Goal: Task Accomplishment & Management: Use online tool/utility

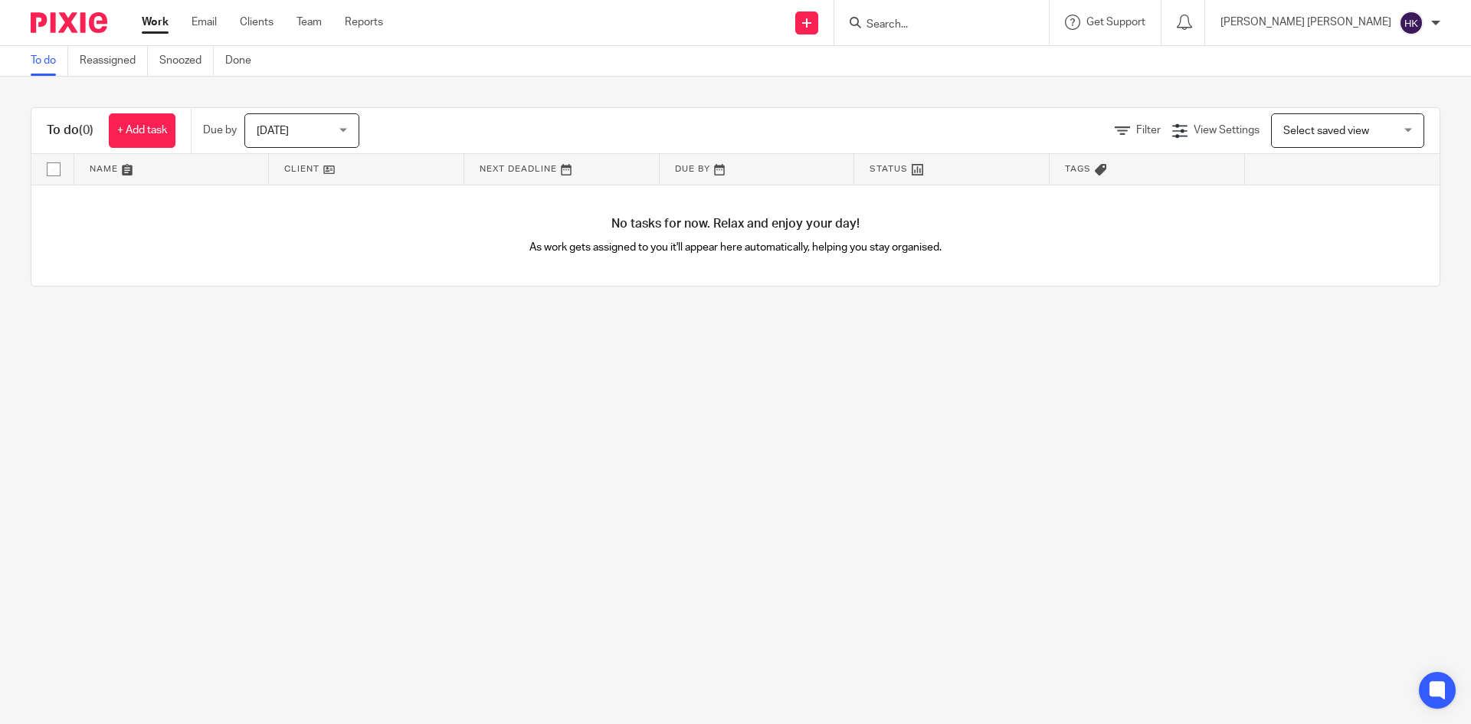
click at [983, 23] on input "Search" at bounding box center [934, 25] width 138 height 14
type input "s"
click at [258, 14] on div "Work Email Clients Team Reports Work Email Clients Team Reports Settings" at bounding box center [266, 22] width 280 height 45
click at [261, 25] on link "Clients" at bounding box center [257, 22] width 34 height 15
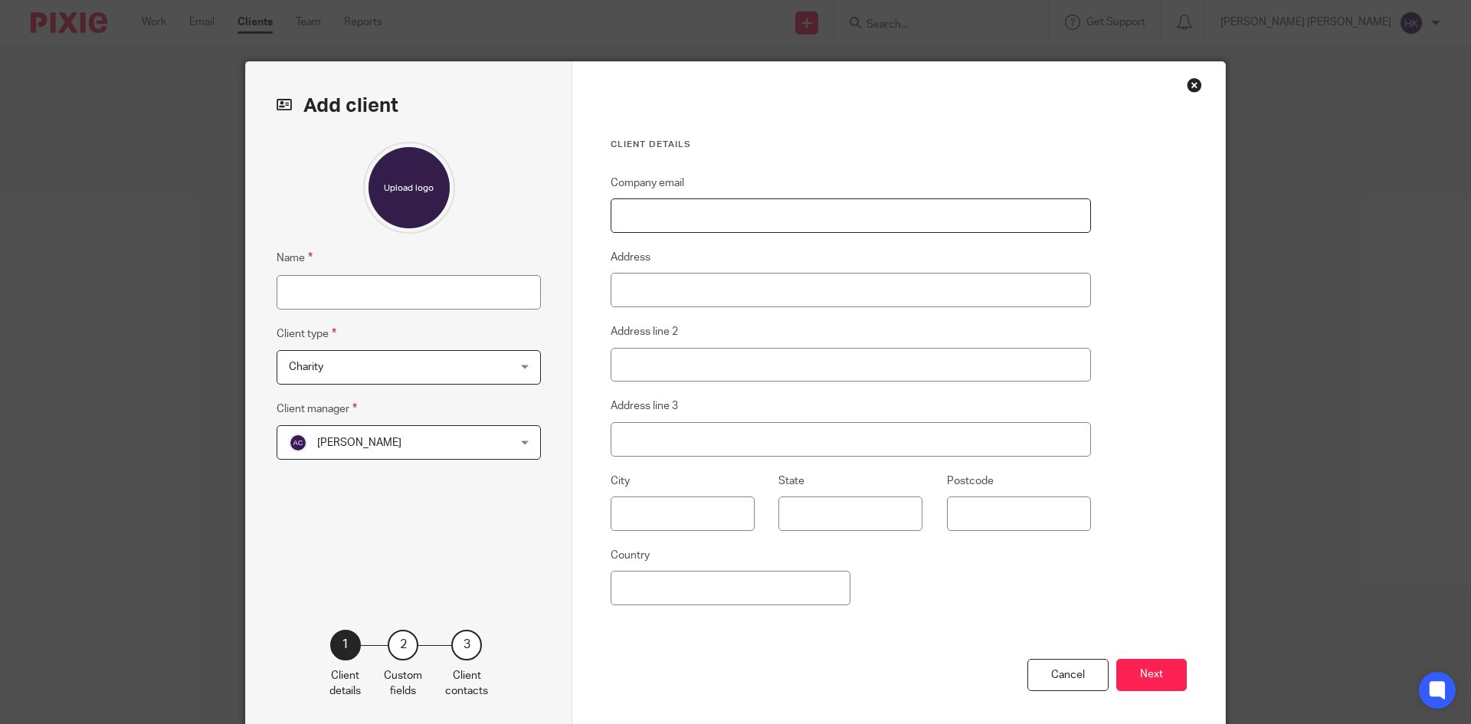
click at [627, 223] on input "Company email" at bounding box center [850, 215] width 480 height 34
click at [398, 299] on input "Name" at bounding box center [409, 292] width 264 height 34
drag, startPoint x: 300, startPoint y: 299, endPoint x: 316, endPoint y: 289, distance: 18.9
click at [302, 297] on input "Name" at bounding box center [409, 292] width 264 height 34
paste input "SILENT CONSULTING LIMITED"
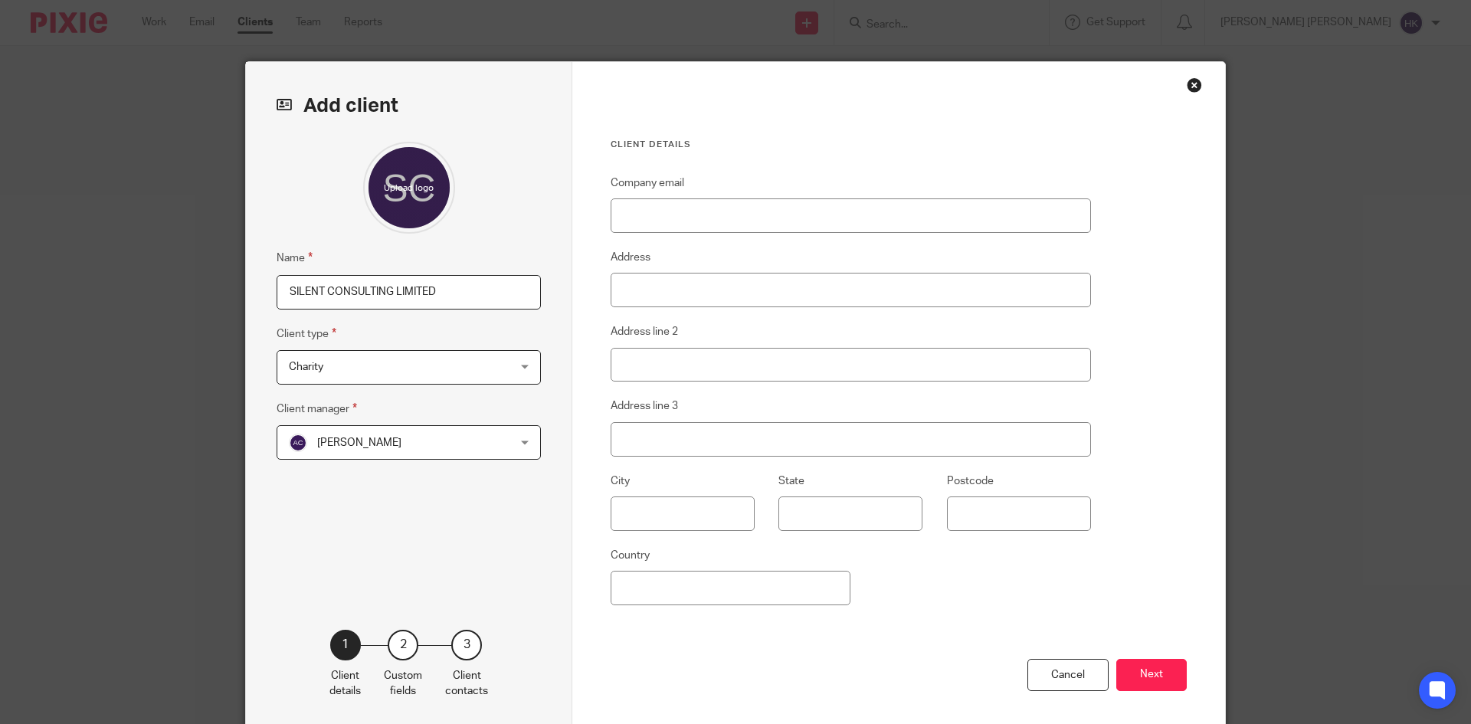
click at [329, 364] on span "Charity" at bounding box center [389, 367] width 201 height 32
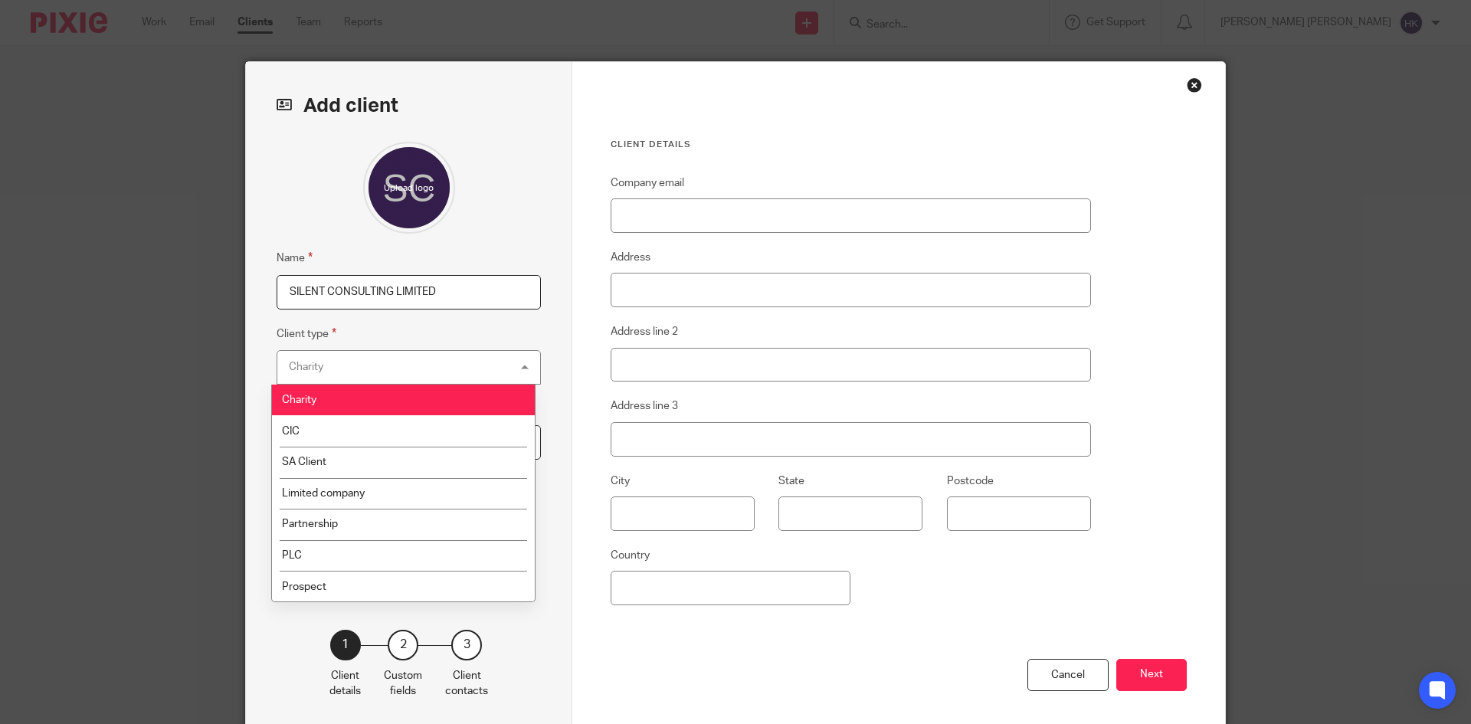
click at [326, 362] on div "Charity Charity" at bounding box center [409, 367] width 264 height 34
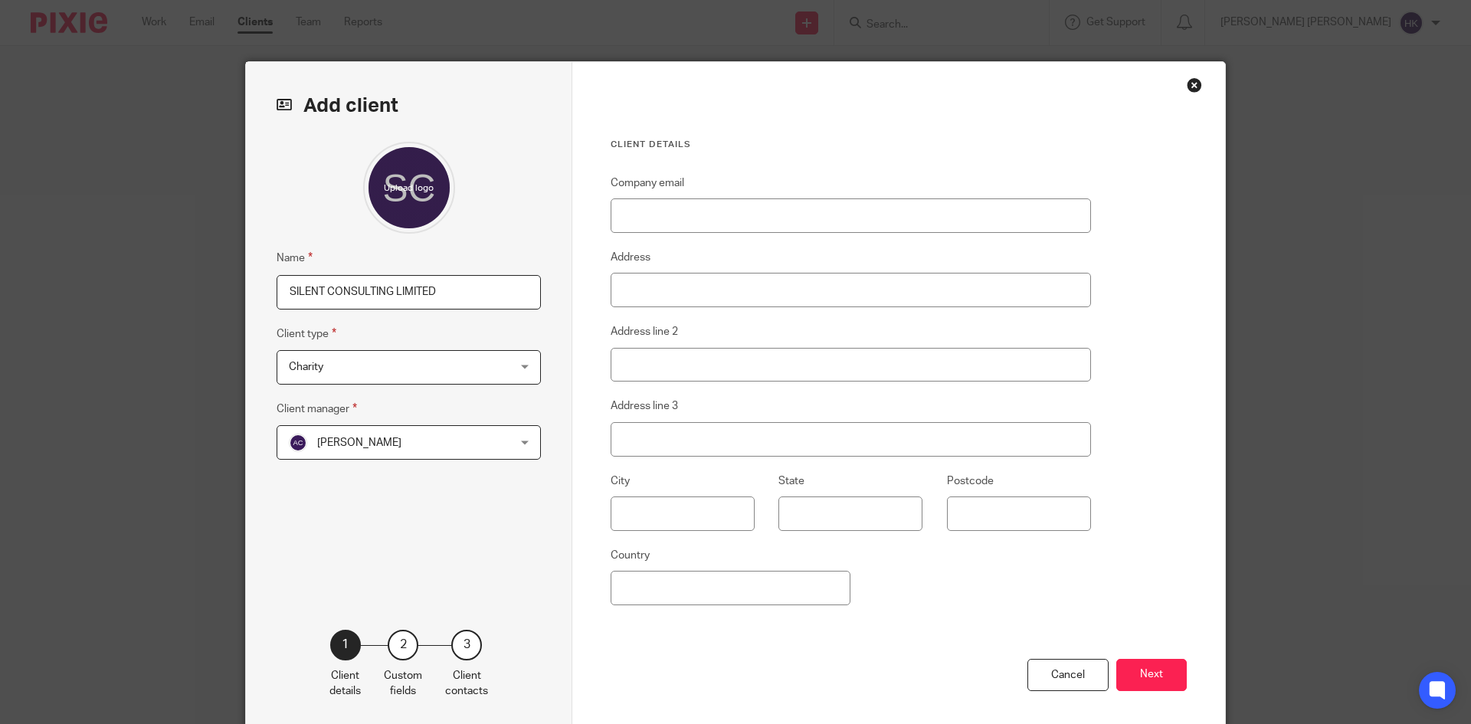
click at [326, 362] on span "Charity" at bounding box center [389, 367] width 201 height 32
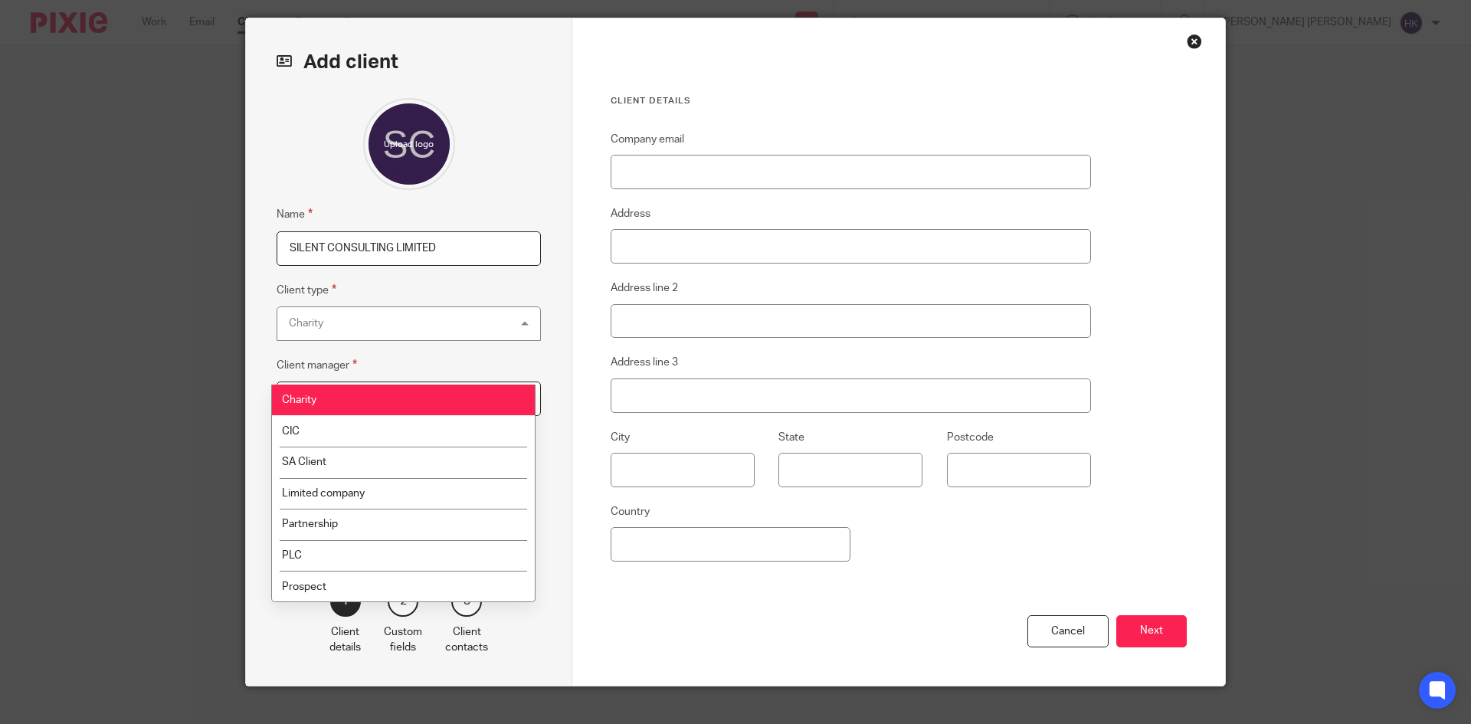
scroll to position [67, 0]
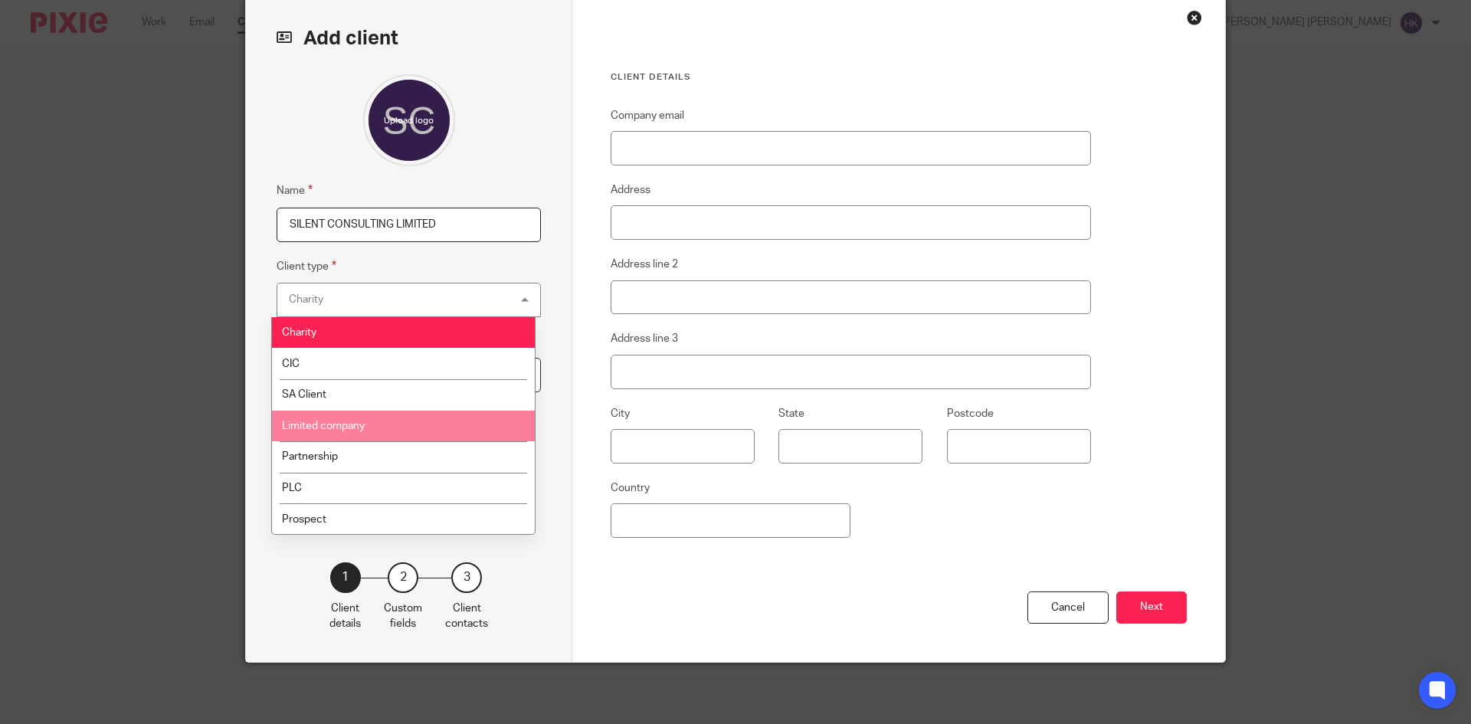
click at [345, 420] on li "Limited company" at bounding box center [403, 426] width 263 height 31
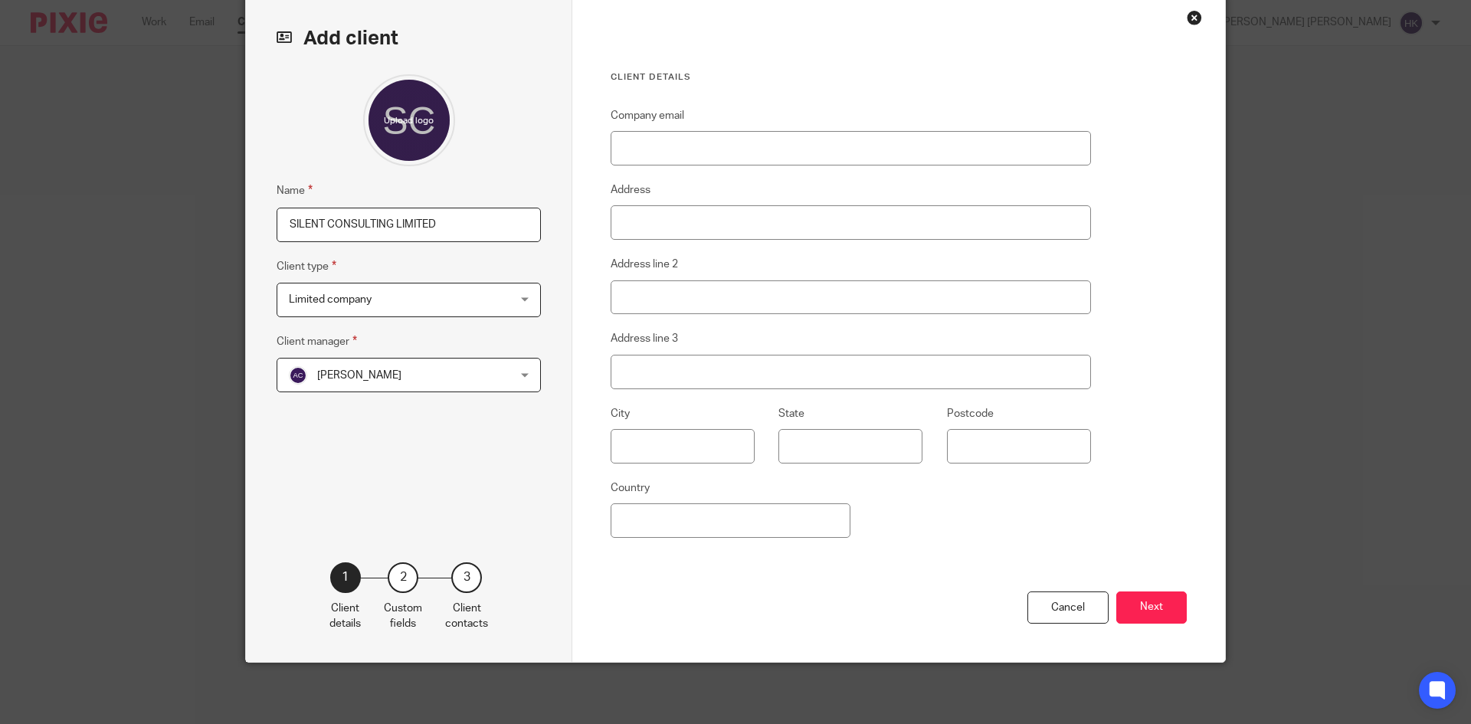
click at [283, 221] on input "SILENT CONSULTING LIMITED" at bounding box center [409, 225] width 264 height 34
type input "S1107 SILENT CONSULTING LIMITED"
click at [1144, 598] on button "Next" at bounding box center [1151, 607] width 70 height 33
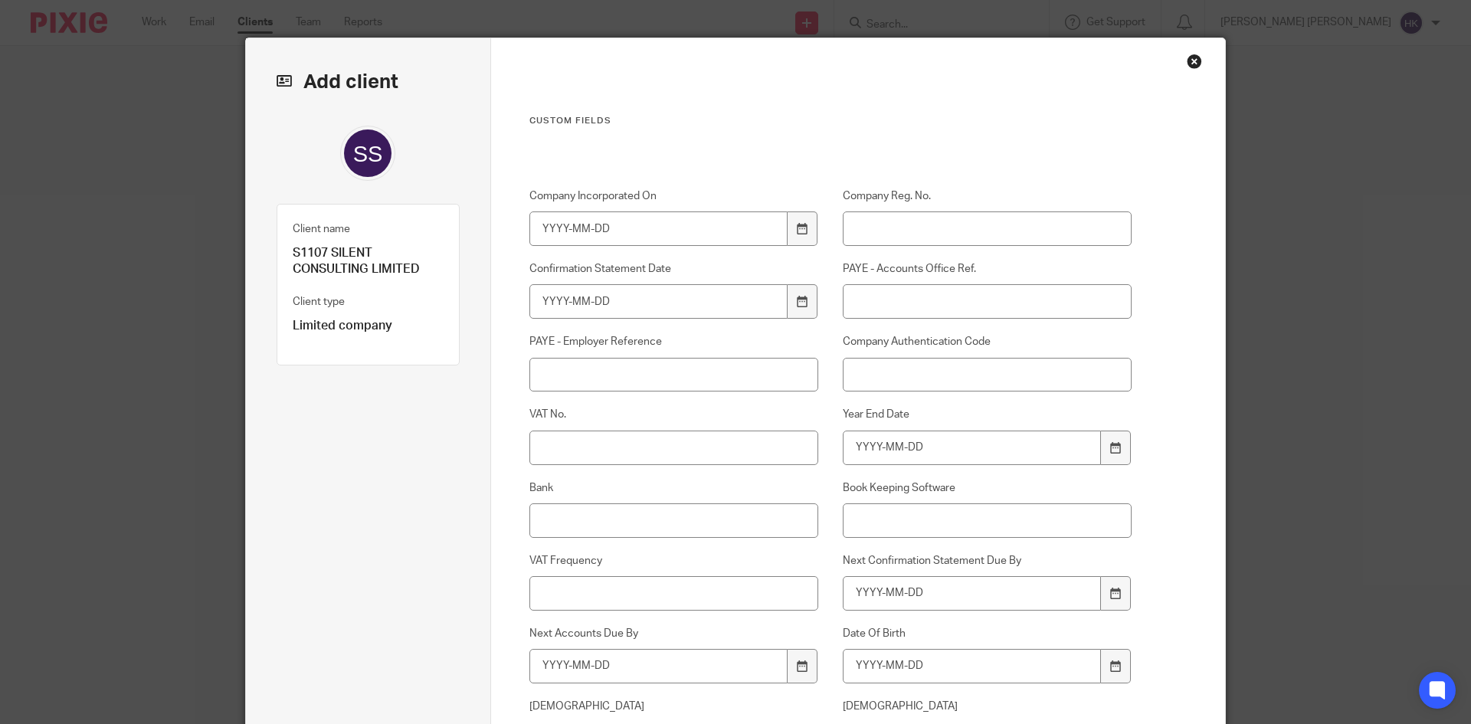
scroll to position [0, 0]
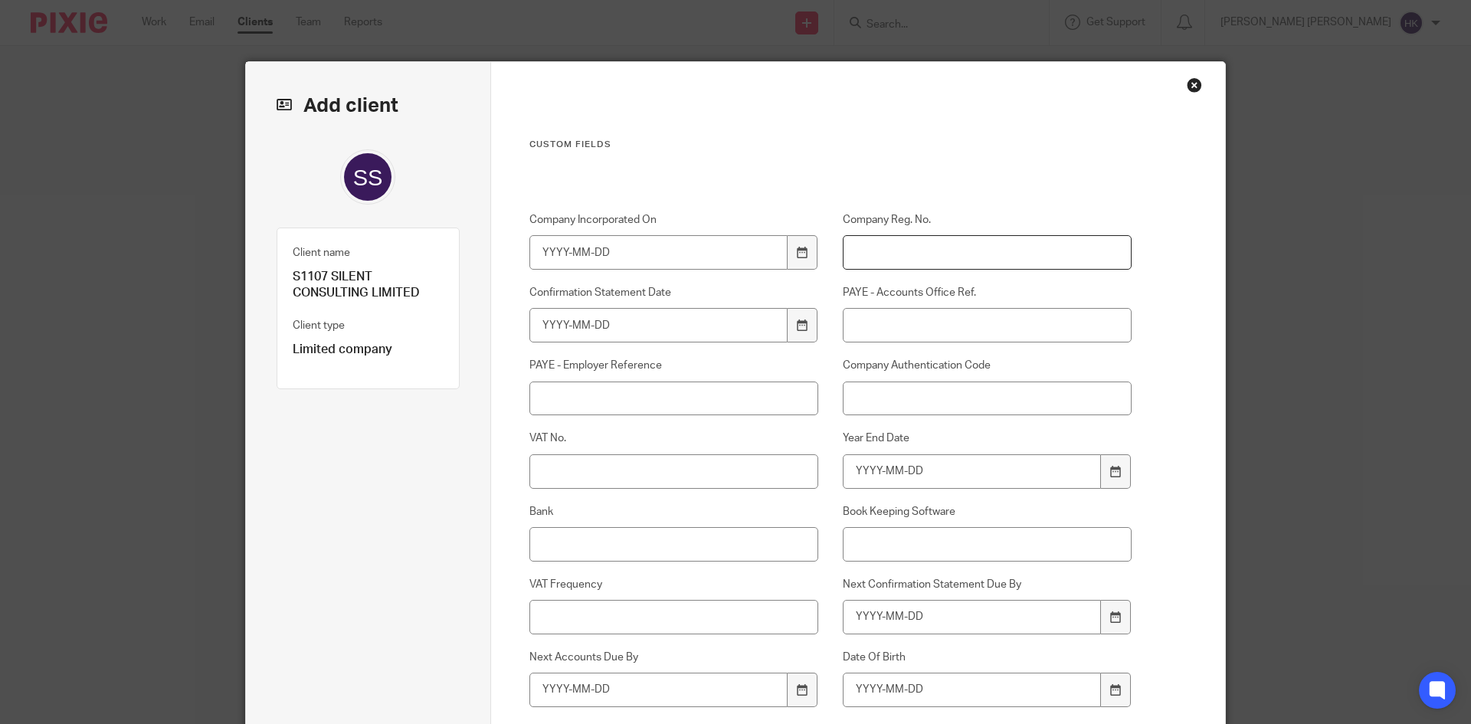
click at [905, 239] on input "Company Reg. No." at bounding box center [988, 252] width 290 height 34
click at [934, 258] on input "Company Reg. No." at bounding box center [988, 252] width 290 height 34
paste input "15757076"
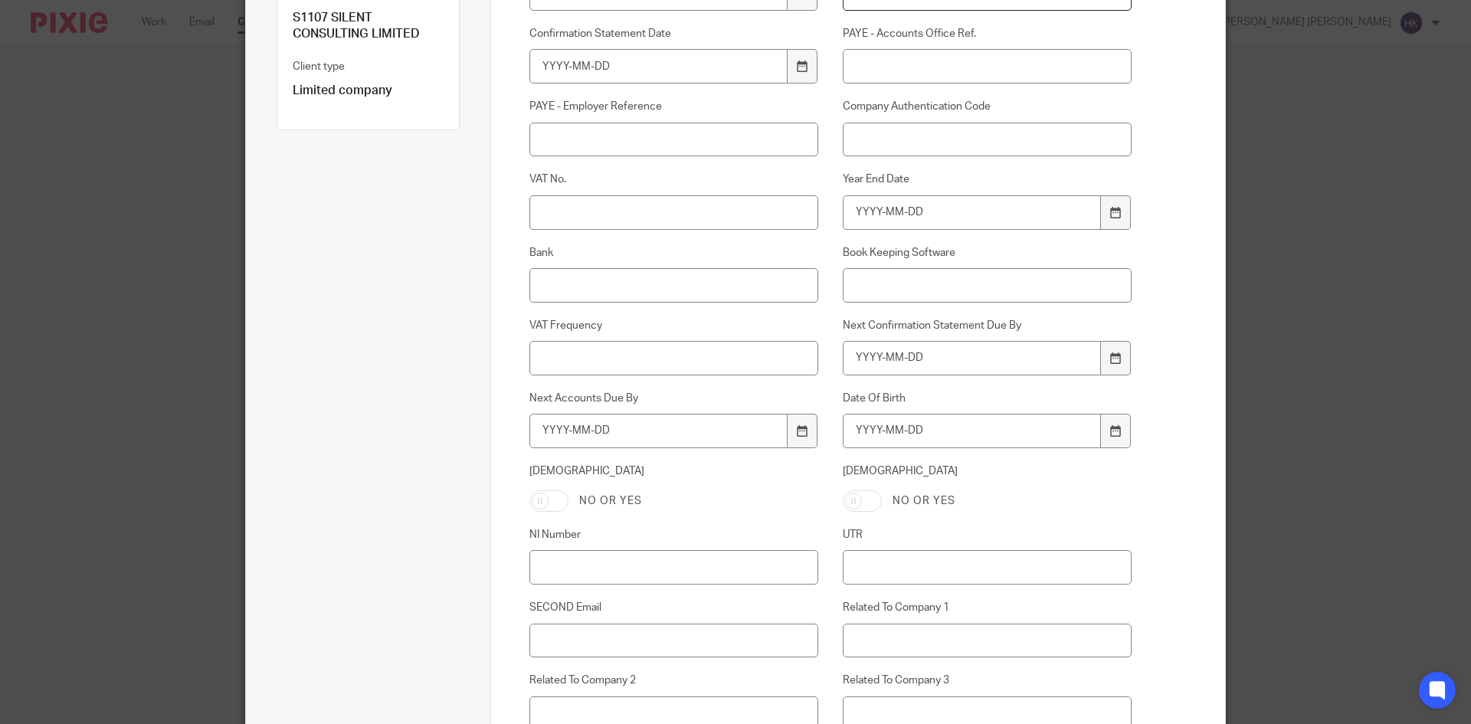
scroll to position [211, 0]
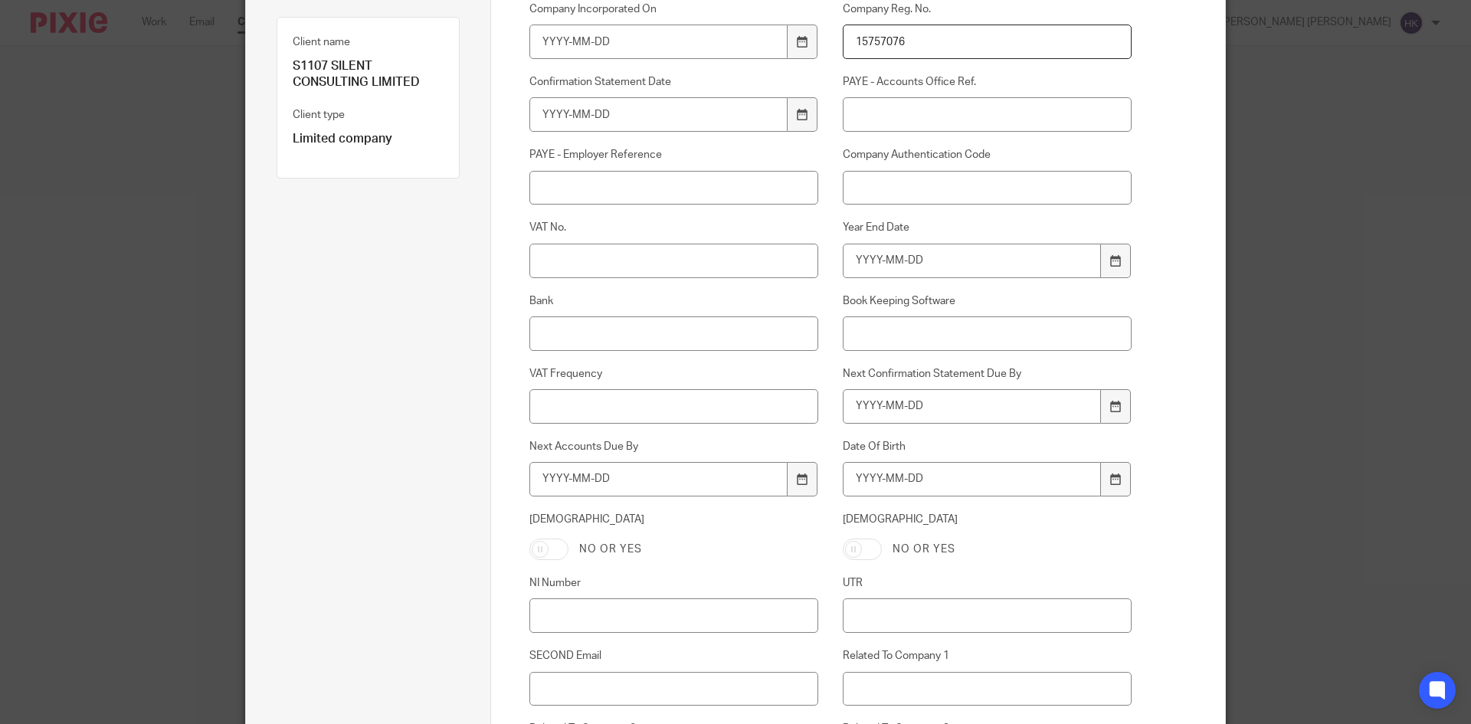
type input "15757076"
click at [949, 194] on input "Company Authentication Code" at bounding box center [988, 188] width 290 height 34
paste input "DCDGQN"
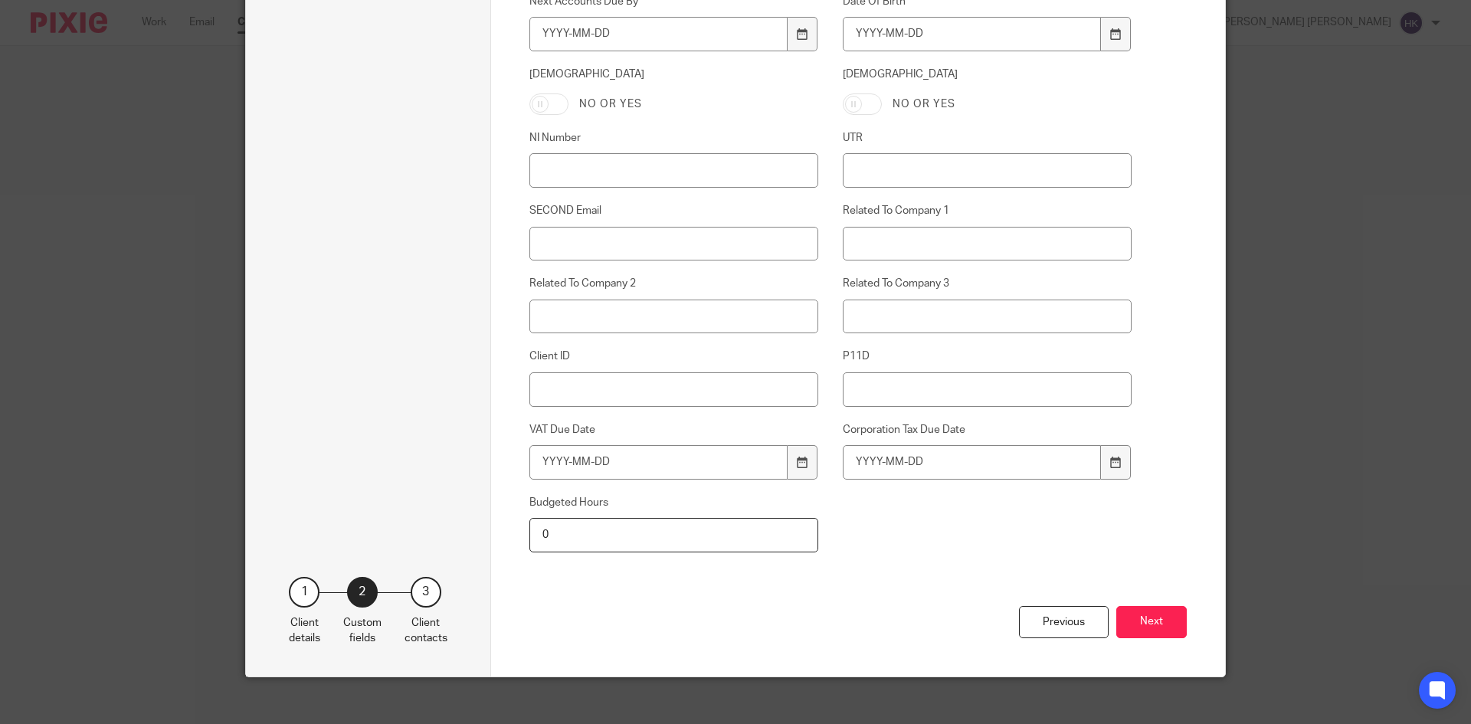
scroll to position [670, 0]
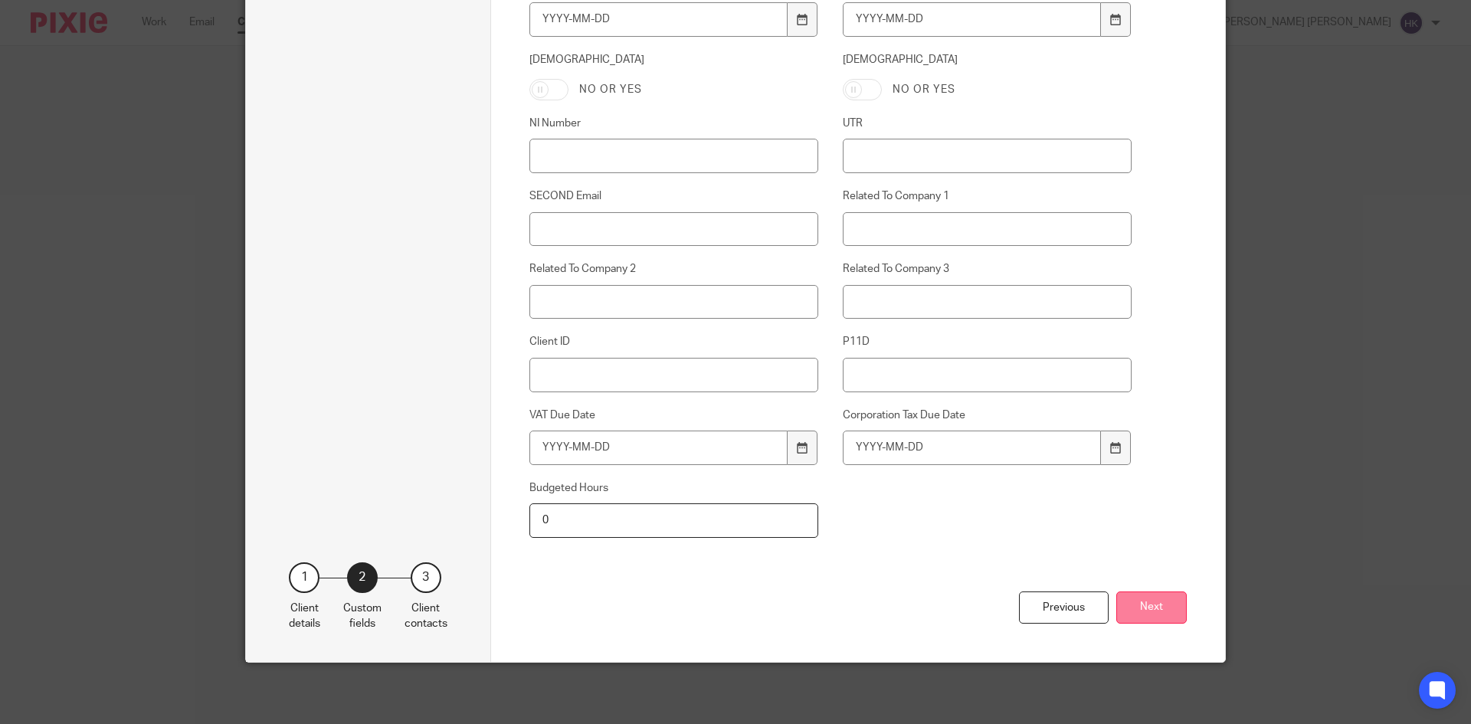
type input "DCDGQN"
click at [1116, 609] on button "Next" at bounding box center [1151, 607] width 70 height 33
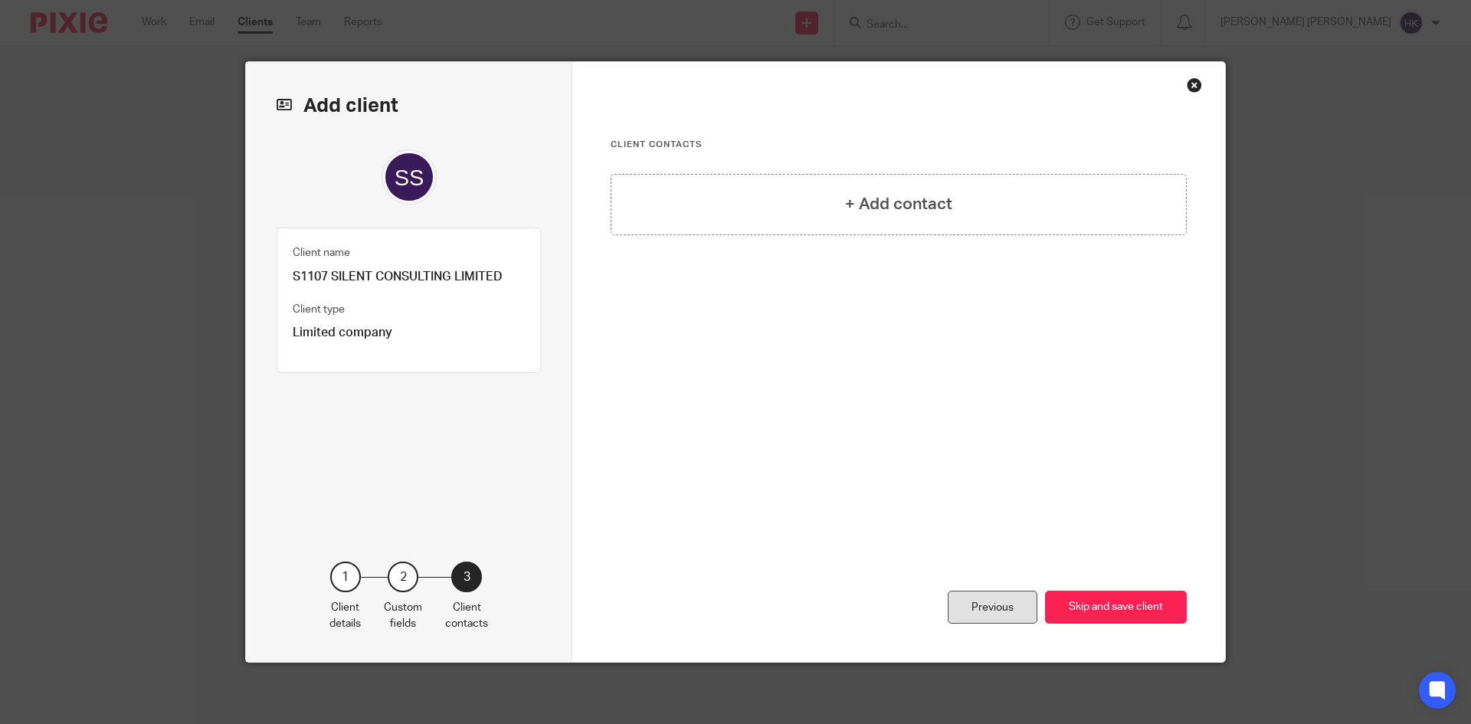
click at [967, 599] on div "Previous" at bounding box center [992, 607] width 90 height 33
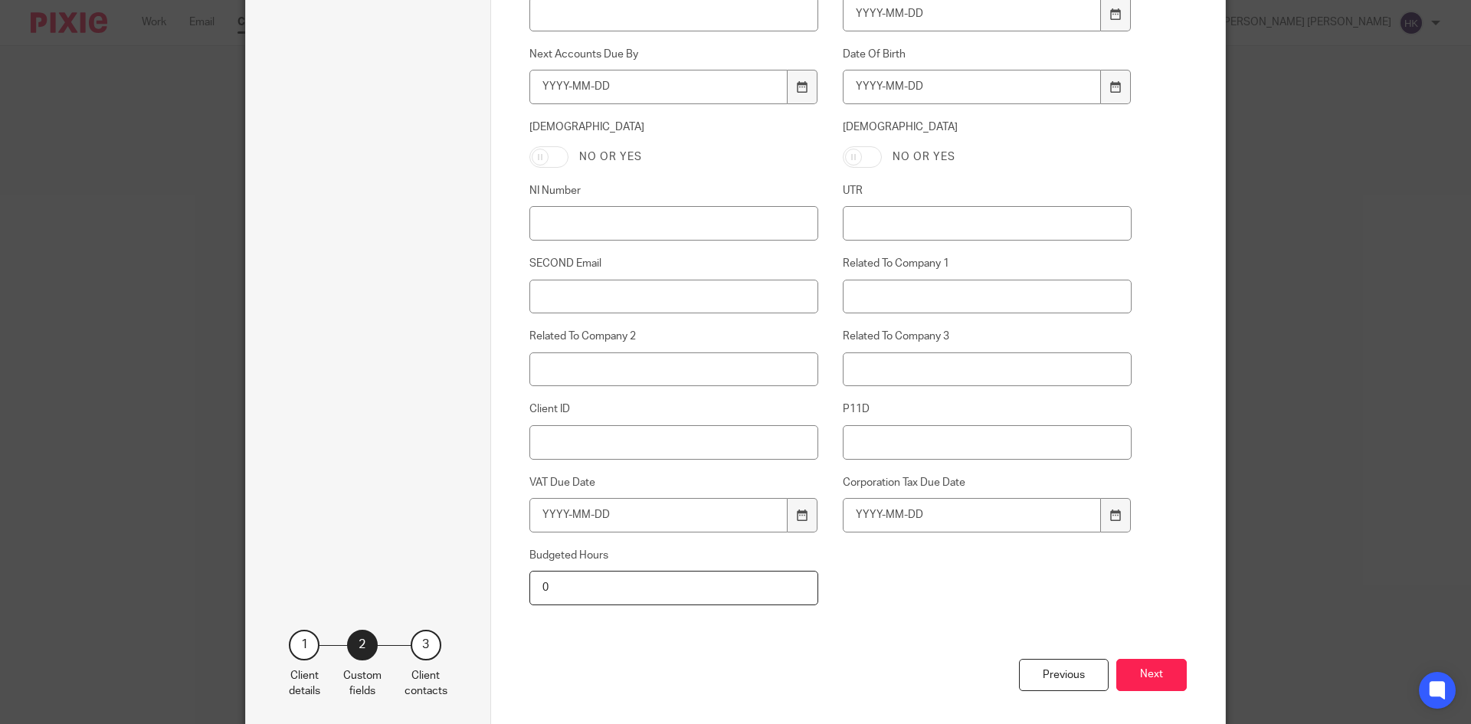
scroll to position [670, 0]
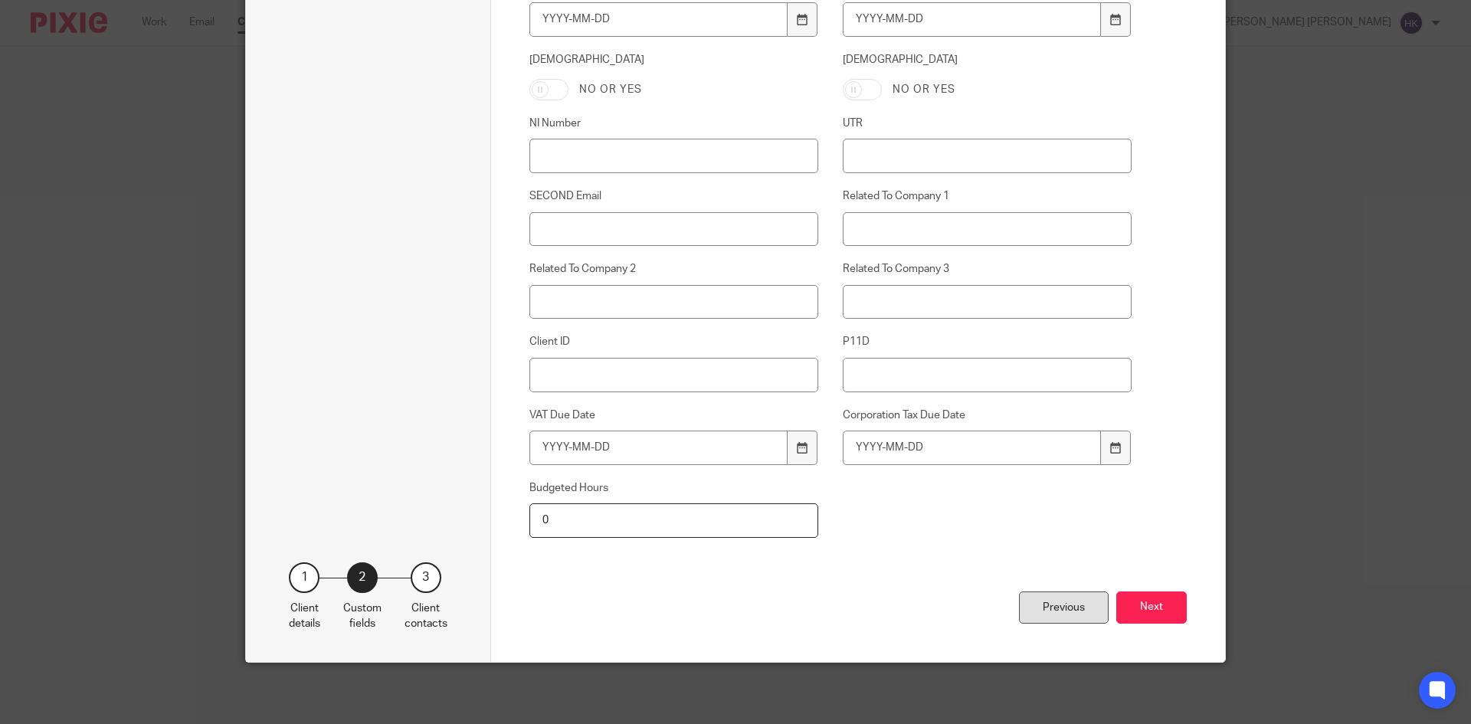
click at [1055, 606] on div "Previous" at bounding box center [1064, 607] width 90 height 33
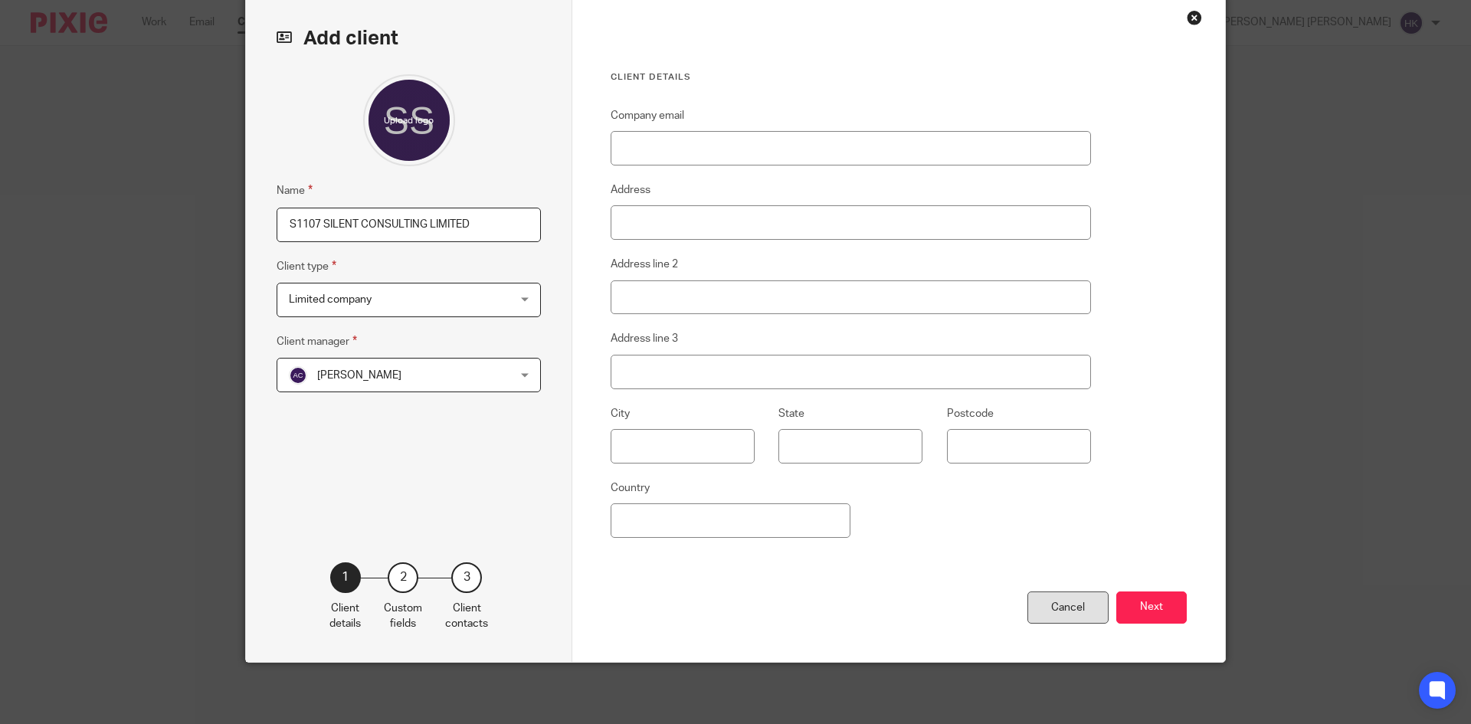
scroll to position [67, 0]
click at [521, 376] on div "Aman Chawla Aman Chawla" at bounding box center [409, 375] width 264 height 34
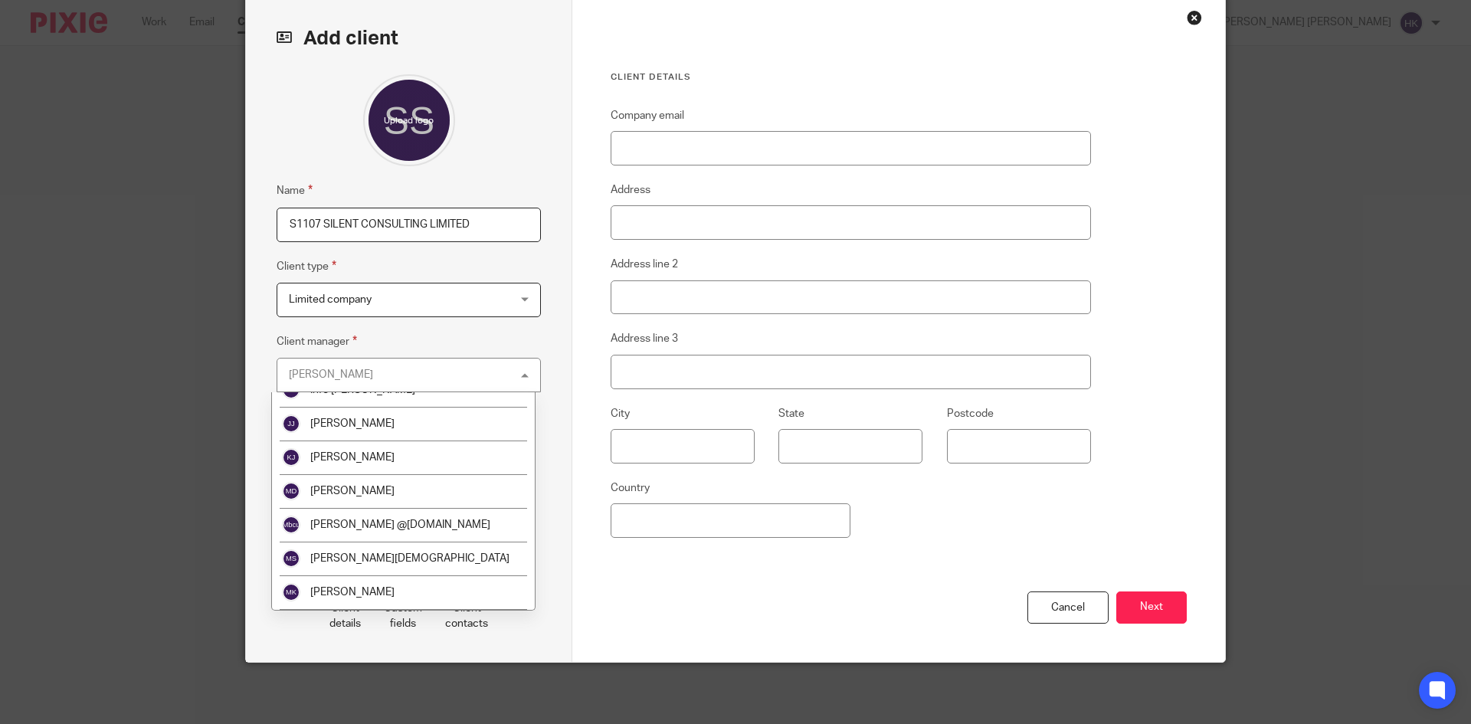
scroll to position [0, 0]
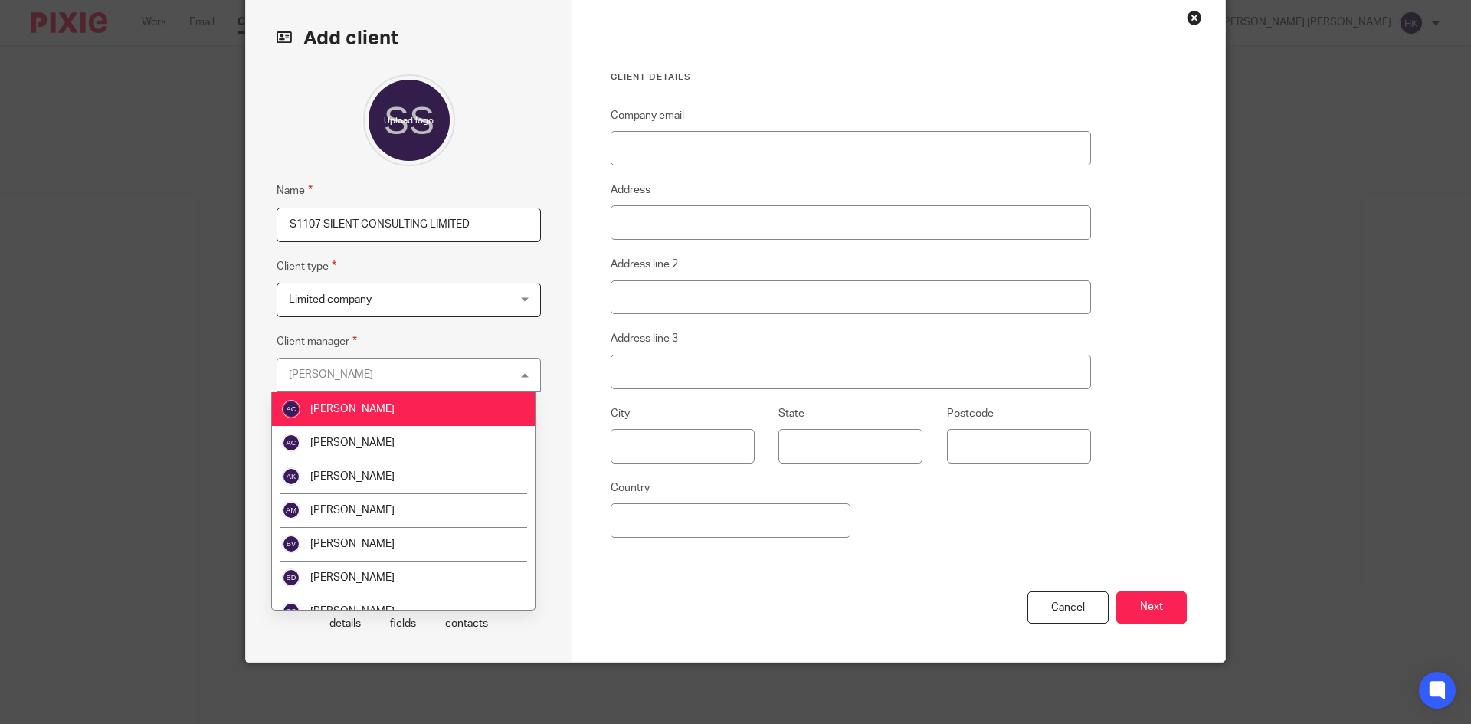
click at [482, 396] on li "[PERSON_NAME]" at bounding box center [403, 409] width 263 height 34
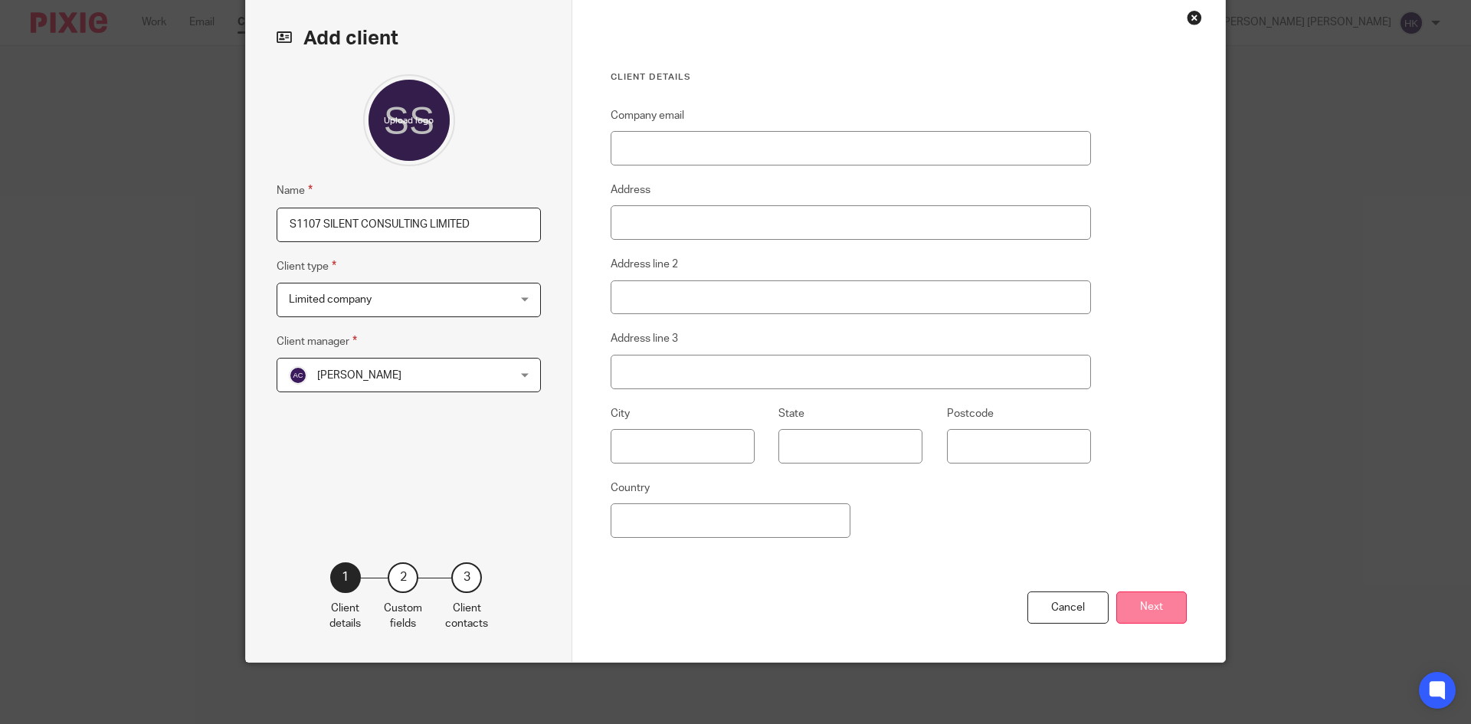
click at [1157, 607] on button "Next" at bounding box center [1151, 607] width 70 height 33
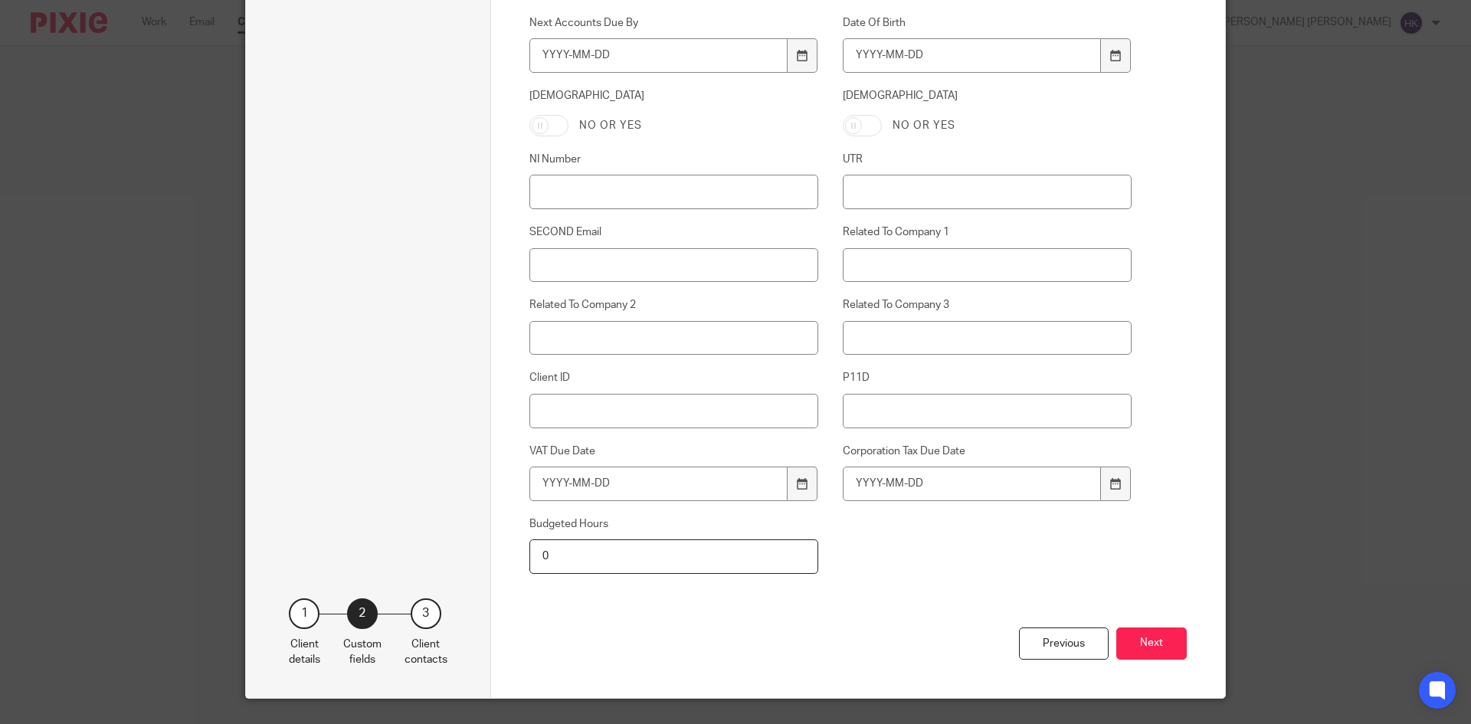
scroll to position [670, 0]
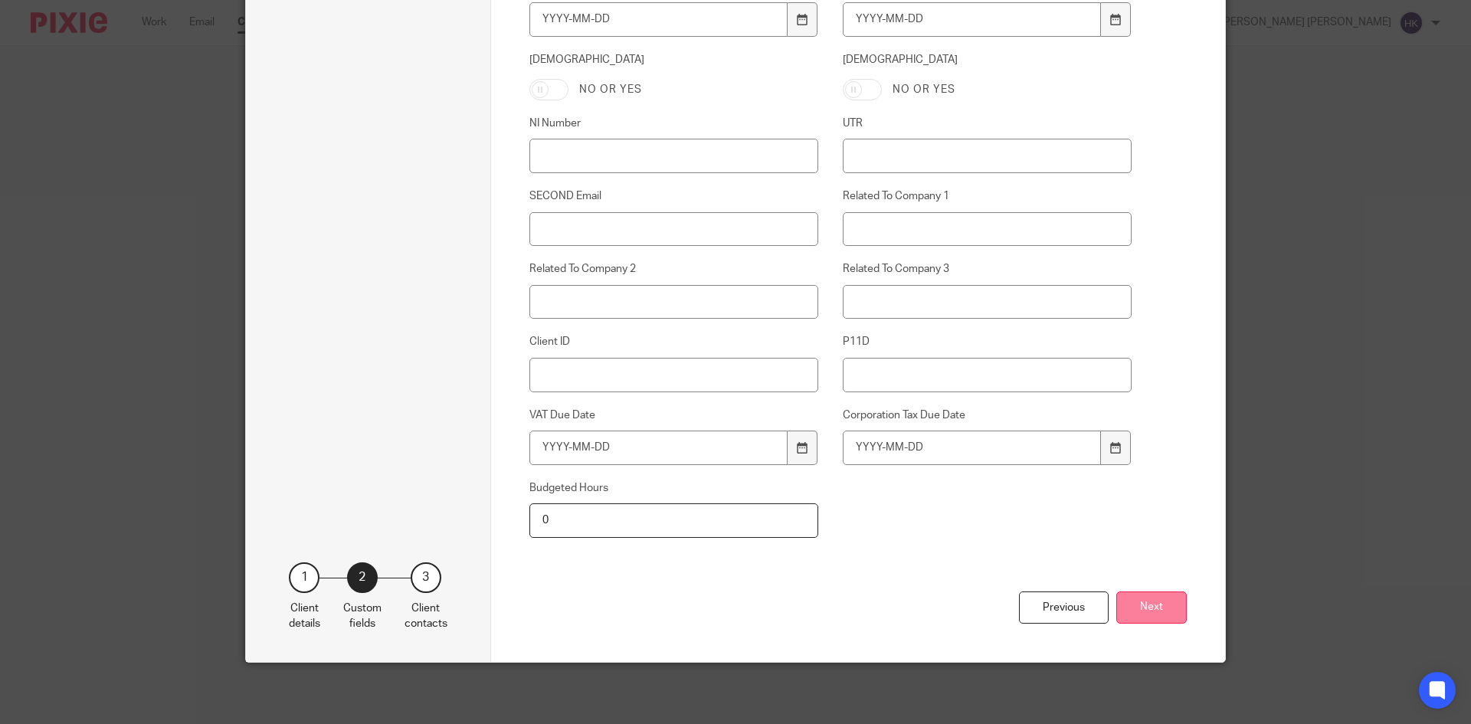
click at [1139, 607] on button "Next" at bounding box center [1151, 607] width 70 height 33
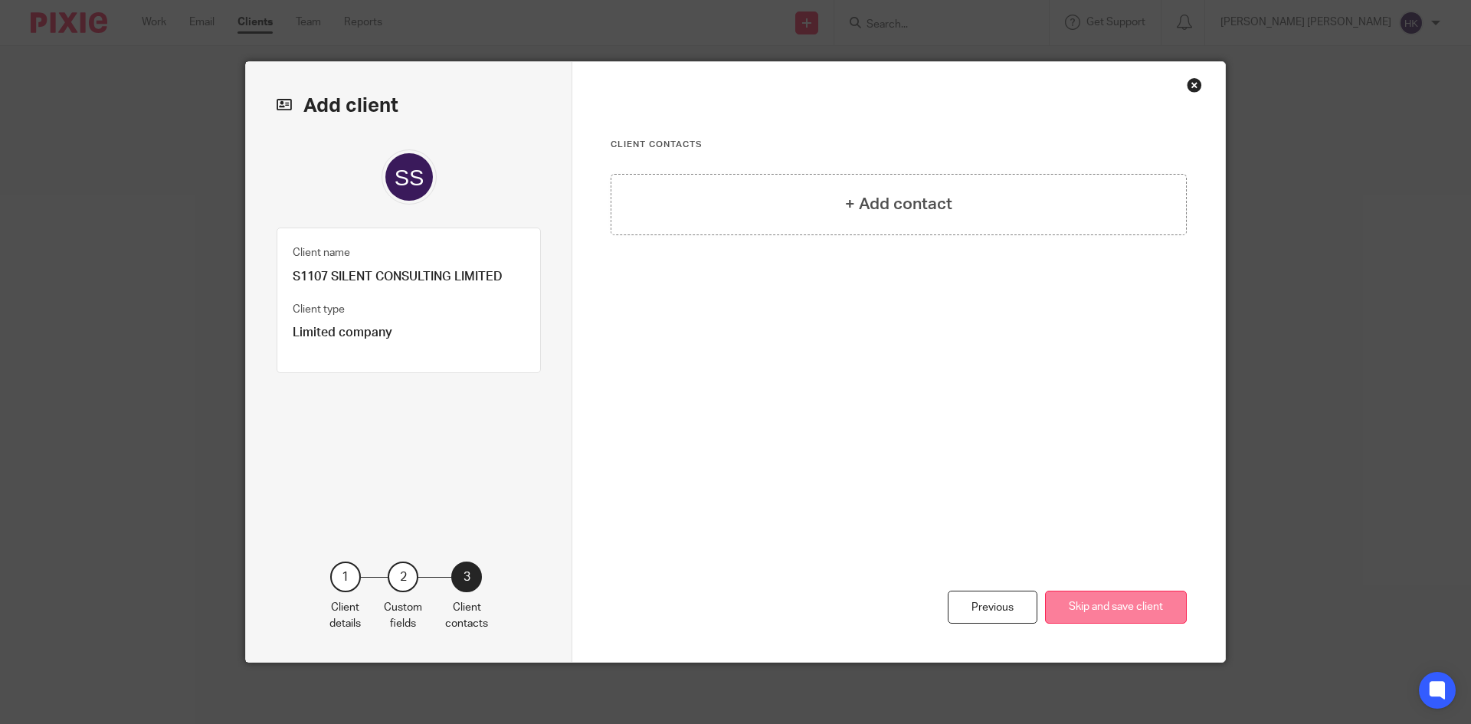
click at [1104, 612] on button "Skip and save client" at bounding box center [1116, 607] width 142 height 33
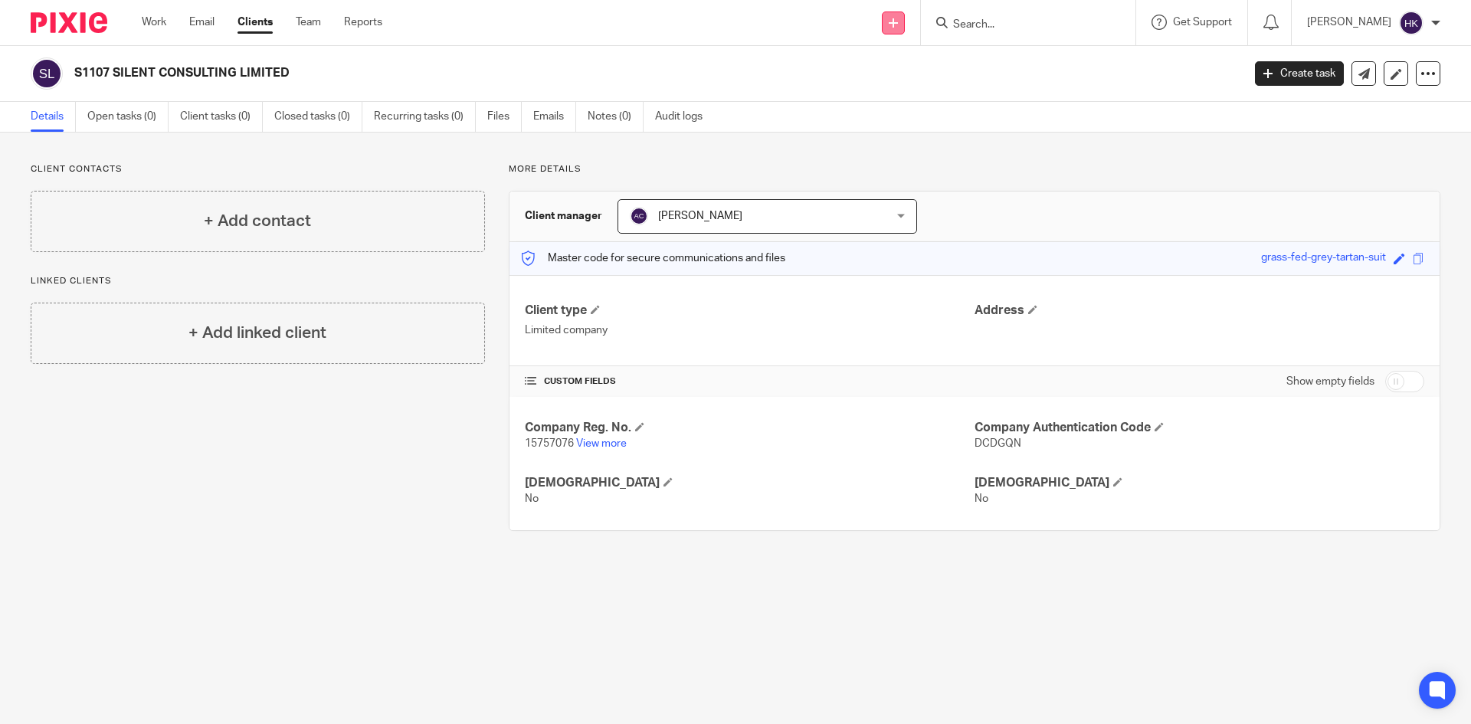
click at [898, 26] on icon at bounding box center [892, 22] width 9 height 9
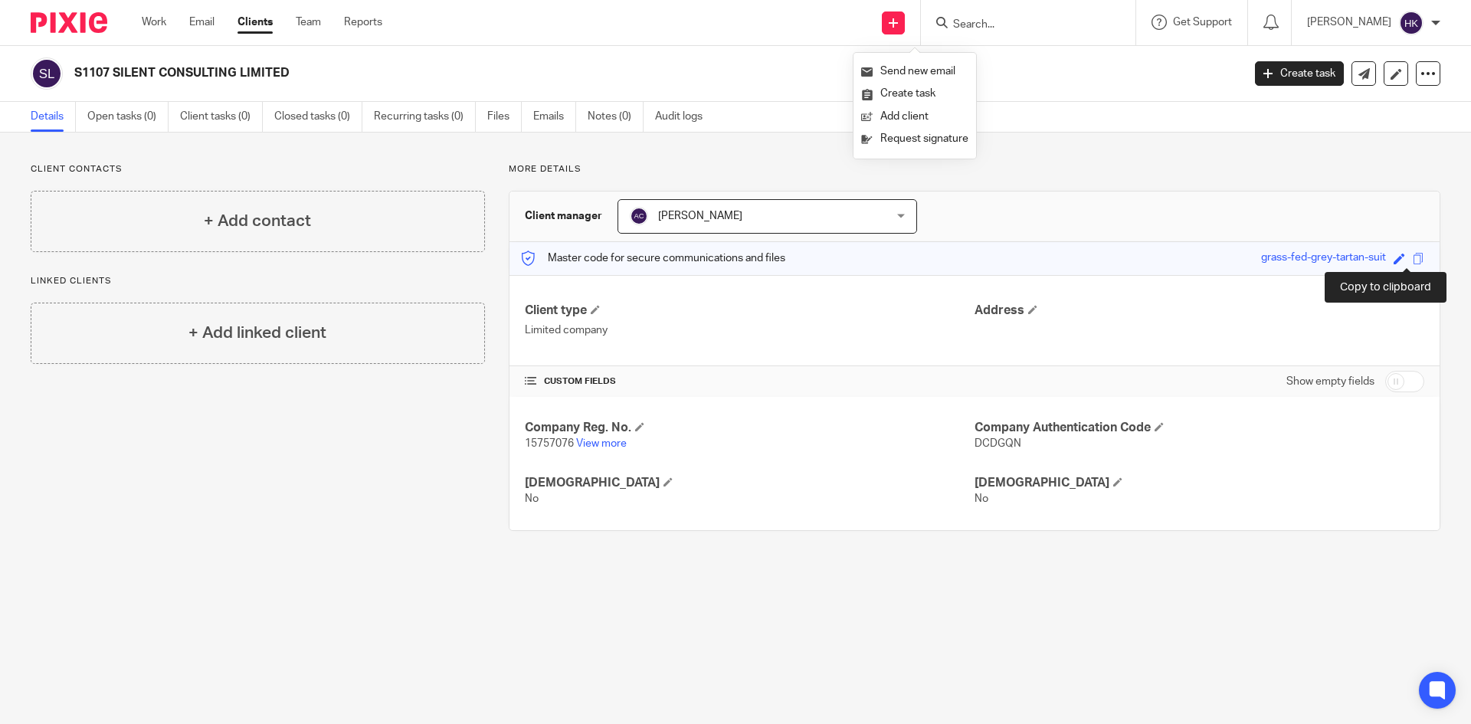
click at [1412, 260] on span at bounding box center [1417, 258] width 11 height 11
click at [996, 218] on div "Client manager Aman Chawla Aman Chawla Aman Chawla Amit Chawla Anjani Kumar Aye…" at bounding box center [974, 216] width 930 height 51
click at [371, 200] on div "+ Add contact" at bounding box center [258, 221] width 454 height 61
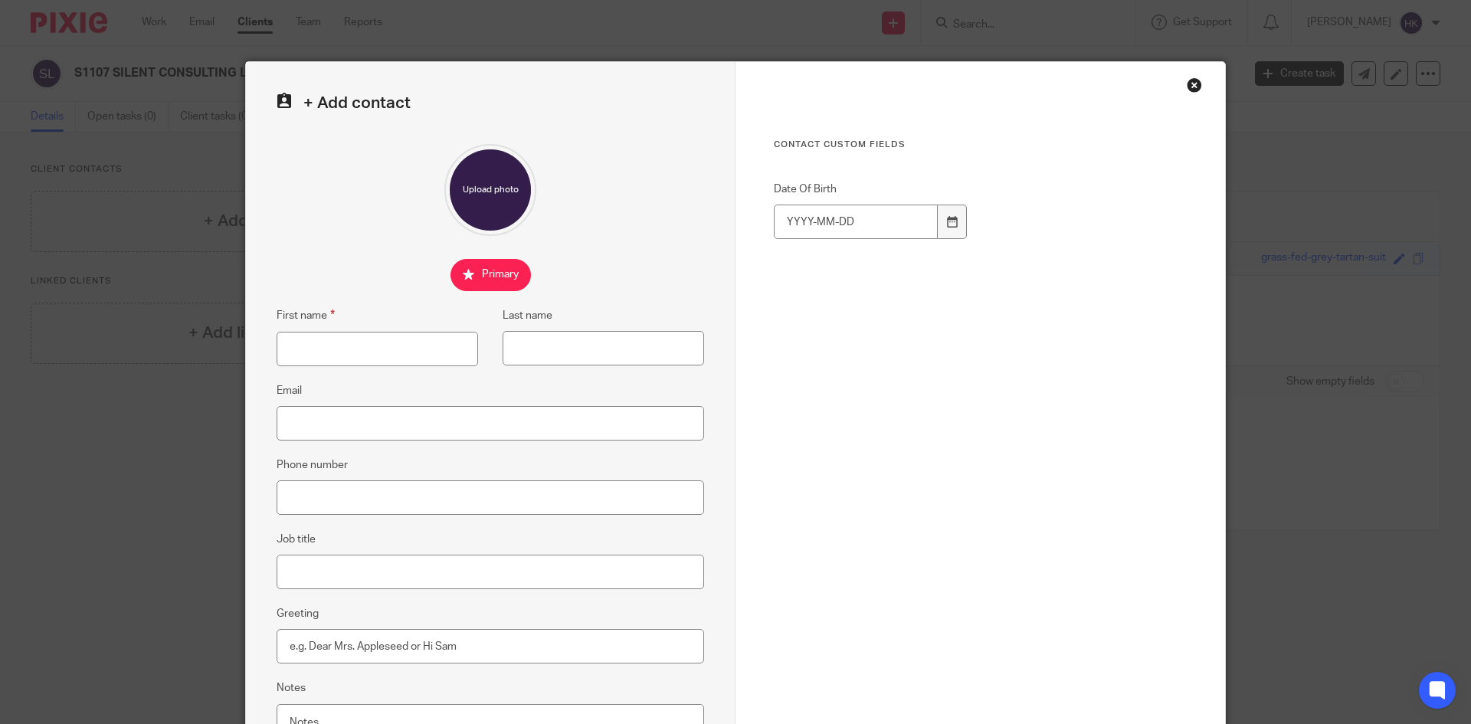
click at [374, 331] on div "First name" at bounding box center [377, 318] width 201 height 25
click at [368, 336] on input "First name" at bounding box center [377, 349] width 201 height 34
type input "a"
type input "[PERSON_NAME]"
click at [669, 339] on input "Last name" at bounding box center [602, 348] width 201 height 34
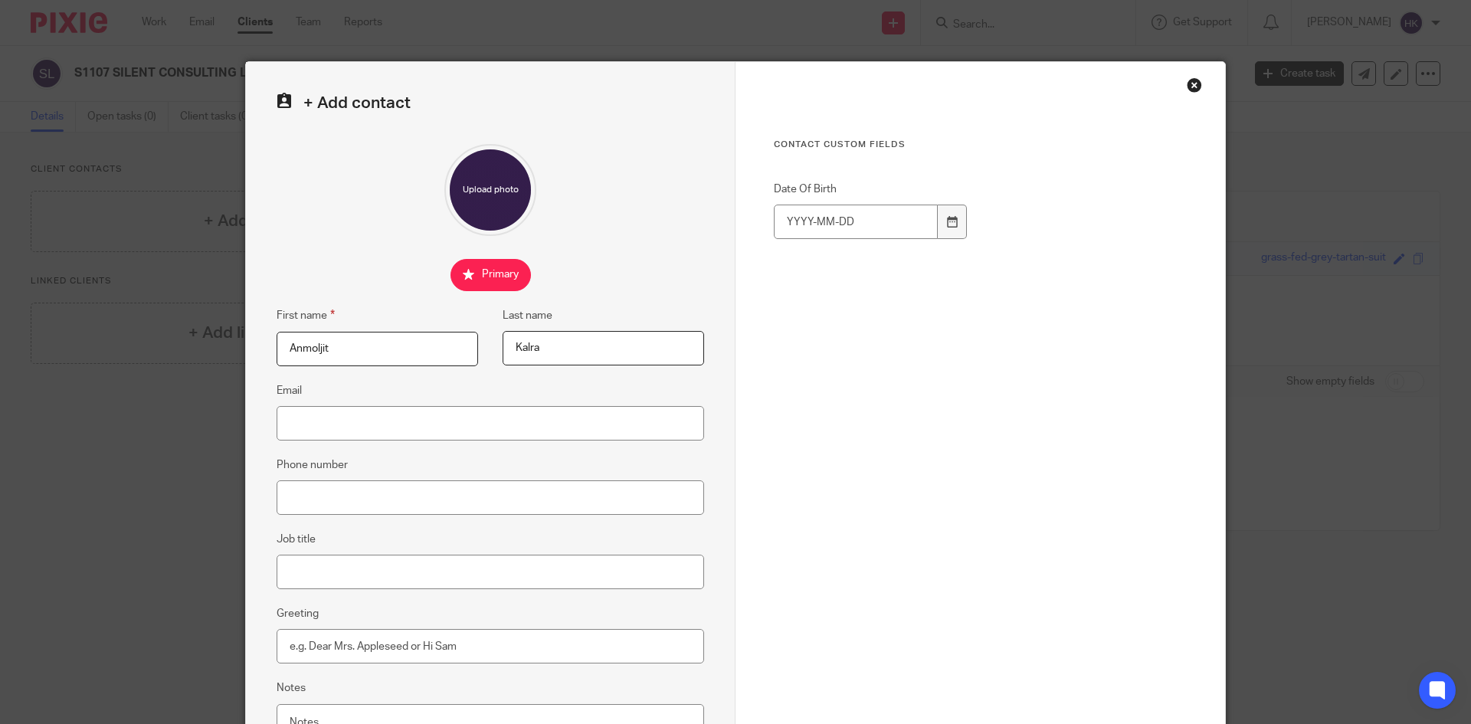
type input "Kalra"
click at [581, 423] on input "Email" at bounding box center [490, 423] width 427 height 34
paste input "simi_62@hotmail.com"
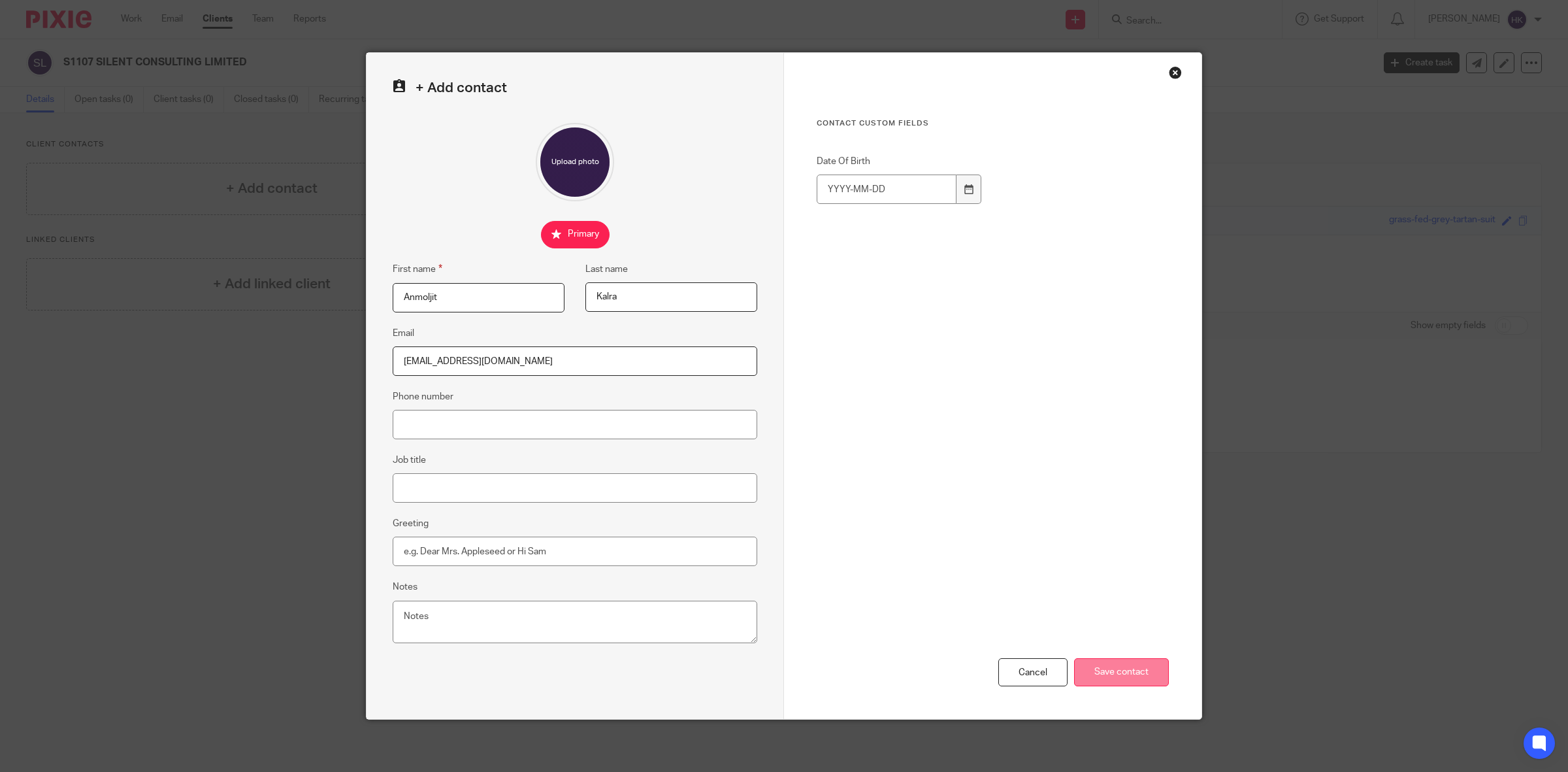
type input "simi_62@hotmail.com"
click at [1134, 617] on input "Save contact" at bounding box center [1121, 671] width 95 height 28
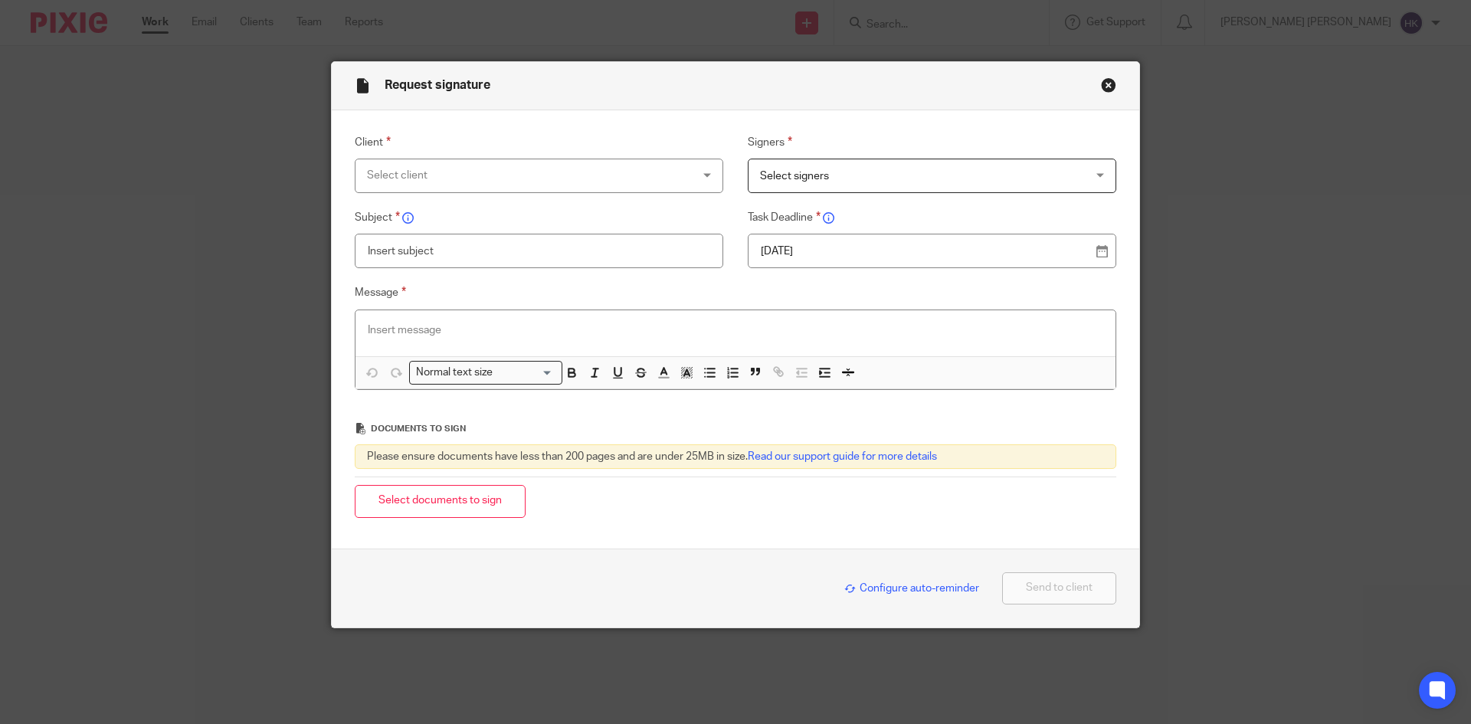
click at [506, 175] on div "Select client" at bounding box center [509, 175] width 285 height 32
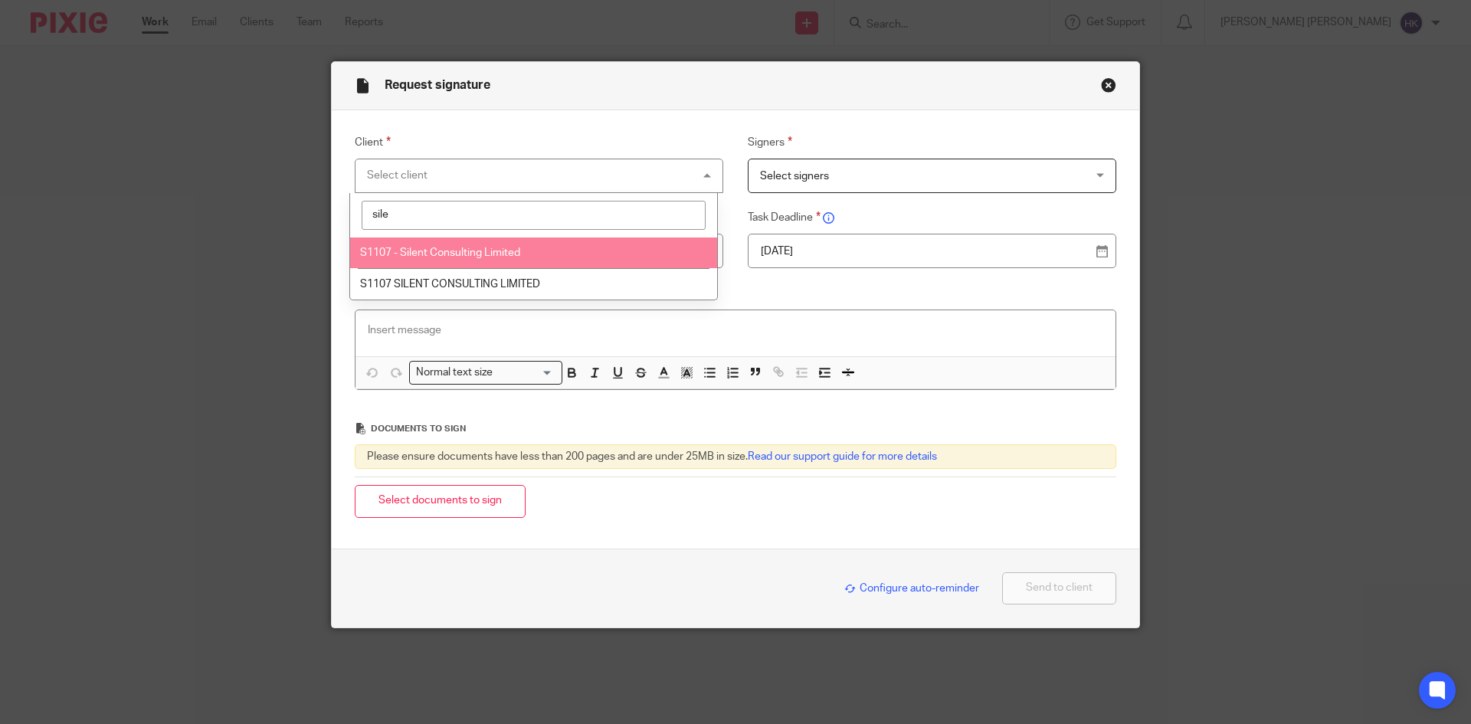
type input "sile"
click at [525, 248] on li "S1107 - Silent Consulting Limited" at bounding box center [533, 252] width 367 height 31
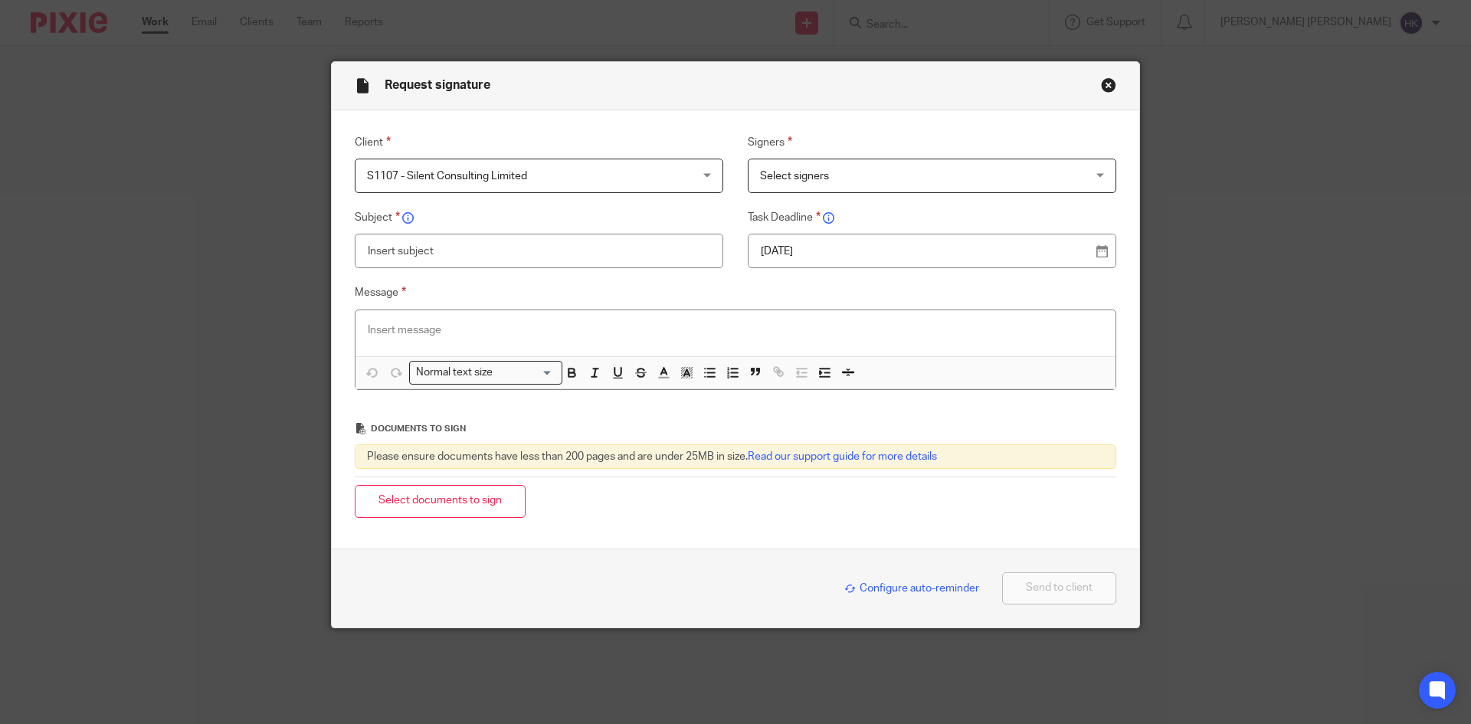
click at [787, 161] on span "Select signers" at bounding box center [902, 175] width 285 height 32
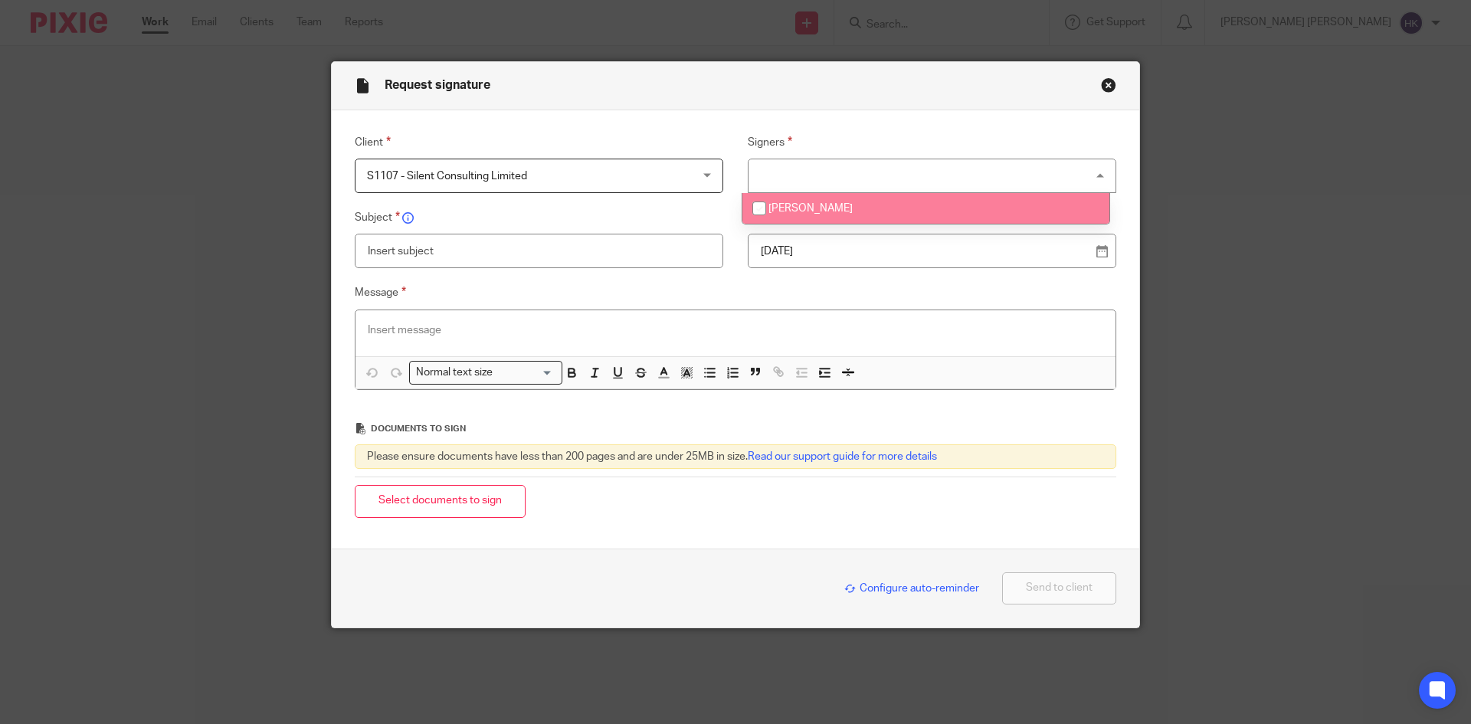
click at [802, 207] on span "[PERSON_NAME]" at bounding box center [810, 208] width 84 height 11
checkbox input "true"
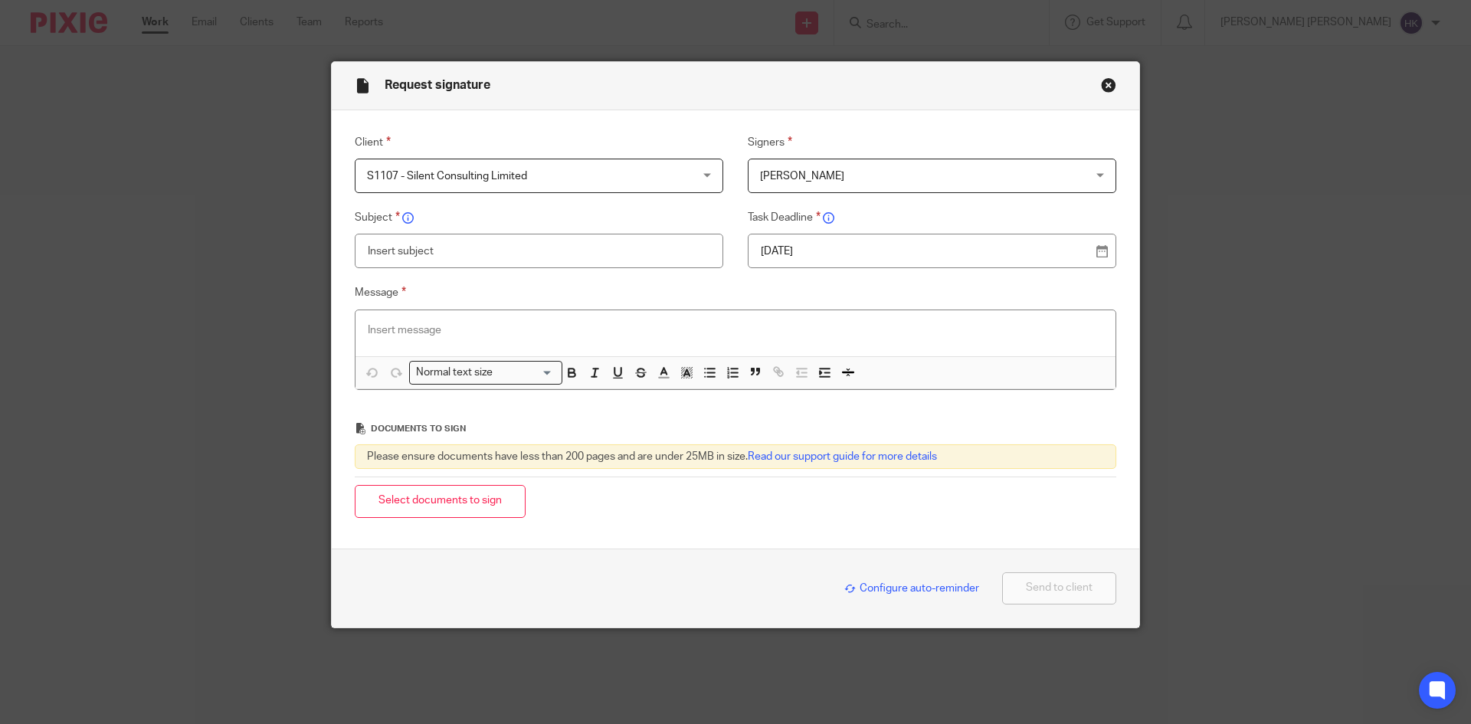
click at [635, 250] on input "text" at bounding box center [539, 251] width 368 height 34
type input "S1107 - Requesting signature"
drag, startPoint x: 876, startPoint y: 322, endPoint x: 856, endPoint y: 331, distance: 22.3
click at [856, 331] on p at bounding box center [735, 329] width 735 height 15
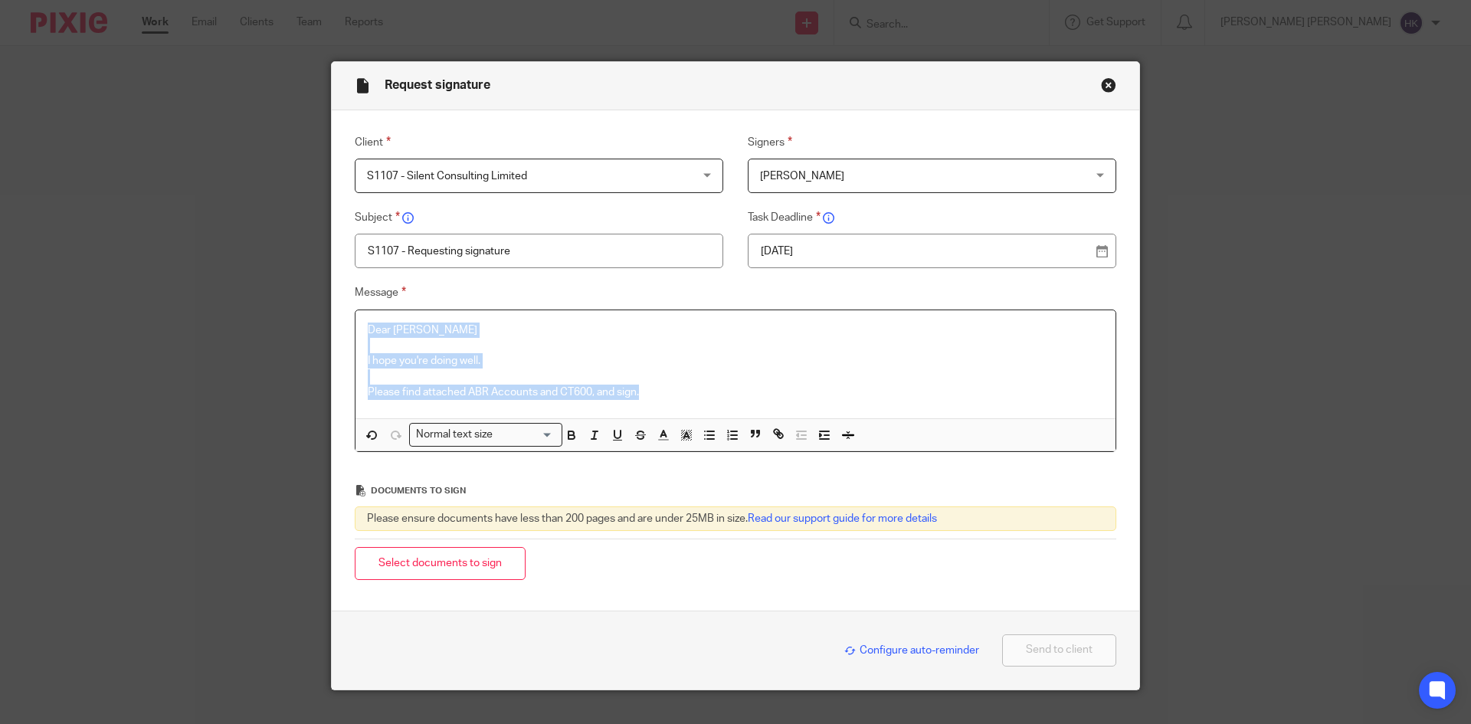
drag, startPoint x: 640, startPoint y: 384, endPoint x: 340, endPoint y: 332, distance: 304.6
click at [340, 332] on div "Message Dear Anmoljit I hope you're doing well. Please find attached ABR Accoun…" at bounding box center [723, 367] width 785 height 169
copy div "Dear Anmoljit I hope you're doing well. Please find attached ABR Accounts and C…"
drag, startPoint x: 682, startPoint y: 383, endPoint x: 645, endPoint y: 392, distance: 38.6
click at [645, 392] on div "Dear Anmoljit I hope you're doing well. Please find attached ABR Accounts and C…" at bounding box center [735, 364] width 760 height 108
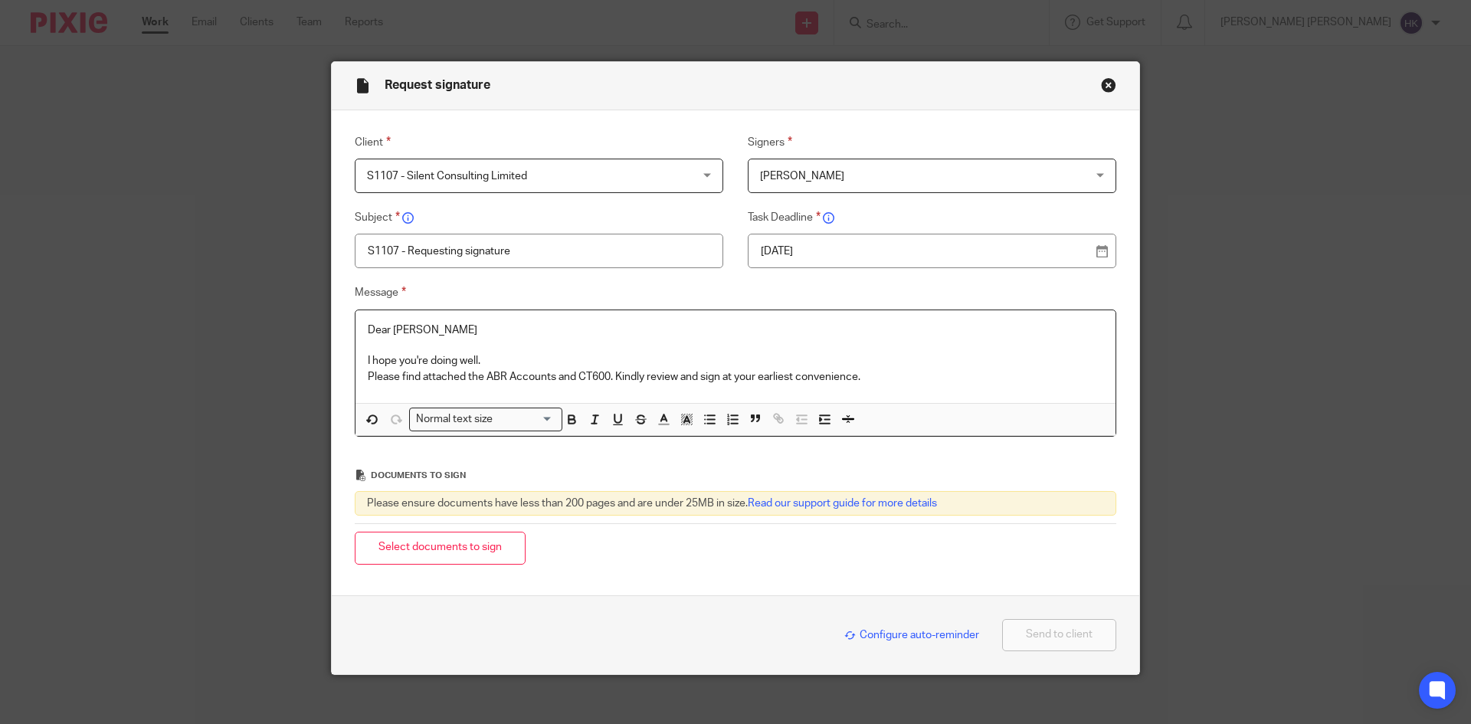
click at [608, 372] on p "Please find attached the ABR Accounts and CT600. Kindly review and sign at your…" at bounding box center [735, 376] width 735 height 15
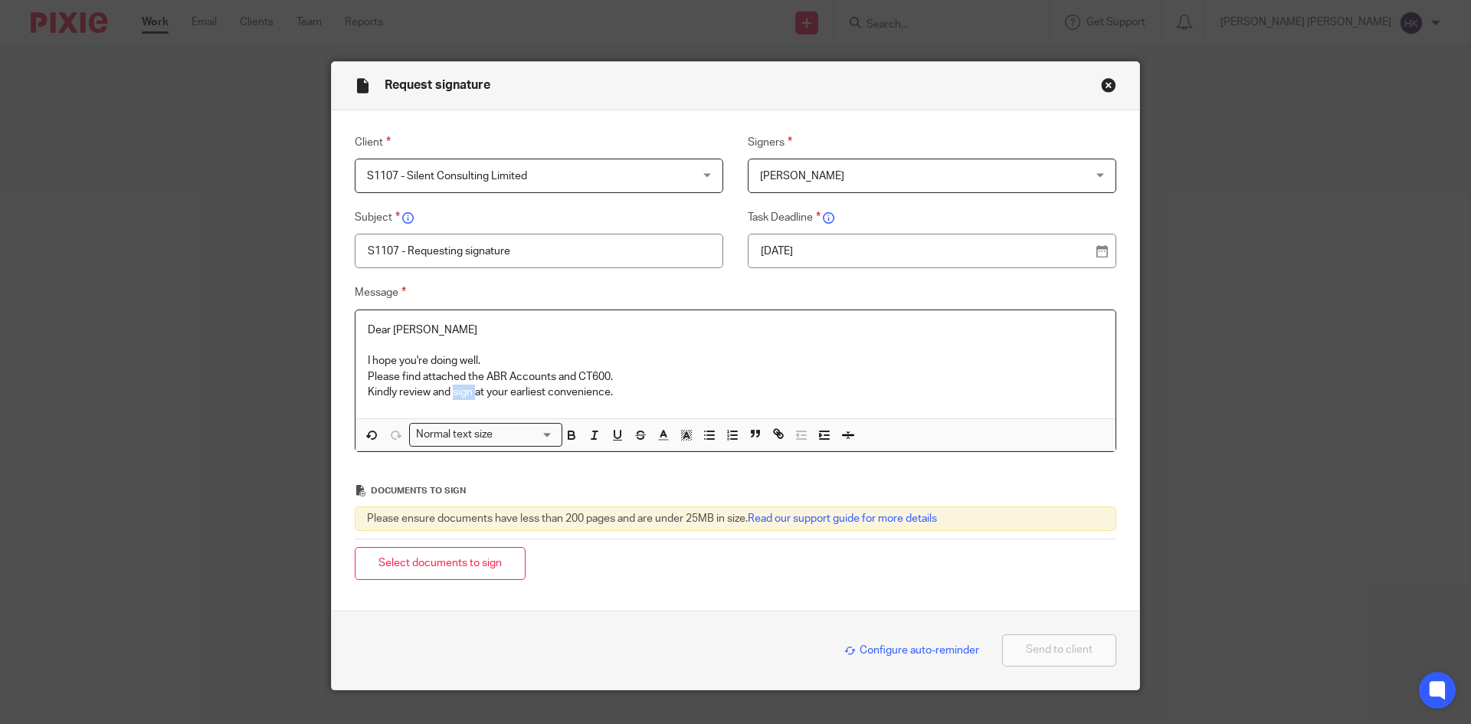
drag, startPoint x: 448, startPoint y: 393, endPoint x: 472, endPoint y: 397, distance: 24.1
click at [472, 397] on p "Kindly review and sign at your earliest convenience." at bounding box center [735, 391] width 735 height 15
click at [568, 437] on icon "button" at bounding box center [571, 435] width 14 height 14
click at [627, 396] on p "Kindly review and sign at your earliest convenience." at bounding box center [735, 391] width 735 height 15
click at [431, 329] on p "Dear Anmoljit" at bounding box center [735, 329] width 735 height 15
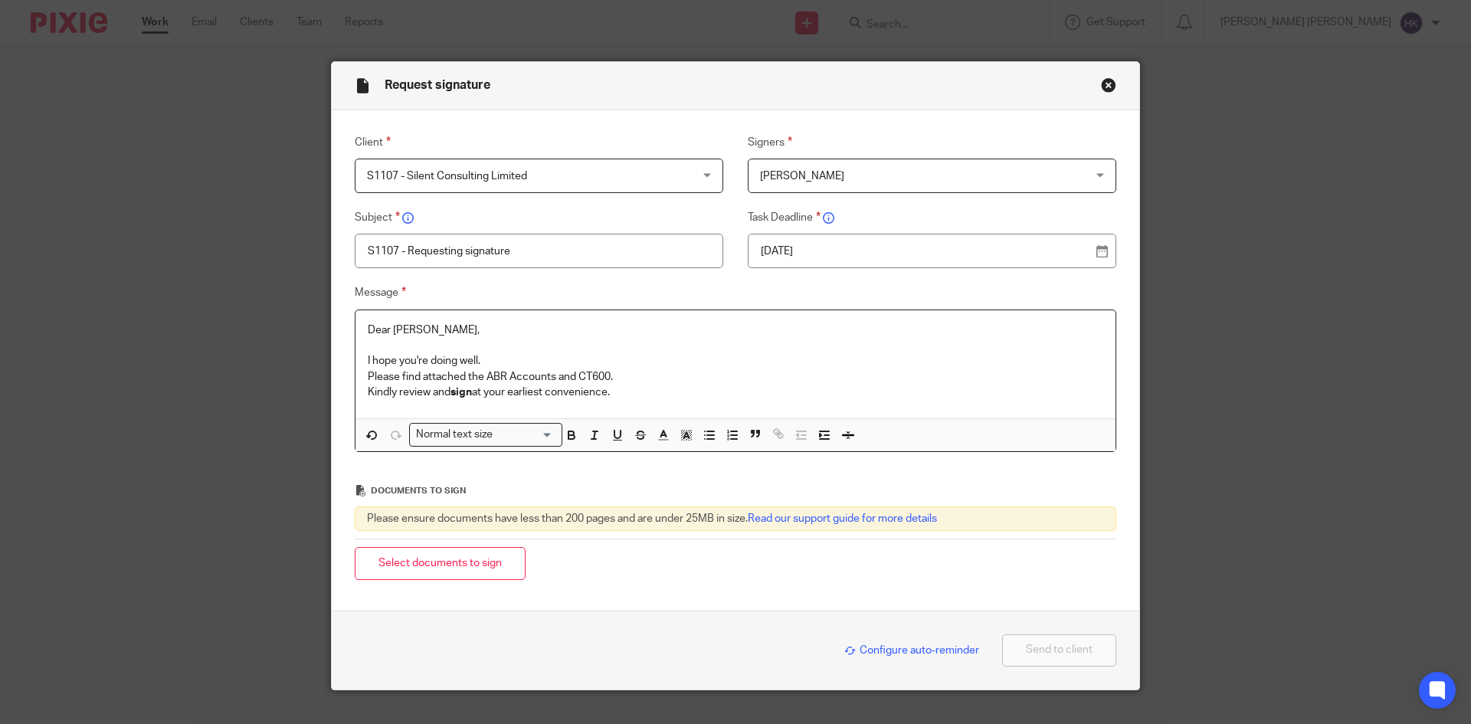
click at [420, 331] on p "Dear Anmoljit," at bounding box center [735, 329] width 735 height 15
click at [414, 328] on p "Dear Anmoljit," at bounding box center [735, 329] width 735 height 15
click at [507, 358] on p "I hope you're doing well." at bounding box center [735, 360] width 735 height 15
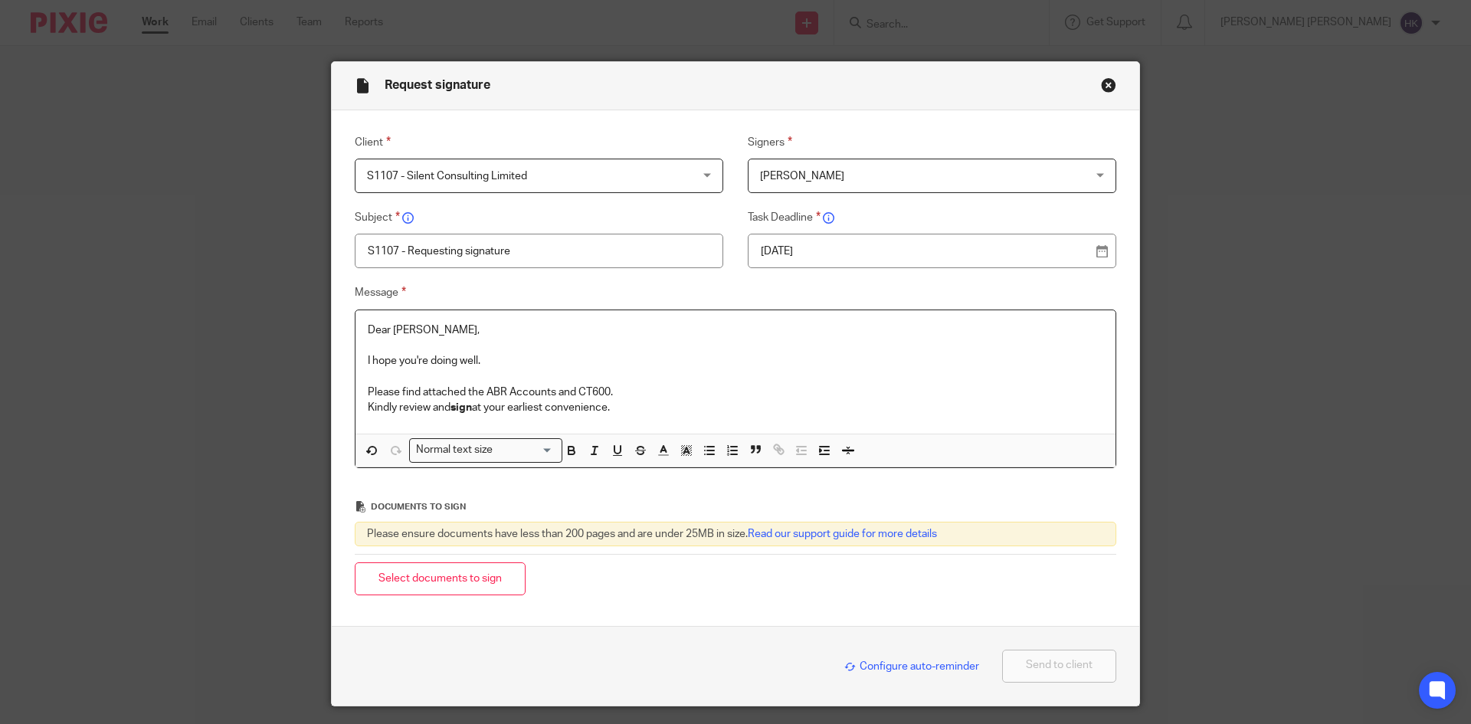
click at [634, 388] on p "Please find attached the ABR Accounts and CT600." at bounding box center [735, 391] width 735 height 15
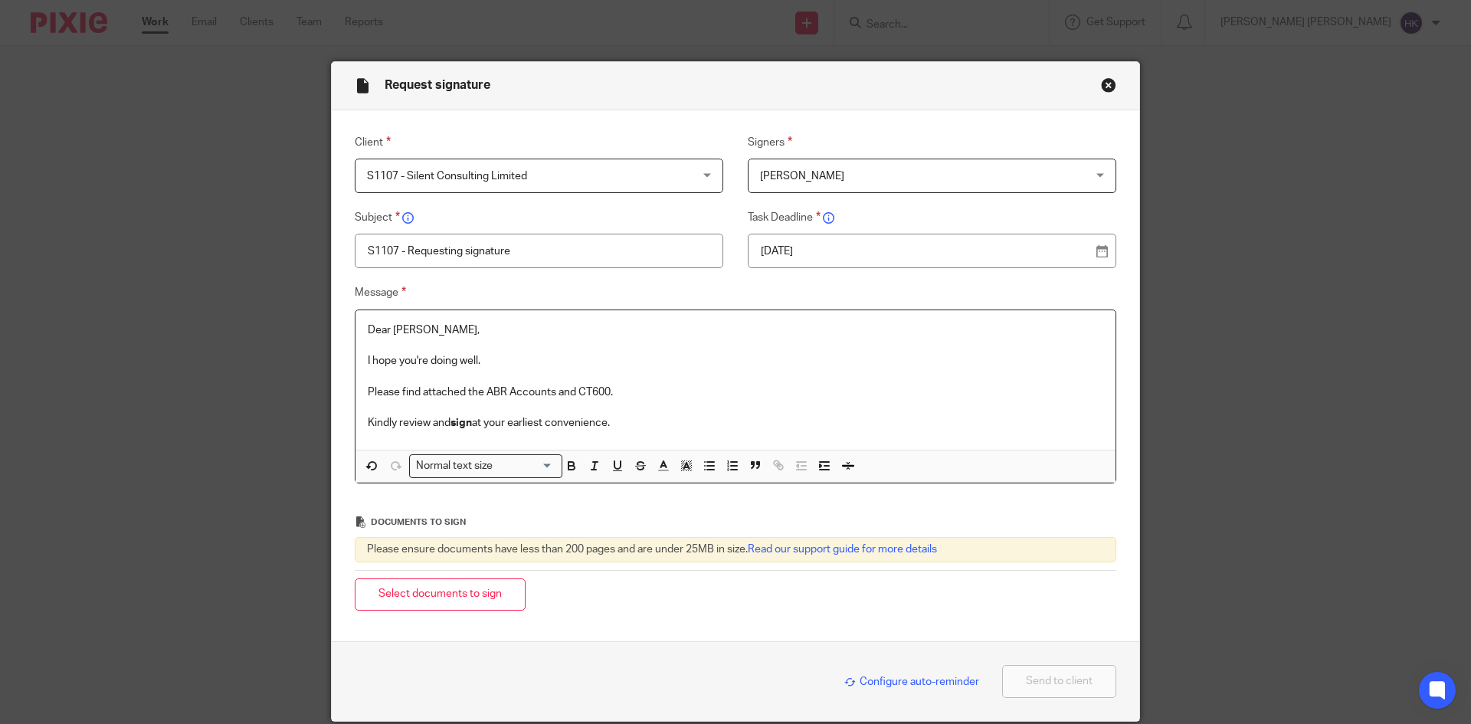
click at [543, 462] on input "Search for option" at bounding box center [525, 466] width 55 height 16
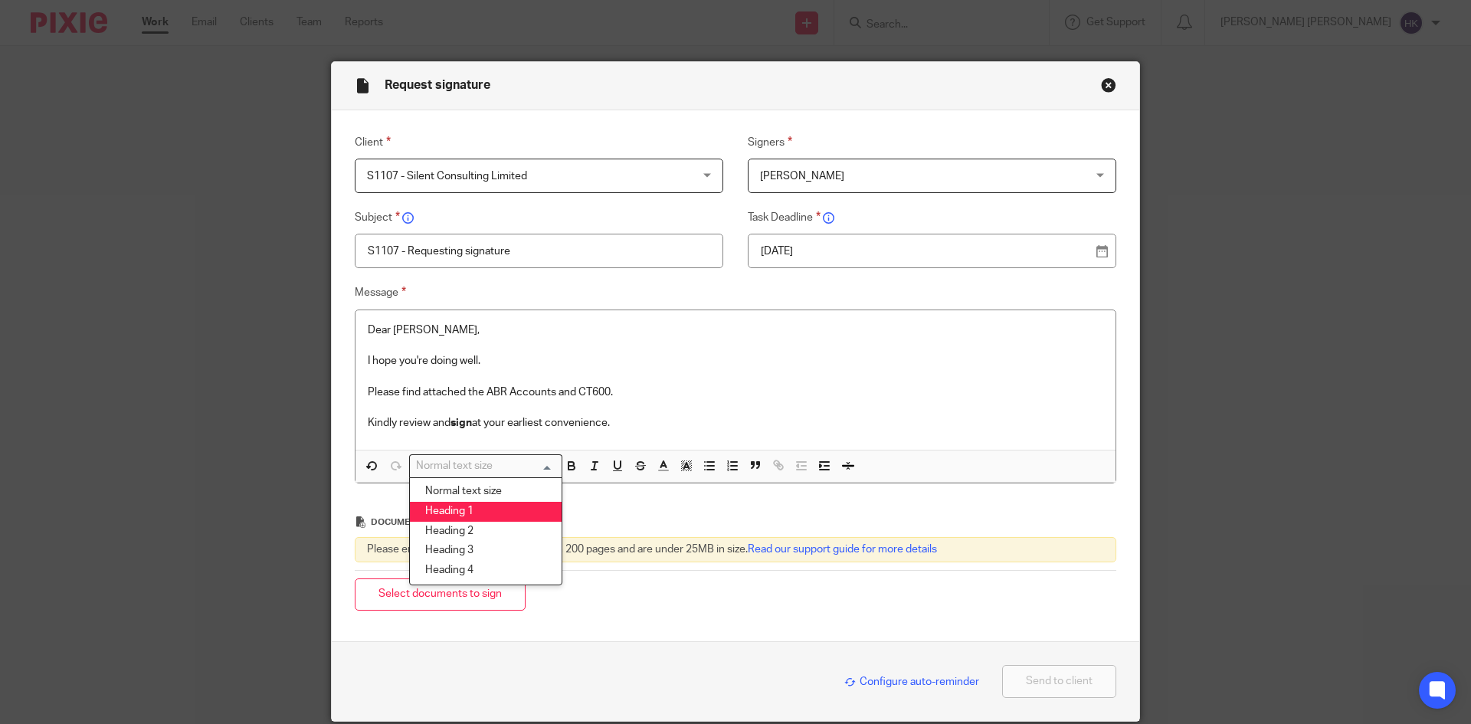
click at [498, 512] on li "Heading 1" at bounding box center [486, 512] width 152 height 20
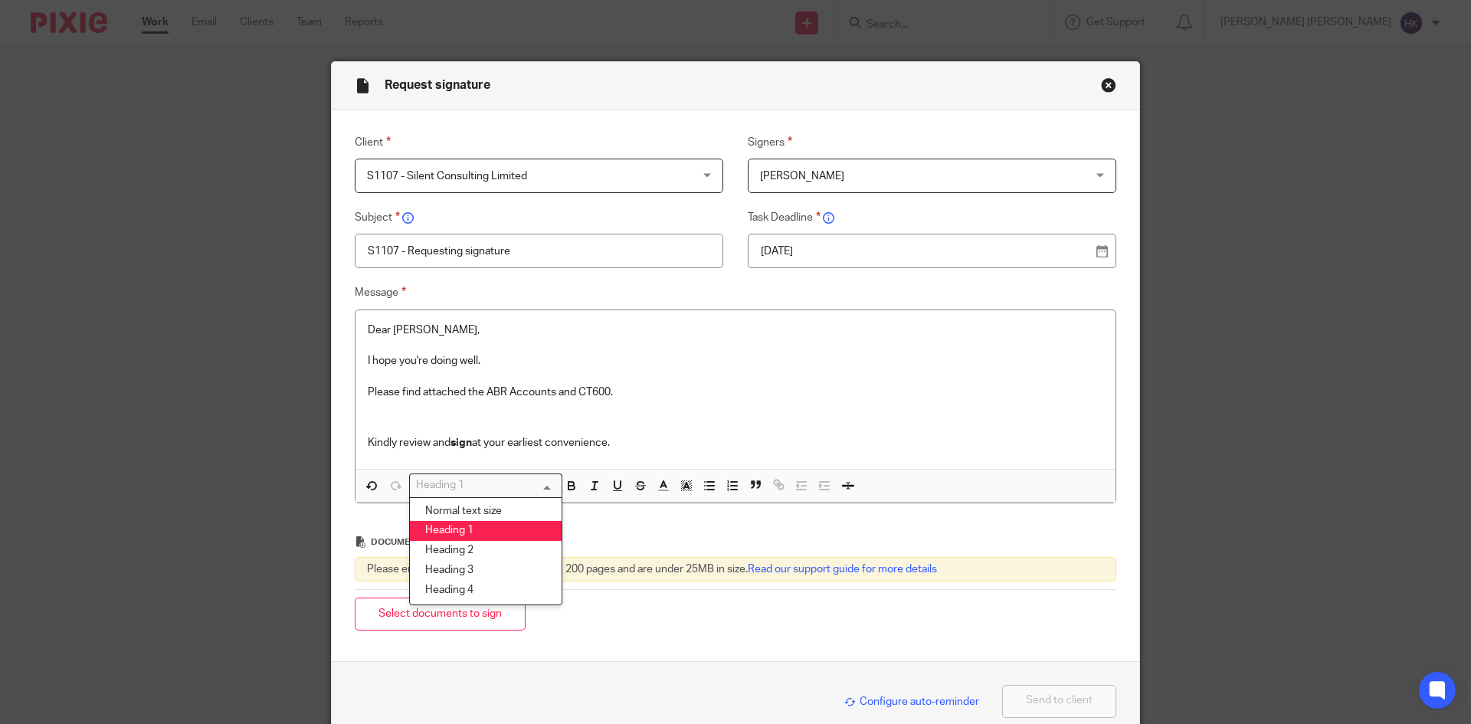
click at [538, 480] on input "Search for option" at bounding box center [482, 485] width 142 height 16
click at [499, 515] on li "Normal text size" at bounding box center [486, 512] width 152 height 20
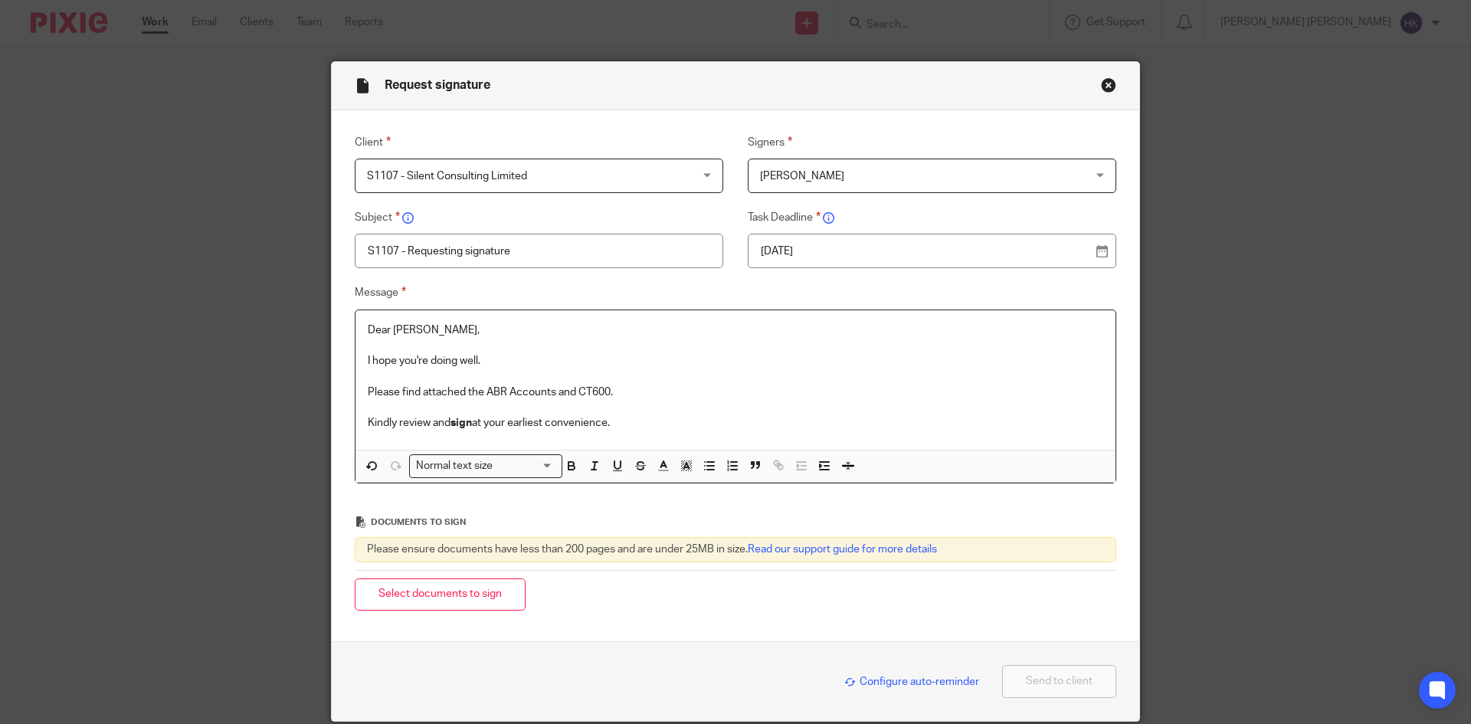
click at [545, 468] on input "Search for option" at bounding box center [525, 466] width 55 height 16
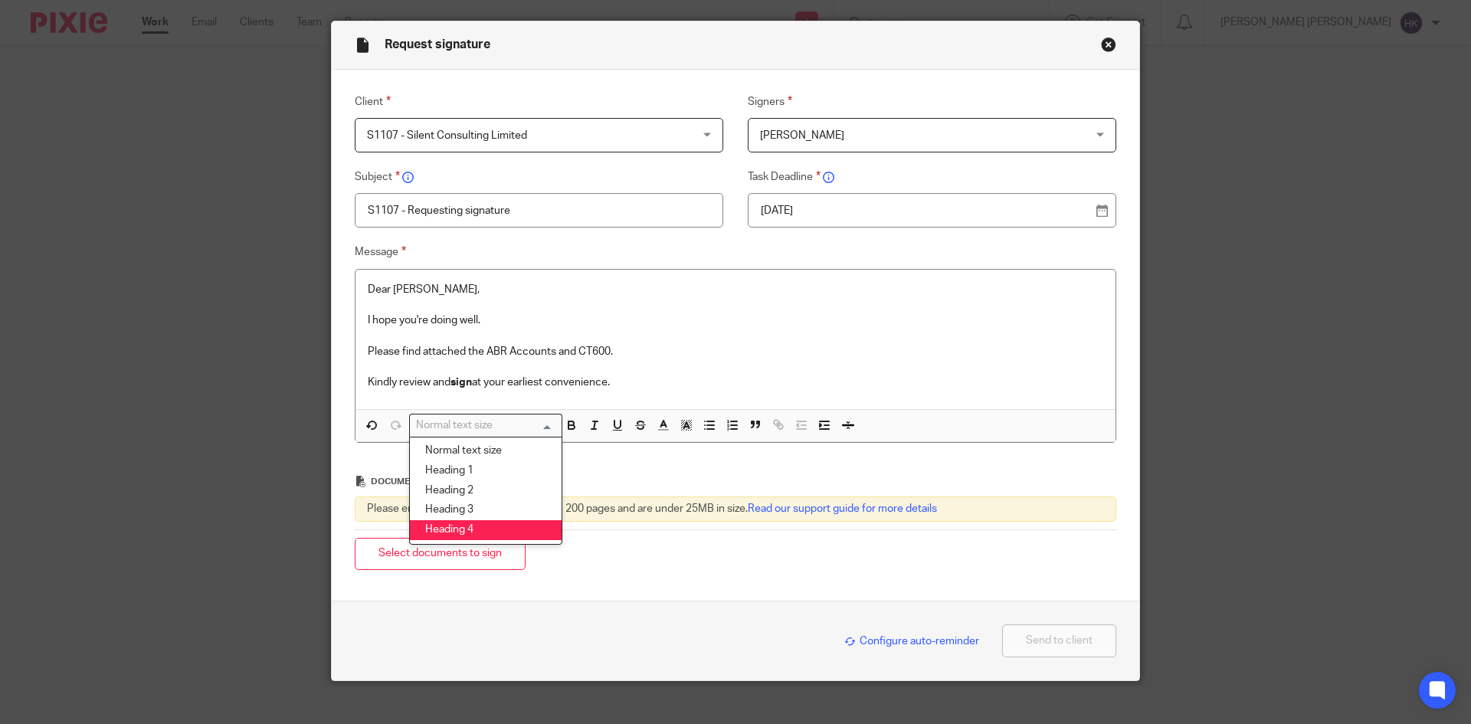
scroll to position [59, 0]
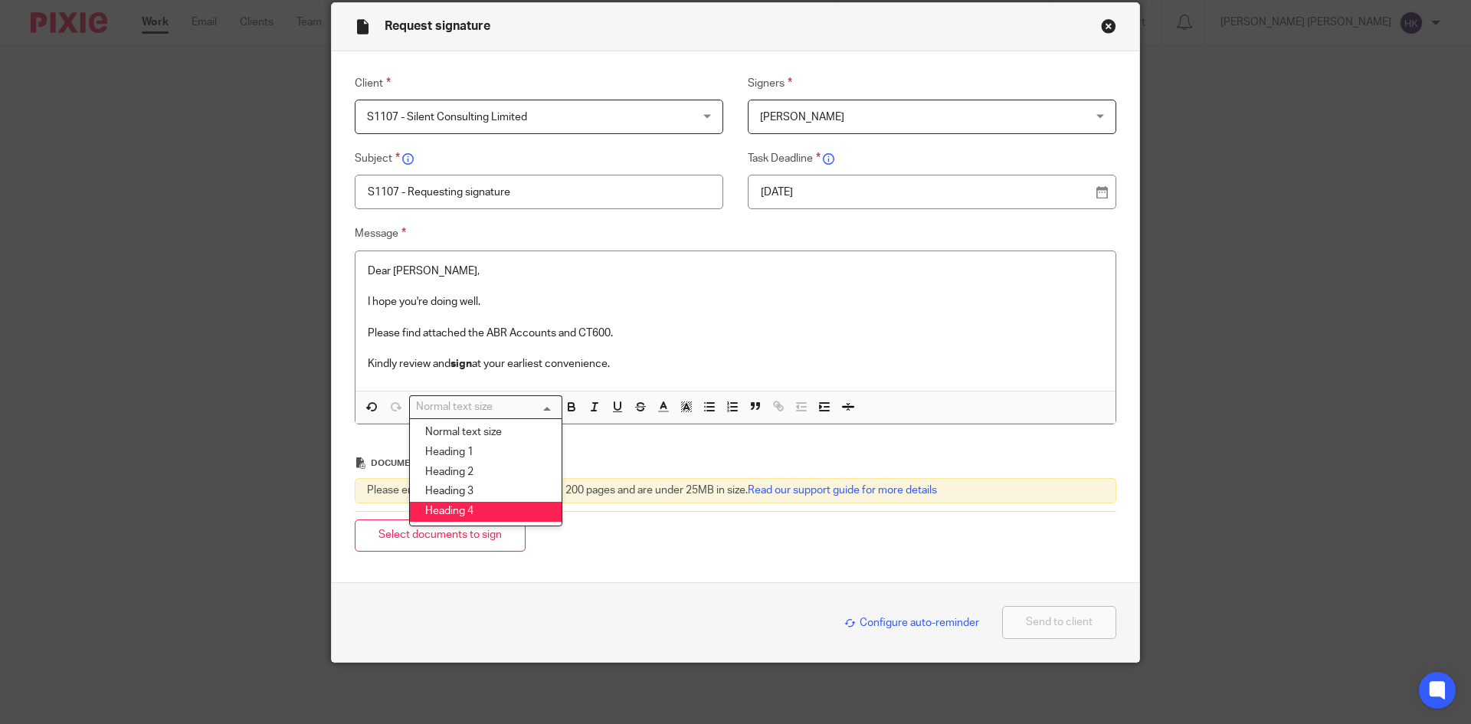
click at [492, 513] on li "Heading 4" at bounding box center [486, 512] width 152 height 20
click at [541, 410] on input "Search for option" at bounding box center [482, 407] width 142 height 16
click at [502, 426] on li "Normal text size" at bounding box center [486, 433] width 152 height 20
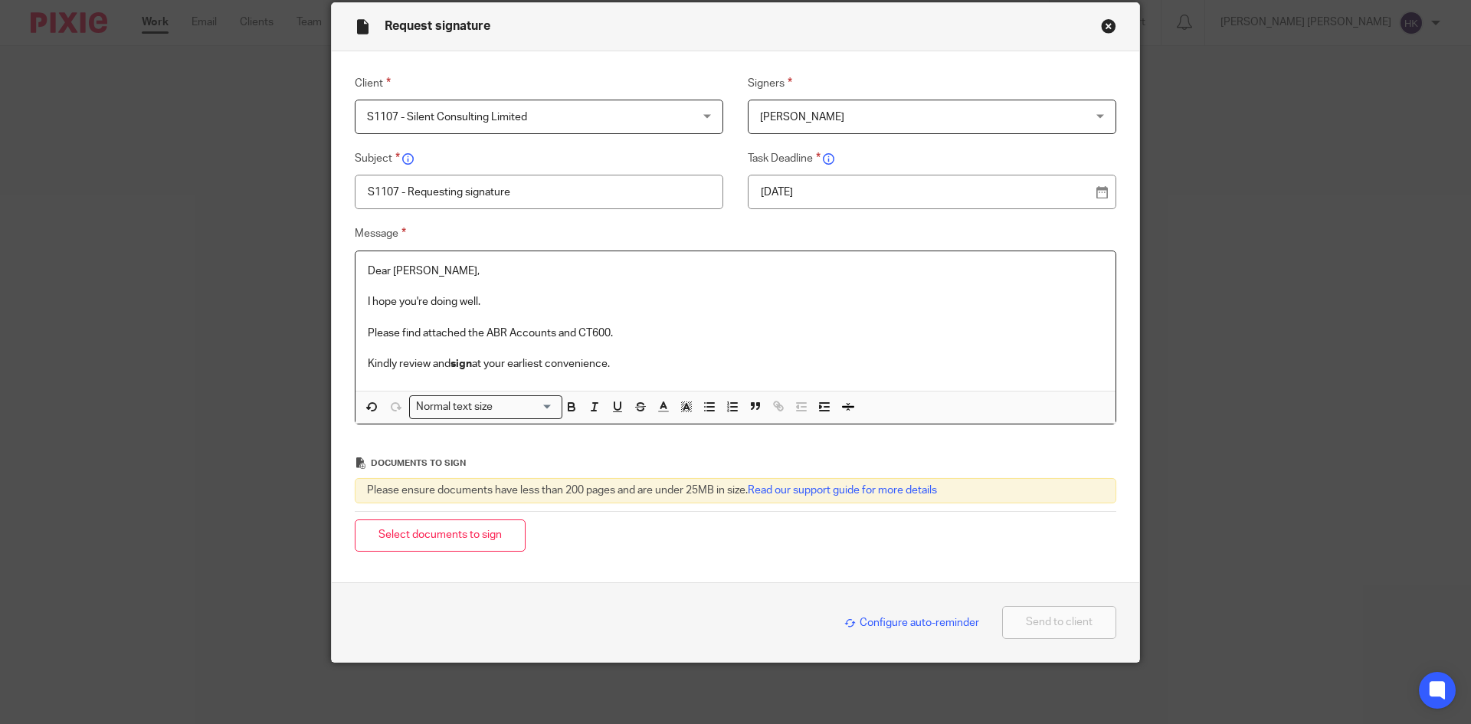
click at [639, 364] on p "Kindly review and sign at your earliest convenience." at bounding box center [735, 363] width 735 height 15
drag, startPoint x: 477, startPoint y: 330, endPoint x: 498, endPoint y: 332, distance: 20.7
click at [498, 332] on p "Please find attached the ABR Accounts and CT600." at bounding box center [735, 333] width 735 height 15
click at [503, 334] on p "Please find attached the ABR Accounts and CT600." at bounding box center [735, 333] width 735 height 15
drag, startPoint x: 503, startPoint y: 334, endPoint x: 490, endPoint y: 333, distance: 13.0
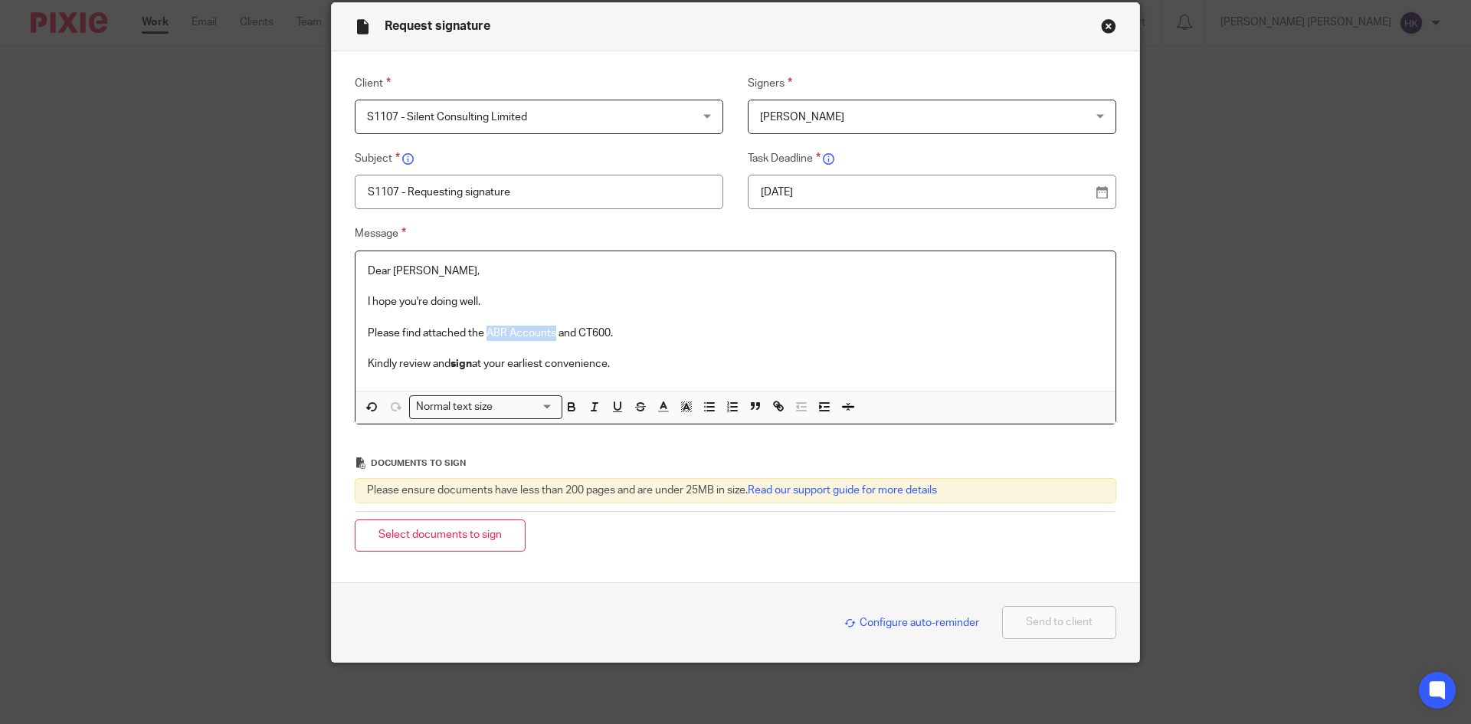
click at [490, 333] on p "Please find attached the ABR Accounts and CT600." at bounding box center [735, 333] width 735 height 15
click at [502, 337] on p "Please find attached the ABR Accounts and CT600." at bounding box center [735, 333] width 735 height 15
drag, startPoint x: 506, startPoint y: 334, endPoint x: 480, endPoint y: 331, distance: 26.2
click at [480, 331] on p "Please find attached the ABR Accounts and CT600." at bounding box center [735, 333] width 735 height 15
click at [626, 360] on p "Kindly review and sign at your earliest convenience." at bounding box center [735, 363] width 735 height 15
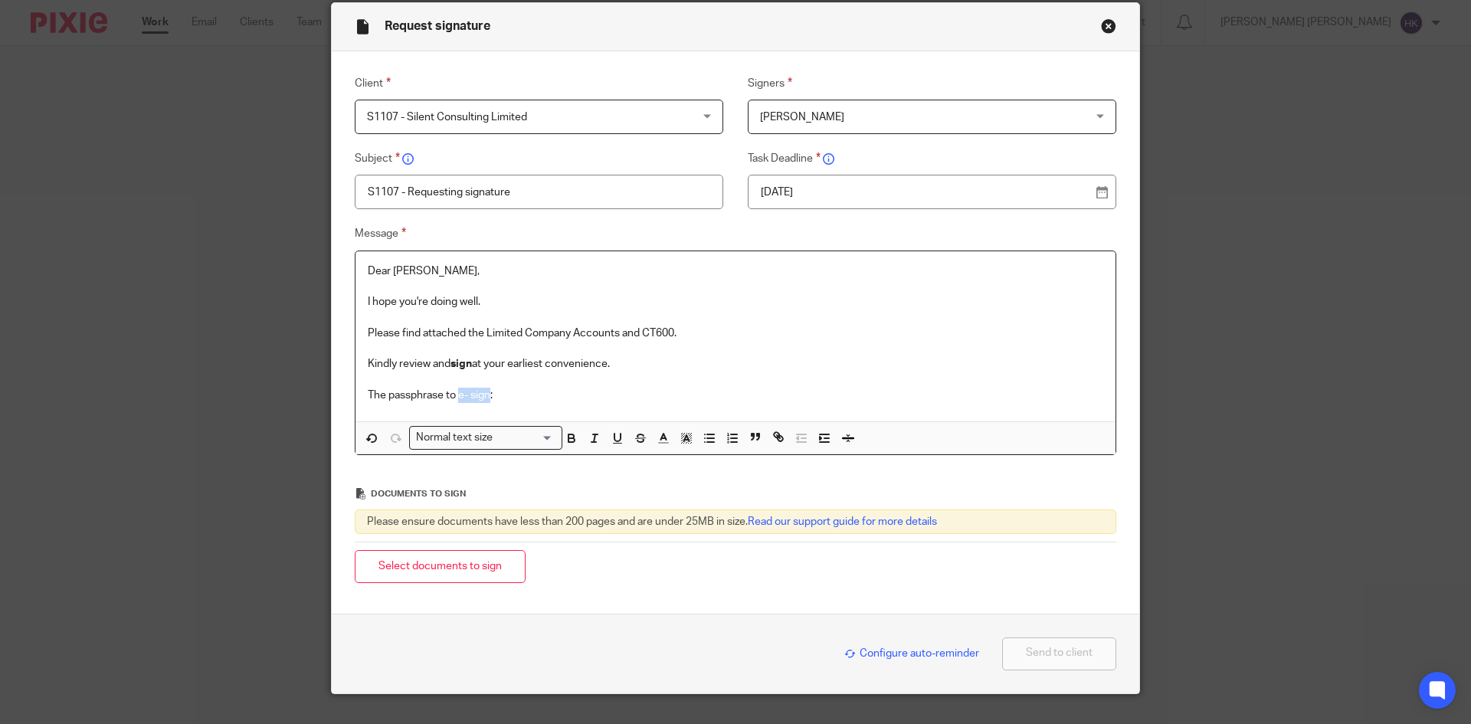
drag, startPoint x: 486, startPoint y: 395, endPoint x: 454, endPoint y: 398, distance: 31.5
click at [454, 398] on p "The passphrase to e- sign:" at bounding box center [735, 395] width 735 height 15
click at [566, 437] on icon "button" at bounding box center [571, 438] width 14 height 14
click at [500, 401] on p "The passphrase to e- sign :" at bounding box center [735, 395] width 735 height 15
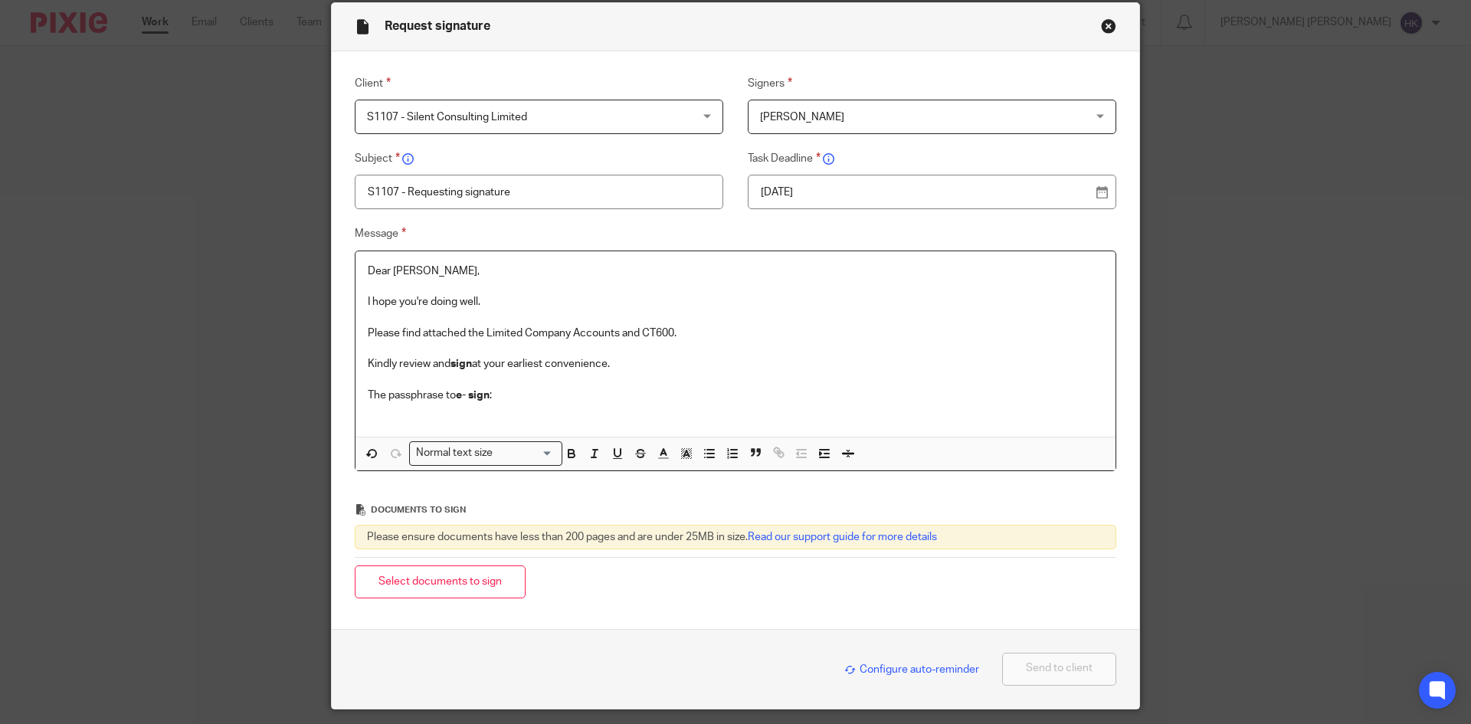
click at [387, 418] on p at bounding box center [735, 410] width 735 height 15
drag, startPoint x: 486, startPoint y: 411, endPoint x: 470, endPoint y: 418, distance: 17.5
click at [470, 418] on p "grass-fed-grey-tartan-suit" at bounding box center [735, 410] width 735 height 15
drag, startPoint x: 501, startPoint y: 414, endPoint x: 363, endPoint y: 447, distance: 141.9
click at [363, 447] on div "Dear Anmoljit, I hope you're doing well. Please find attached the Limited Compa…" at bounding box center [735, 360] width 760 height 219
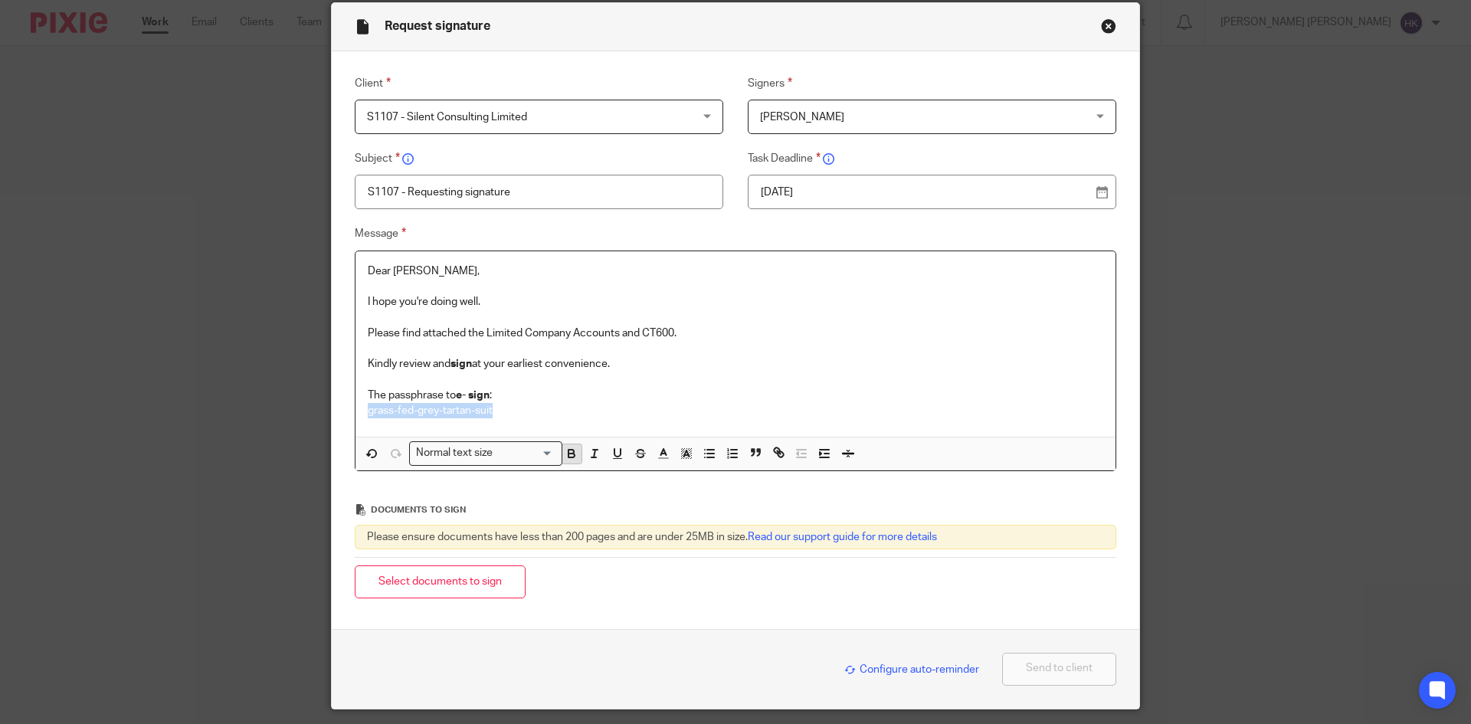
click at [564, 451] on icon "button" at bounding box center [571, 454] width 14 height 14
click at [516, 427] on div "Dear Anmoljit, I hope you're doing well. Please find attached the Limited Compa…" at bounding box center [735, 344] width 760 height 186
click at [397, 585] on button "Select documents to sign" at bounding box center [440, 581] width 171 height 33
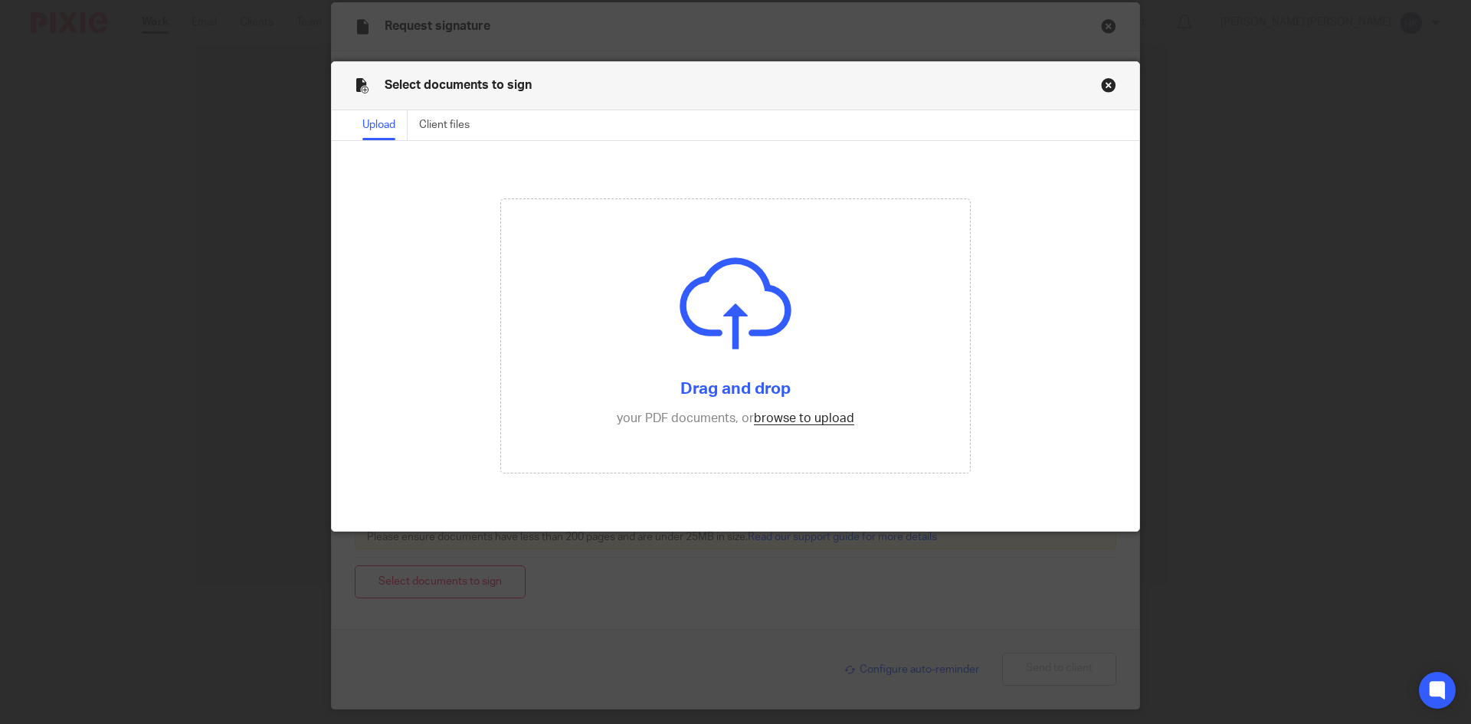
click at [1101, 87] on button "Close modal" at bounding box center [1108, 84] width 15 height 15
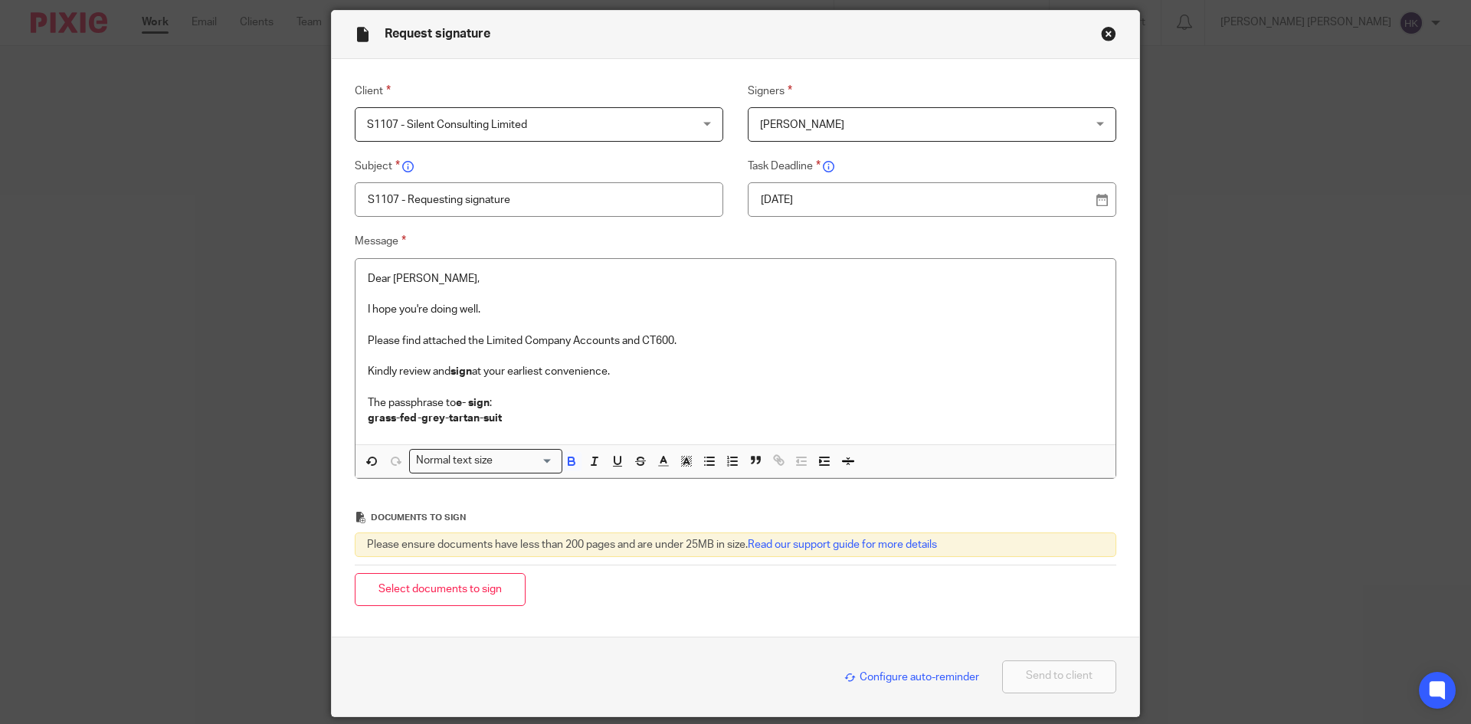
scroll to position [77, 0]
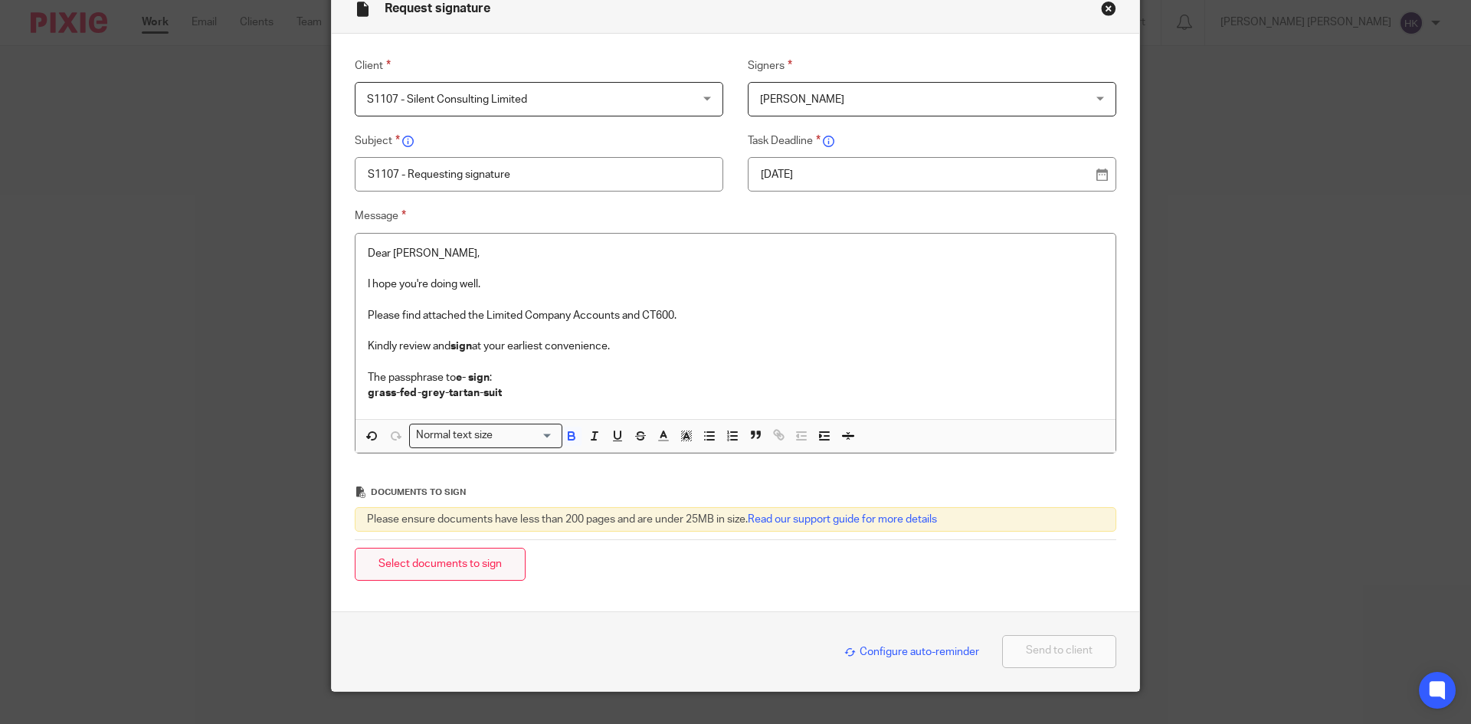
click at [469, 567] on button "Select documents to sign" at bounding box center [440, 564] width 171 height 33
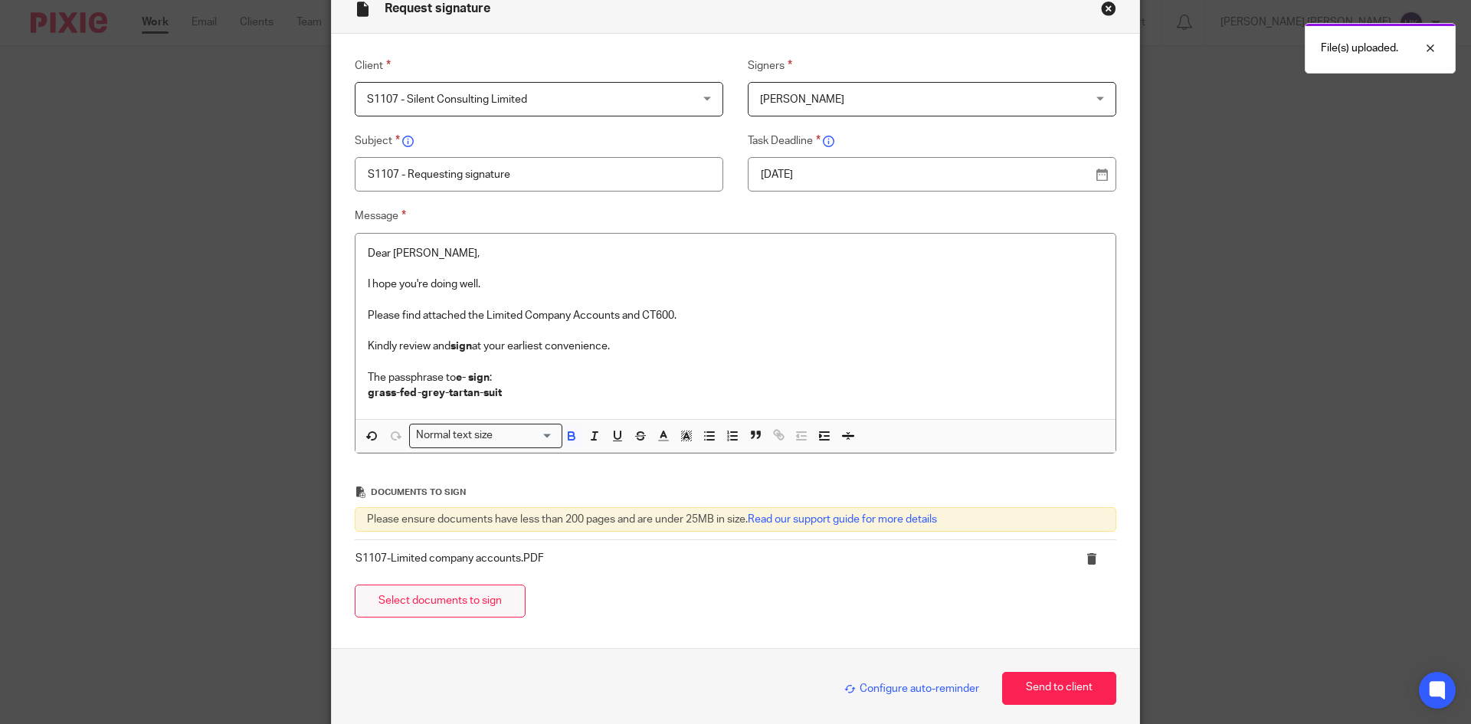
click at [441, 597] on button "Select documents to sign" at bounding box center [440, 600] width 171 height 33
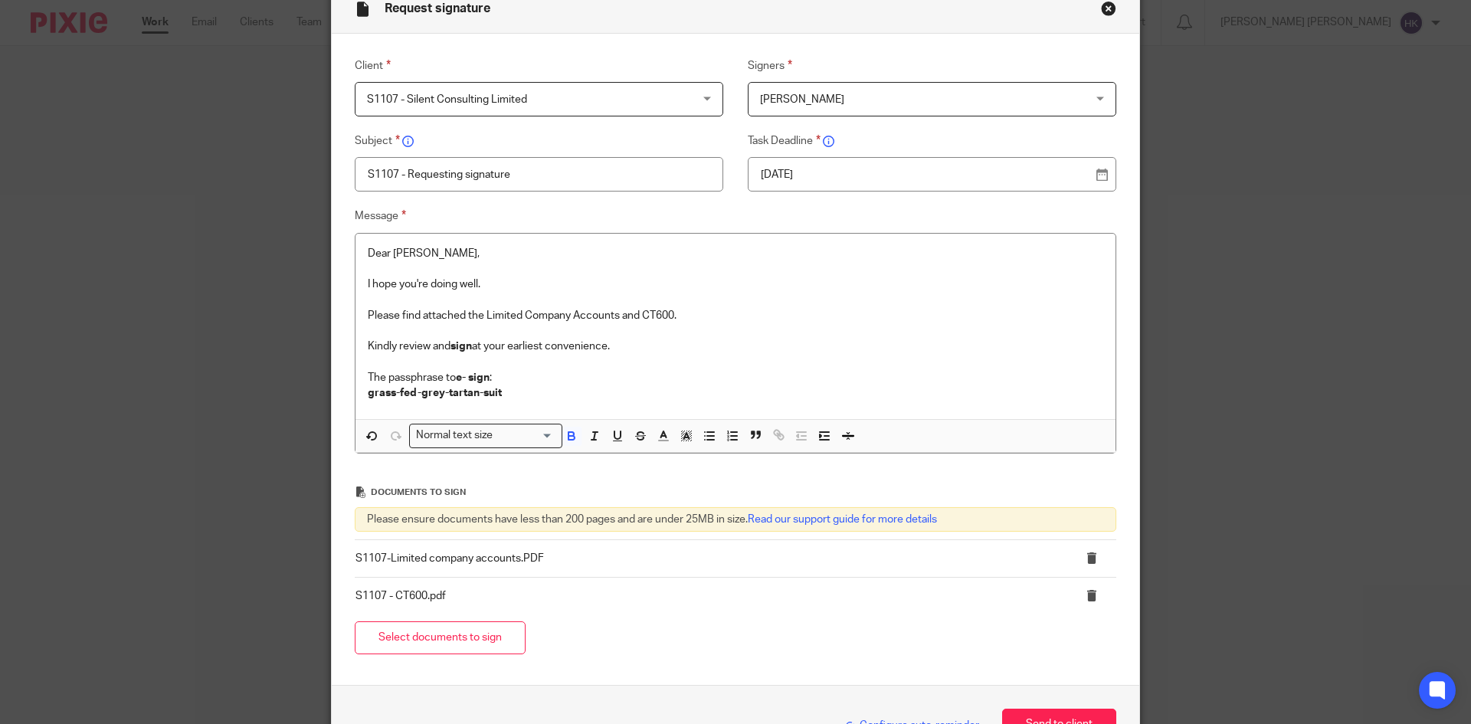
click at [515, 392] on p "grass-fed-grey-tartan-suit" at bounding box center [735, 392] width 735 height 15
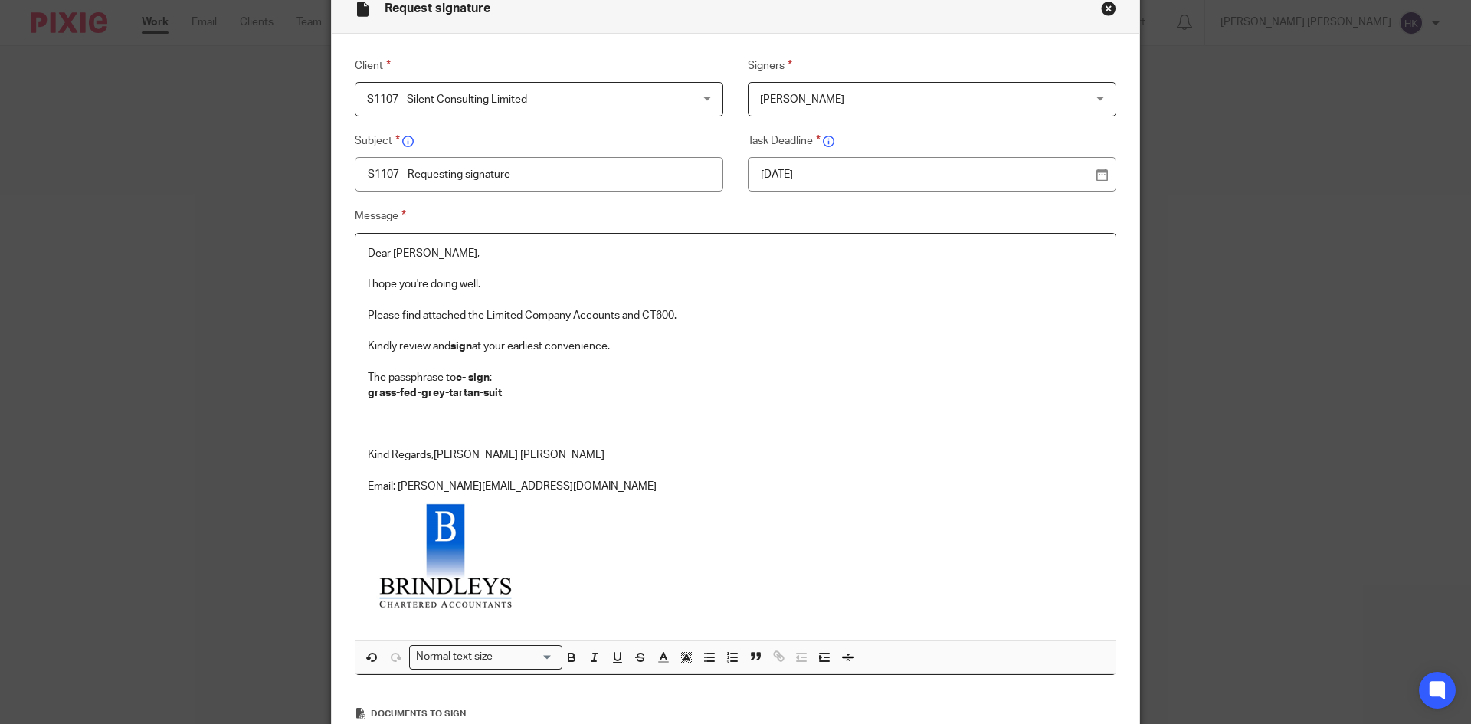
click at [430, 451] on p "Kind Regards, [PERSON_NAME] [PERSON_NAME]" at bounding box center [735, 447] width 735 height 31
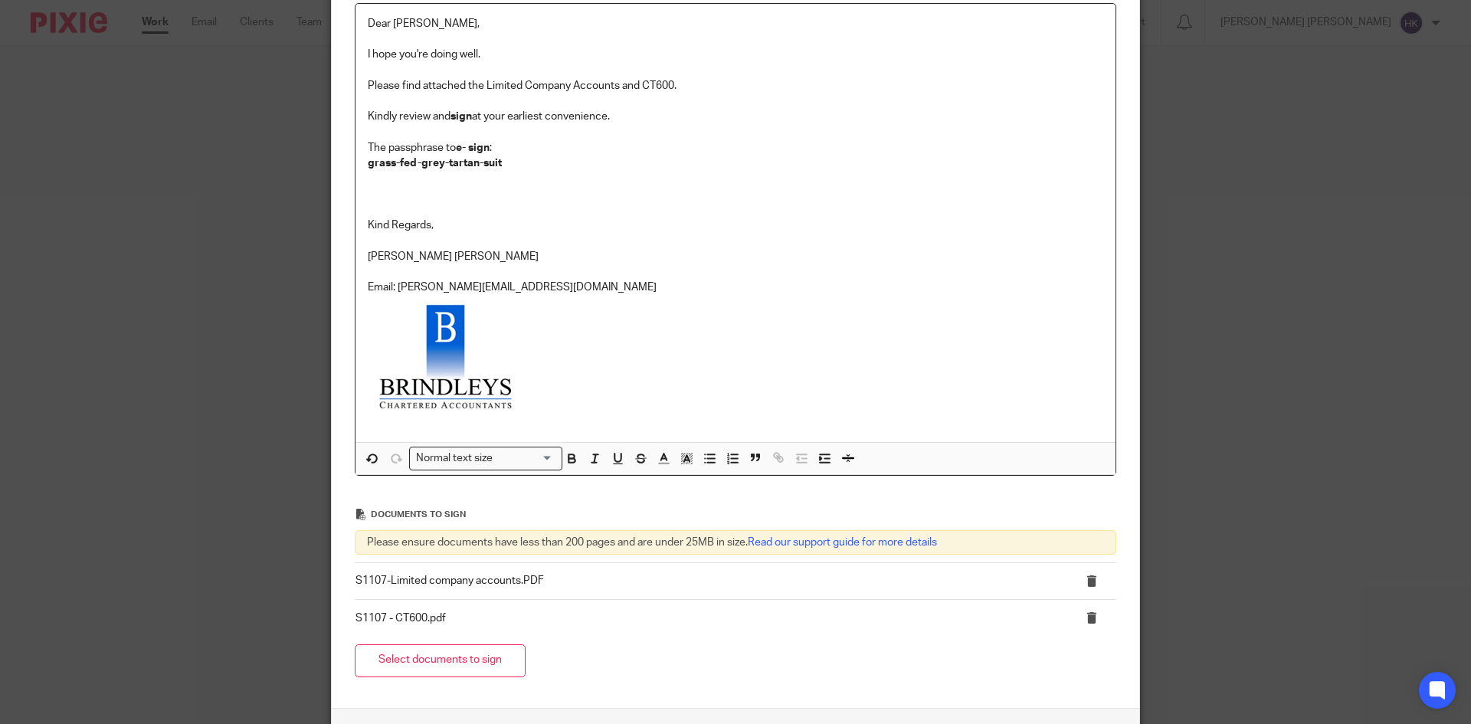
scroll to position [230, 0]
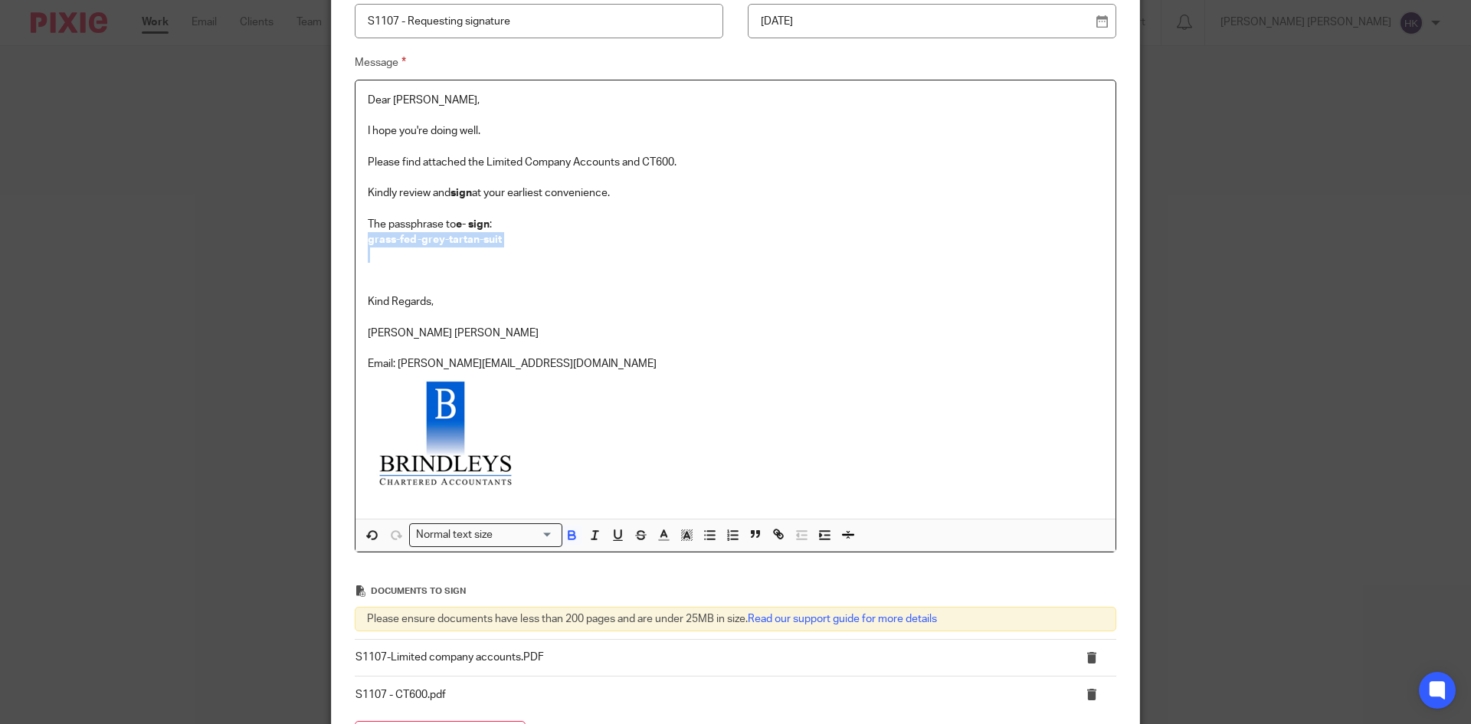
drag, startPoint x: 506, startPoint y: 249, endPoint x: 331, endPoint y: 241, distance: 174.8
click at [331, 241] on div "Message Dear Anmoljit, I hope you're doing well. Please find attached the Limit…" at bounding box center [723, 303] width 785 height 499
click at [453, 533] on div "Normal text size" at bounding box center [482, 533] width 145 height 19
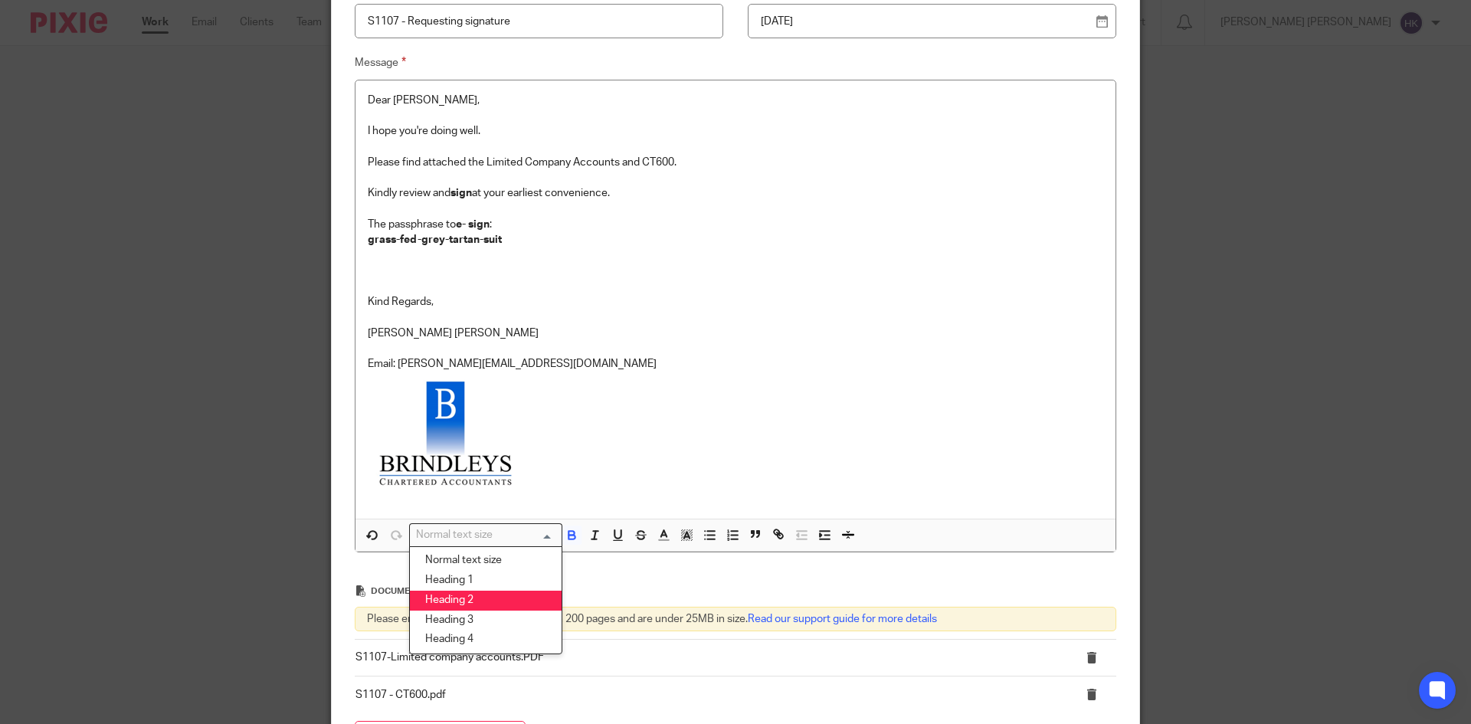
click at [442, 600] on li "Heading 2" at bounding box center [486, 601] width 152 height 20
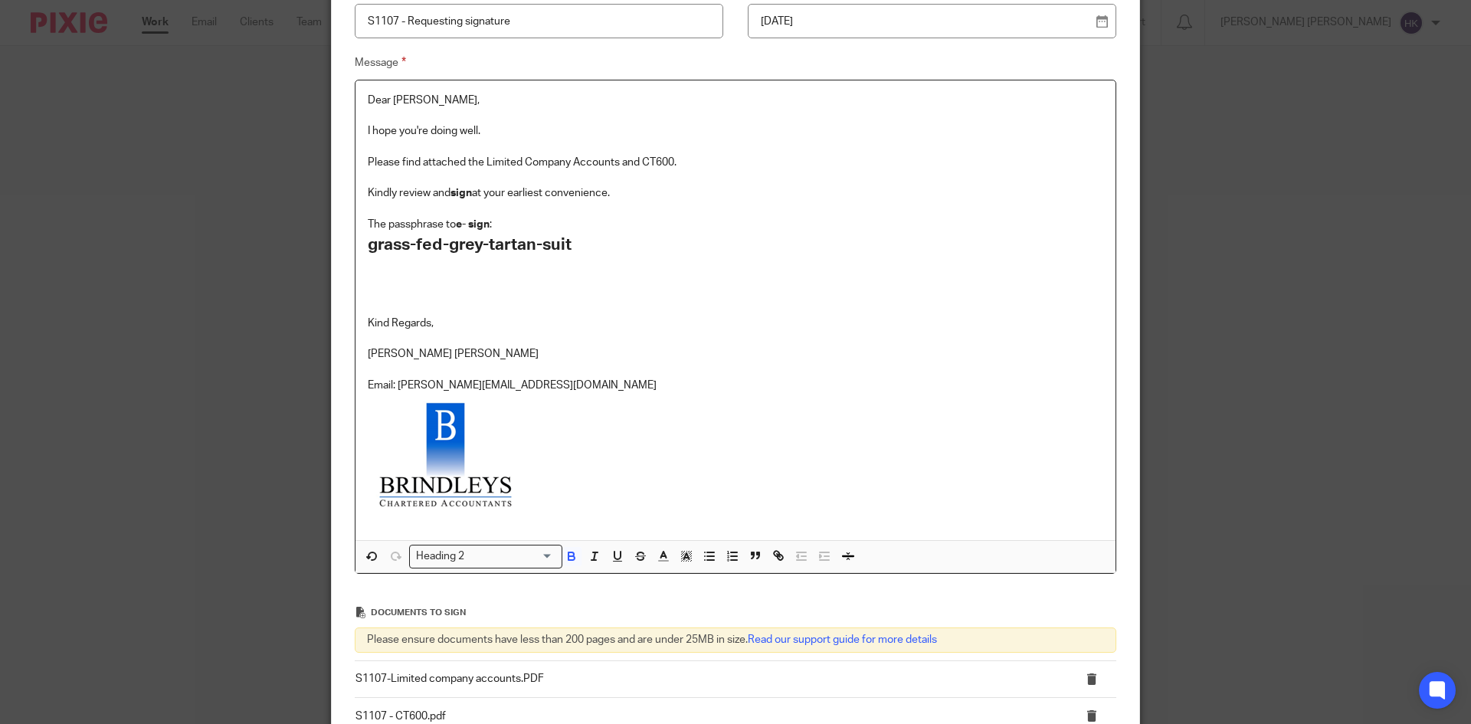
click at [414, 260] on h2 at bounding box center [735, 271] width 735 height 26
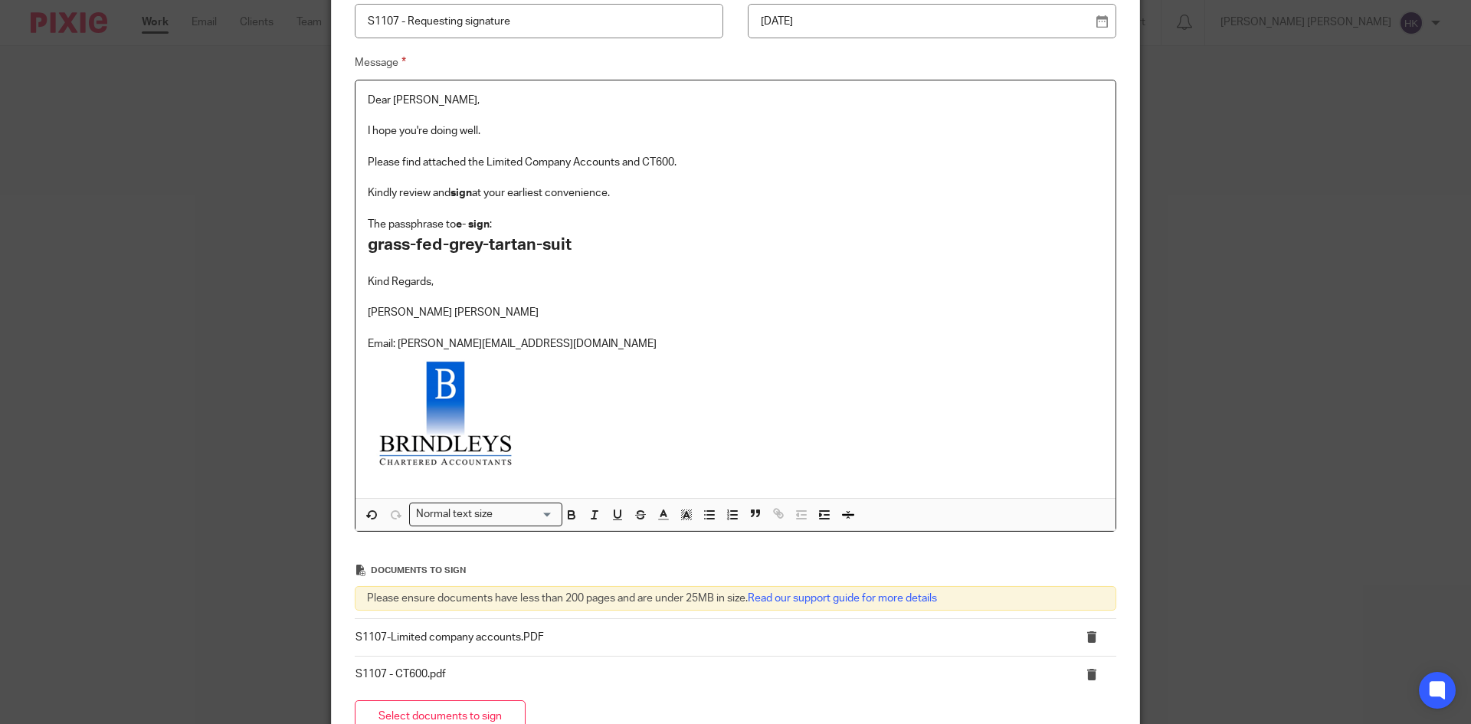
scroll to position [0, 0]
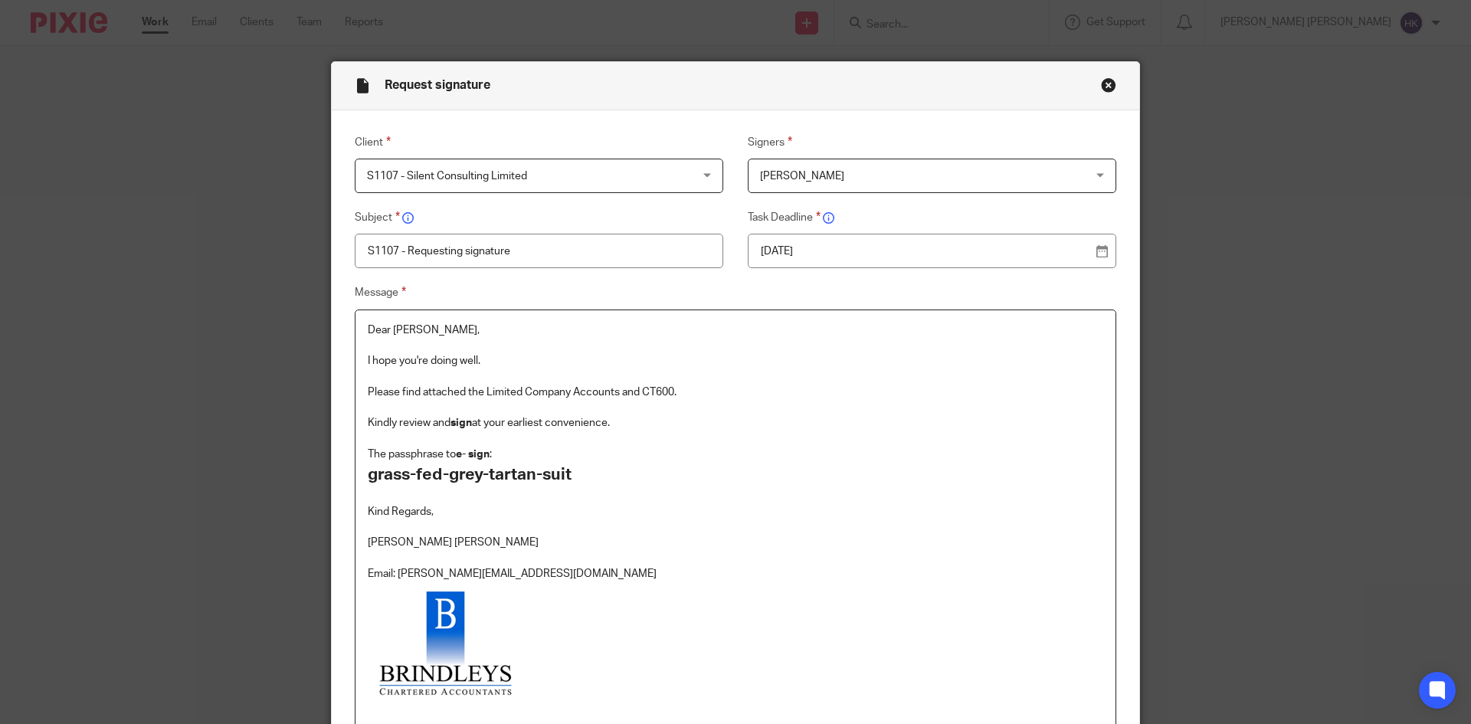
click at [814, 176] on span "Anmoljit Kaur Kalra" at bounding box center [802, 176] width 84 height 11
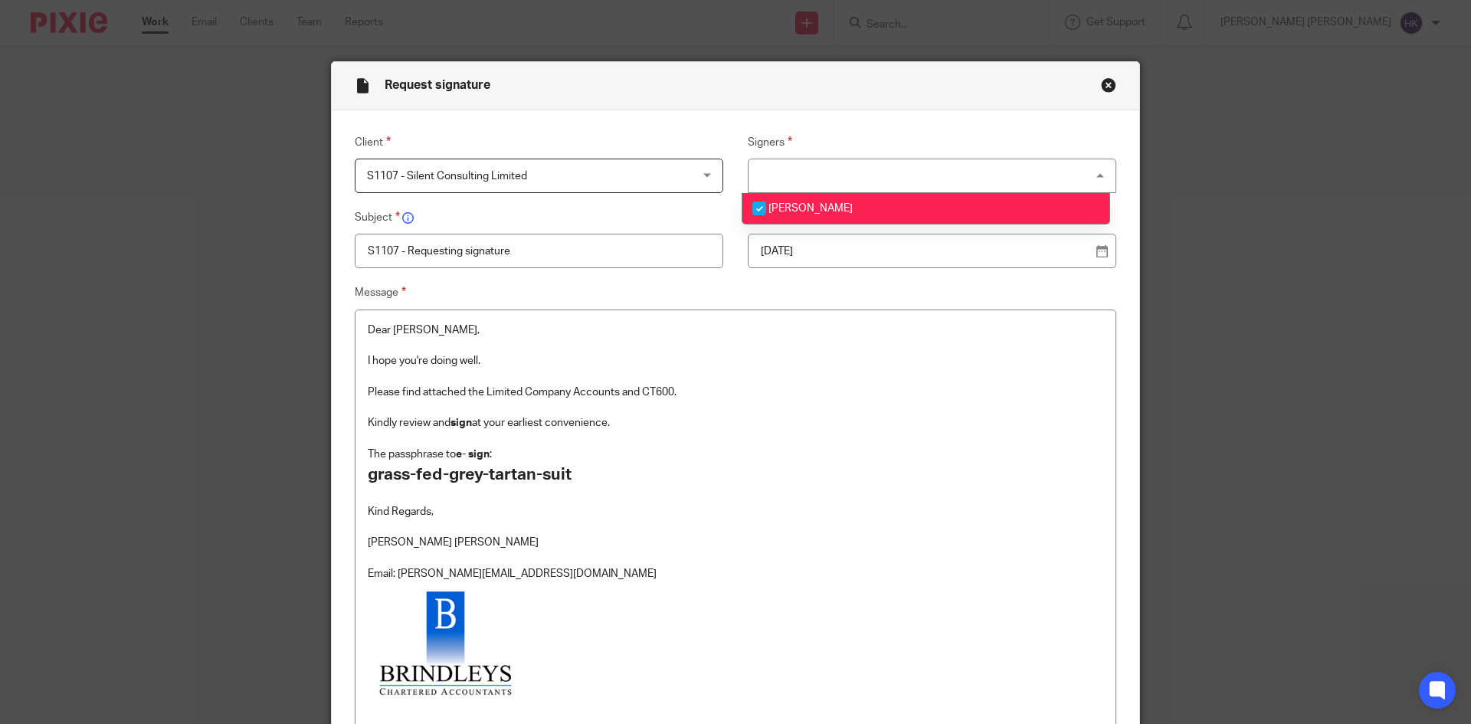
click at [814, 172] on div "Anmoljit Kaur Kalra" at bounding box center [932, 176] width 368 height 34
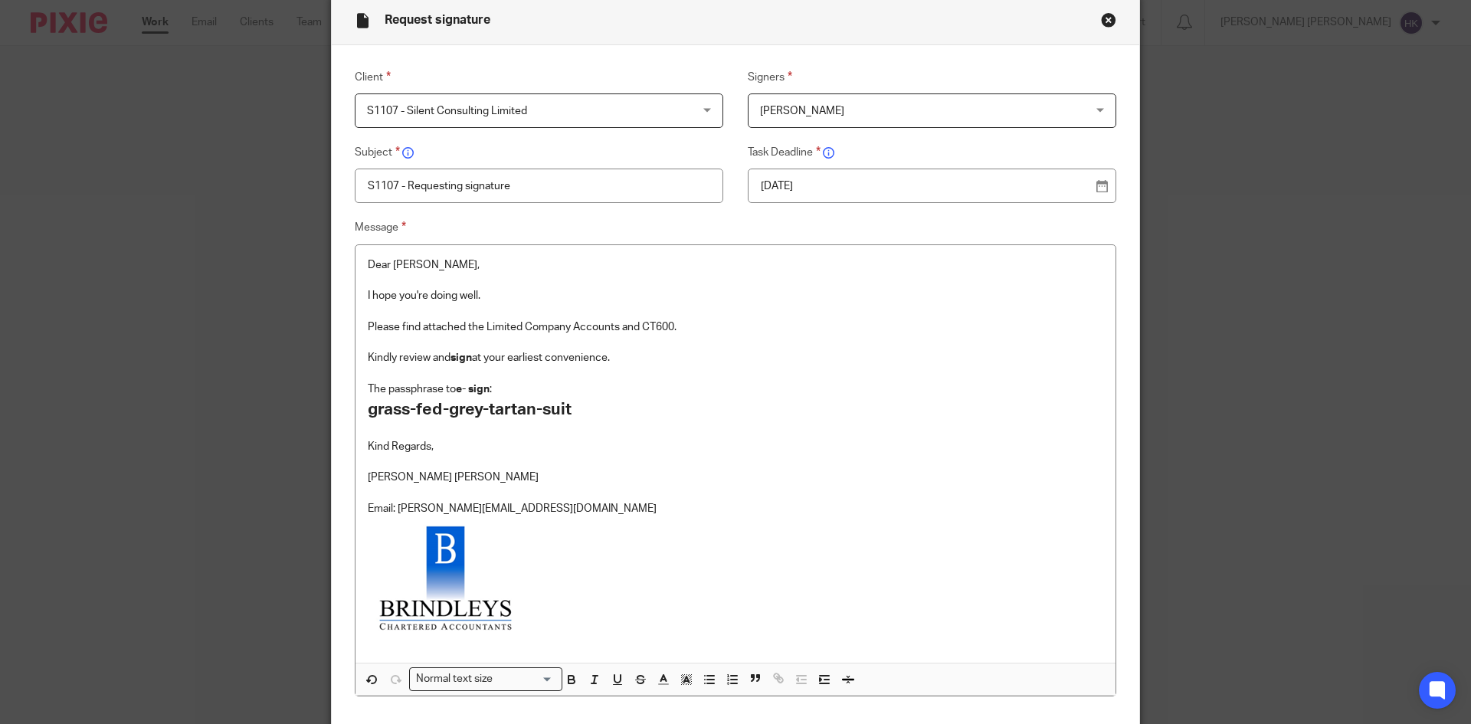
scroll to position [153, 0]
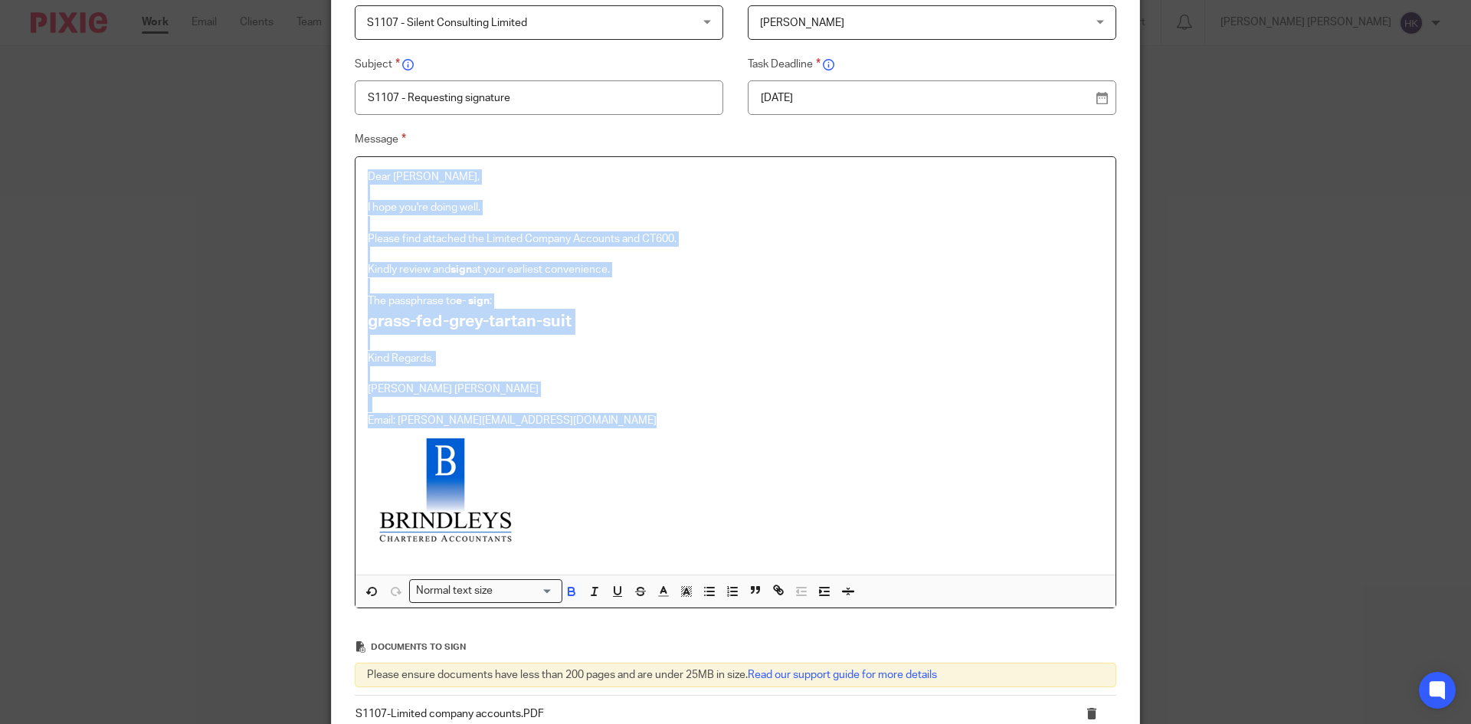
drag, startPoint x: 620, startPoint y: 446, endPoint x: 221, endPoint y: 178, distance: 480.7
click at [214, 178] on div "Request signature Client S1107 - Silent Consulting Limited S1107 - Silent Consu…" at bounding box center [735, 362] width 1471 height 724
copy div "Dear Anmoljit, I hope you're doing well. Please find attached the Limited Compa…"
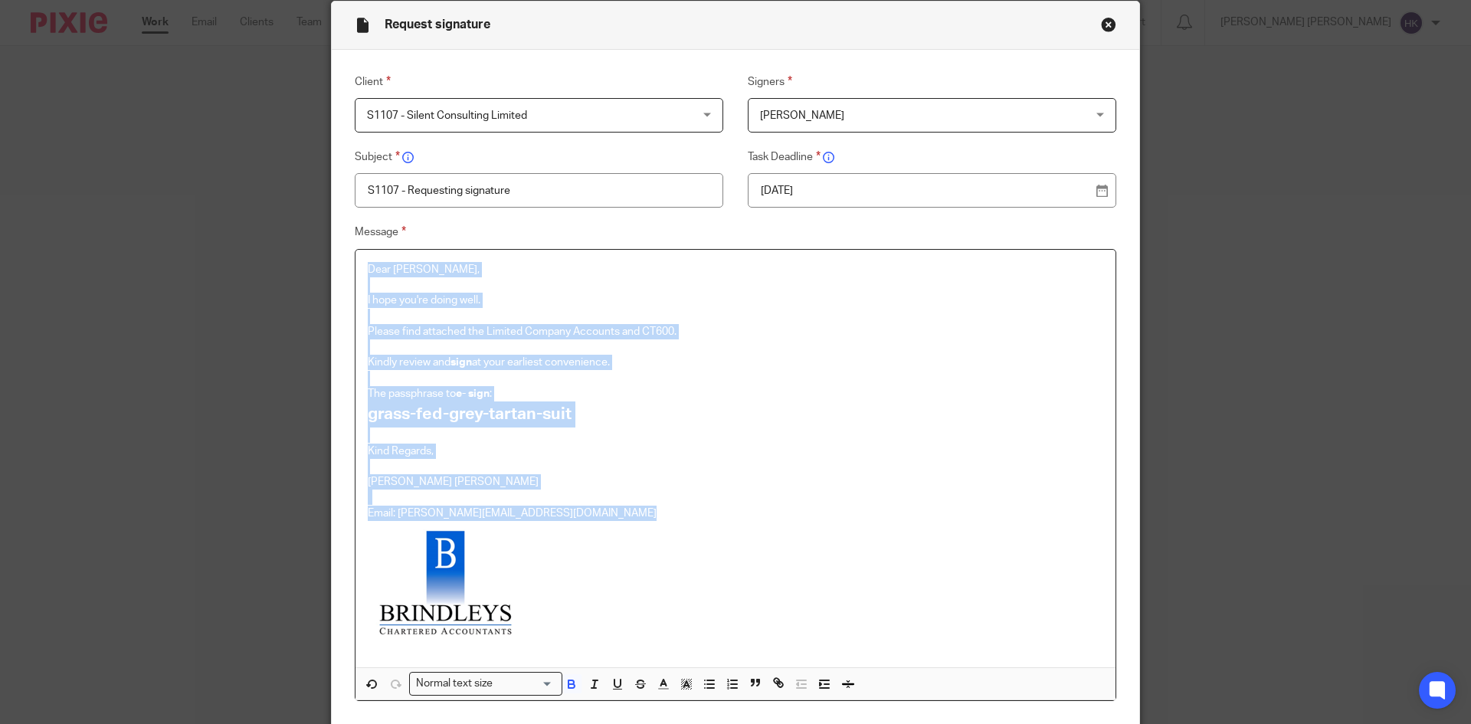
scroll to position [0, 0]
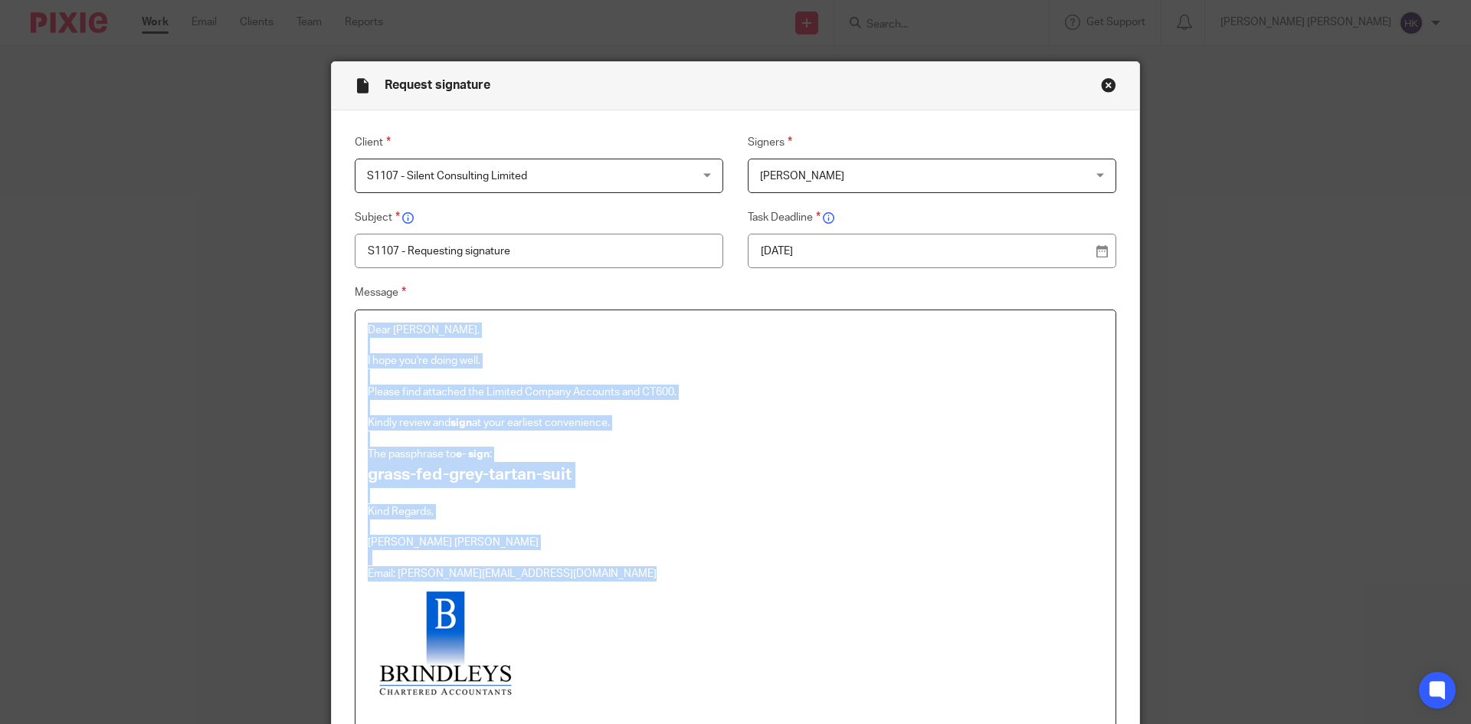
click at [1101, 84] on button "Close modal" at bounding box center [1108, 84] width 15 height 15
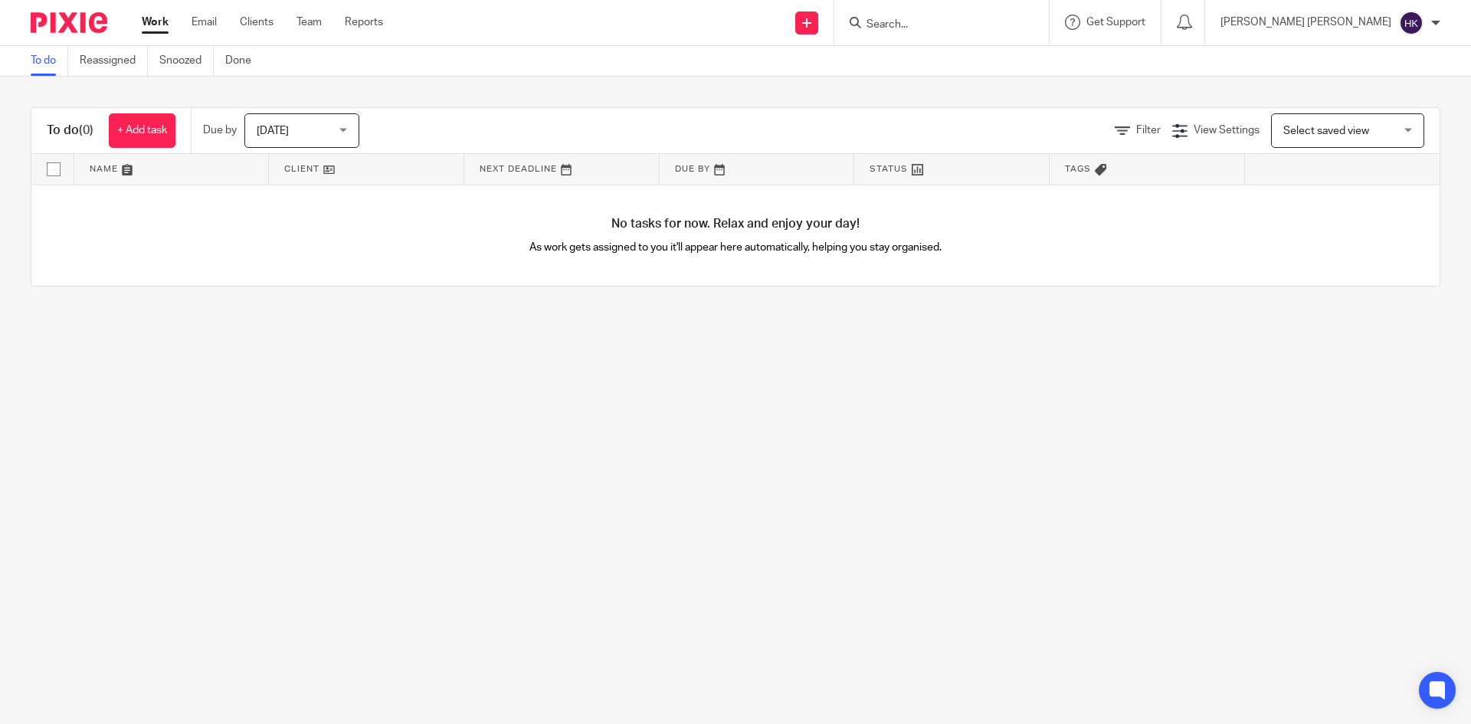
click at [986, 13] on form at bounding box center [946, 22] width 163 height 19
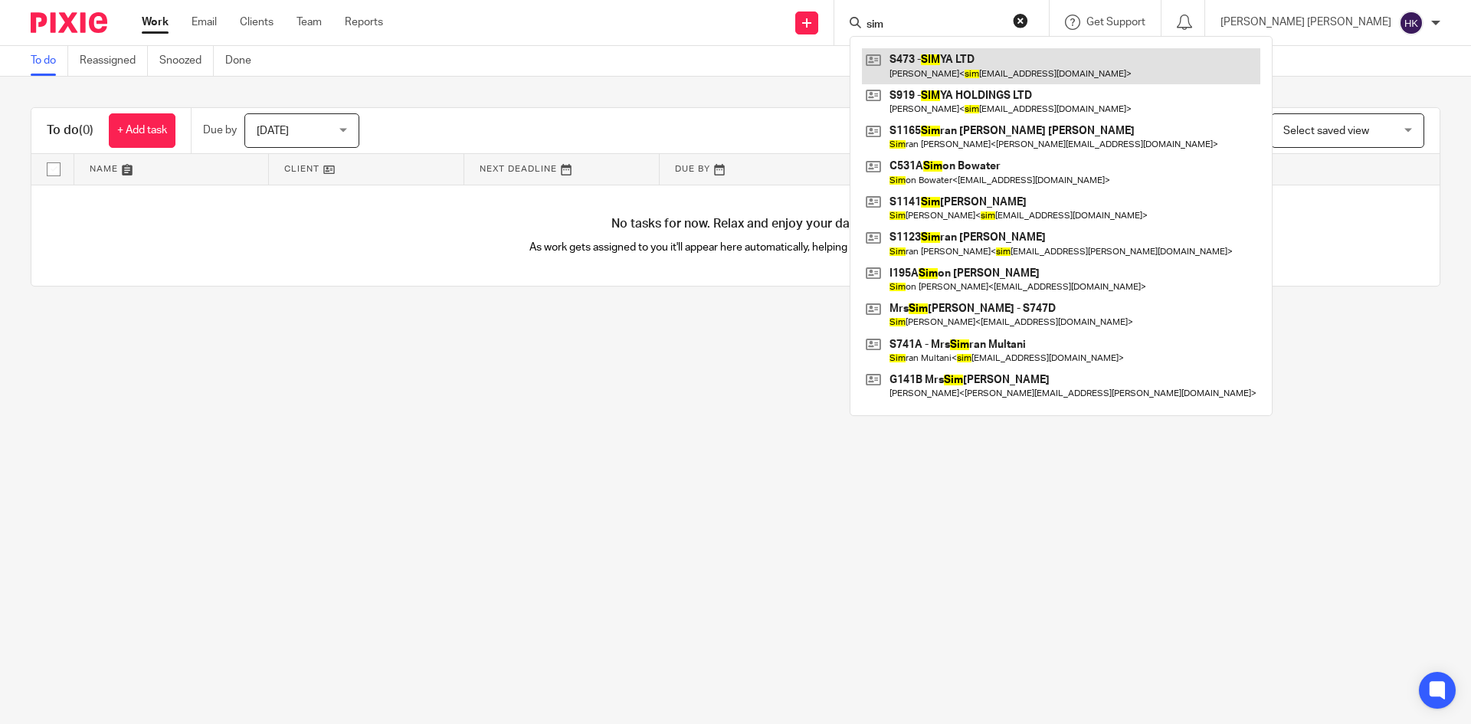
type input "sim"
click at [1078, 74] on link at bounding box center [1061, 65] width 398 height 35
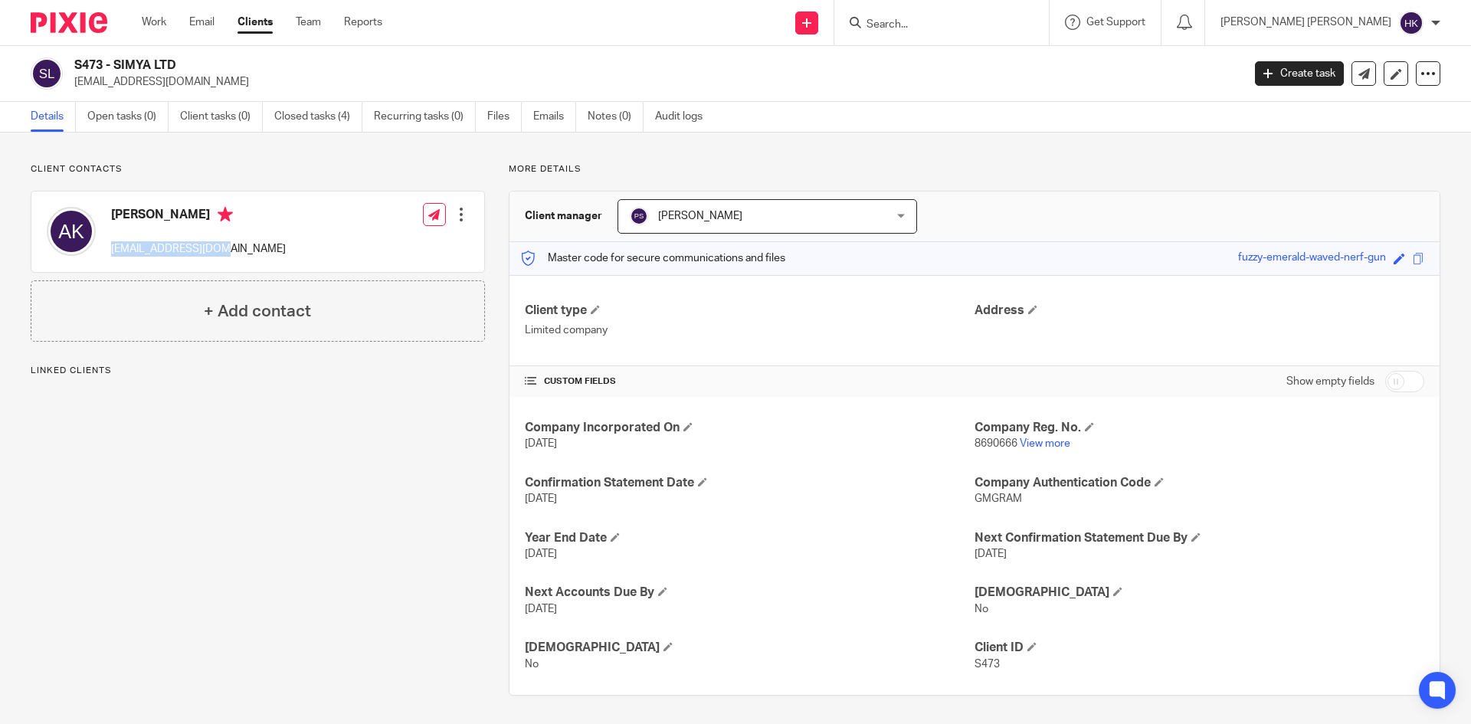
drag, startPoint x: 127, startPoint y: 248, endPoint x: 112, endPoint y: 244, distance: 15.8
click at [112, 244] on p "[EMAIL_ADDRESS][DOMAIN_NAME]" at bounding box center [198, 248] width 175 height 15
copy p "[EMAIL_ADDRESS][DOMAIN_NAME]"
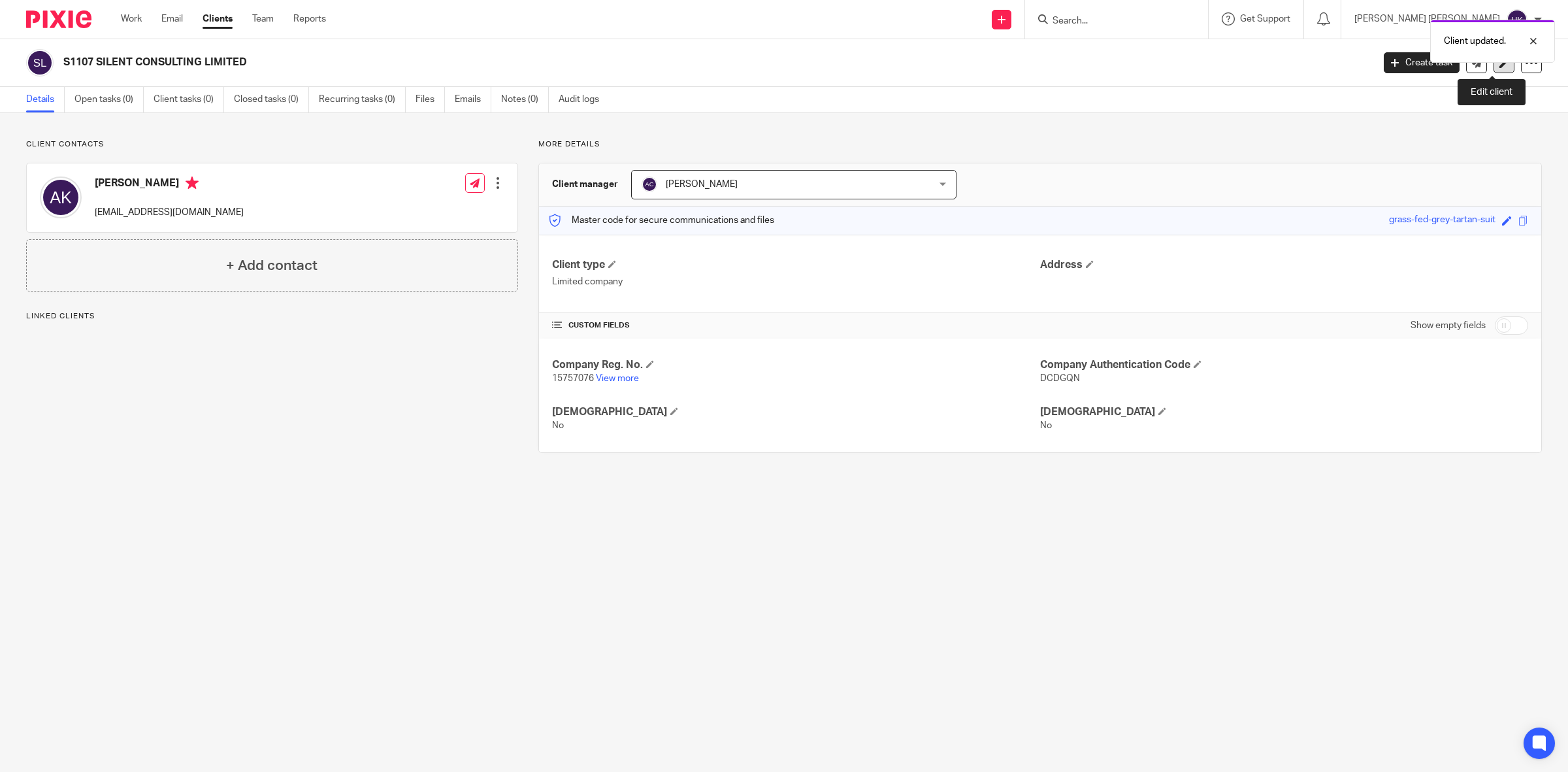
click at [1500, 67] on icon at bounding box center [1504, 62] width 9 height 9
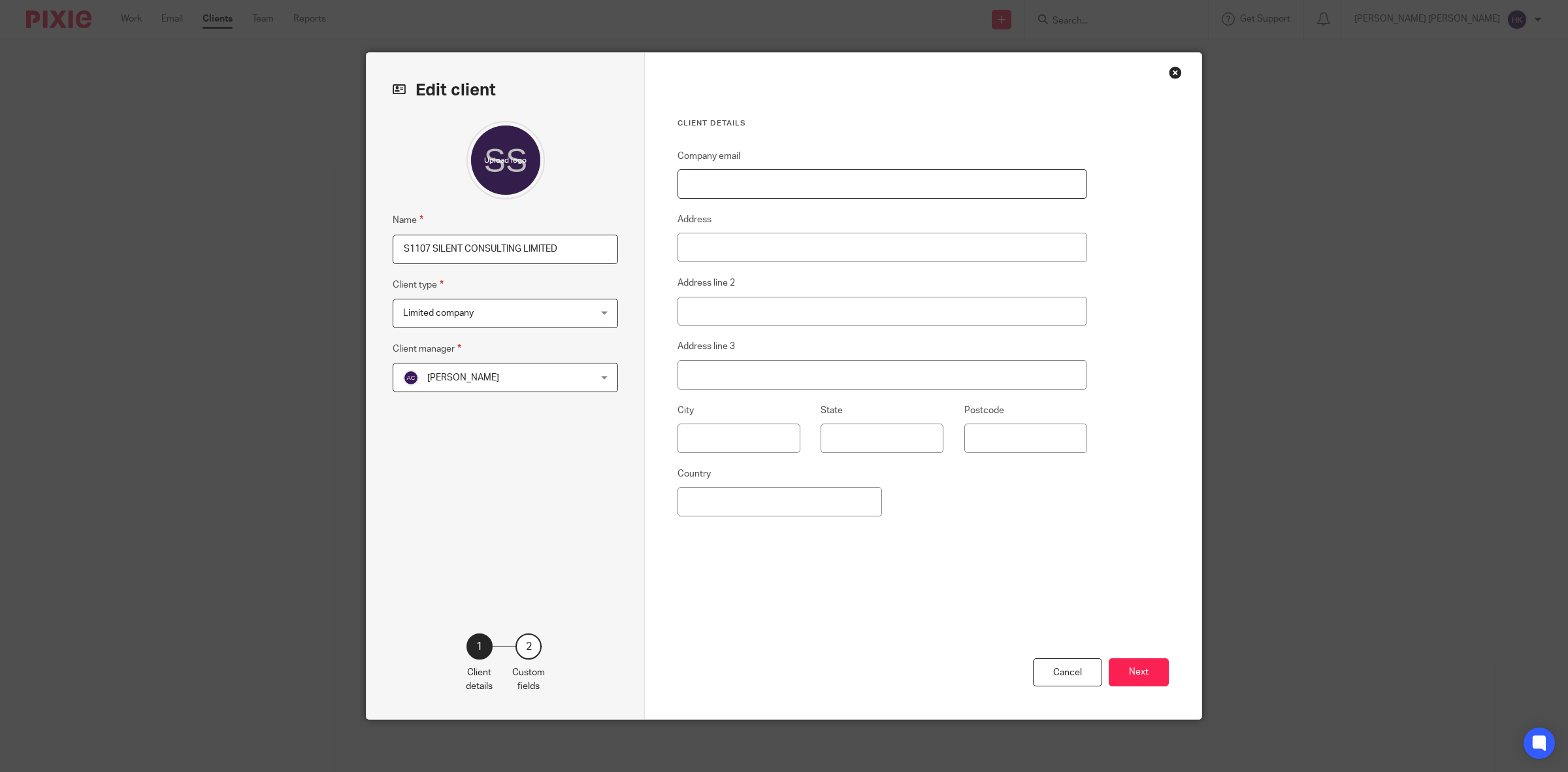
click at [758, 194] on input "Company email" at bounding box center [882, 183] width 409 height 29
paste input "[EMAIL_ADDRESS][DOMAIN_NAME]"
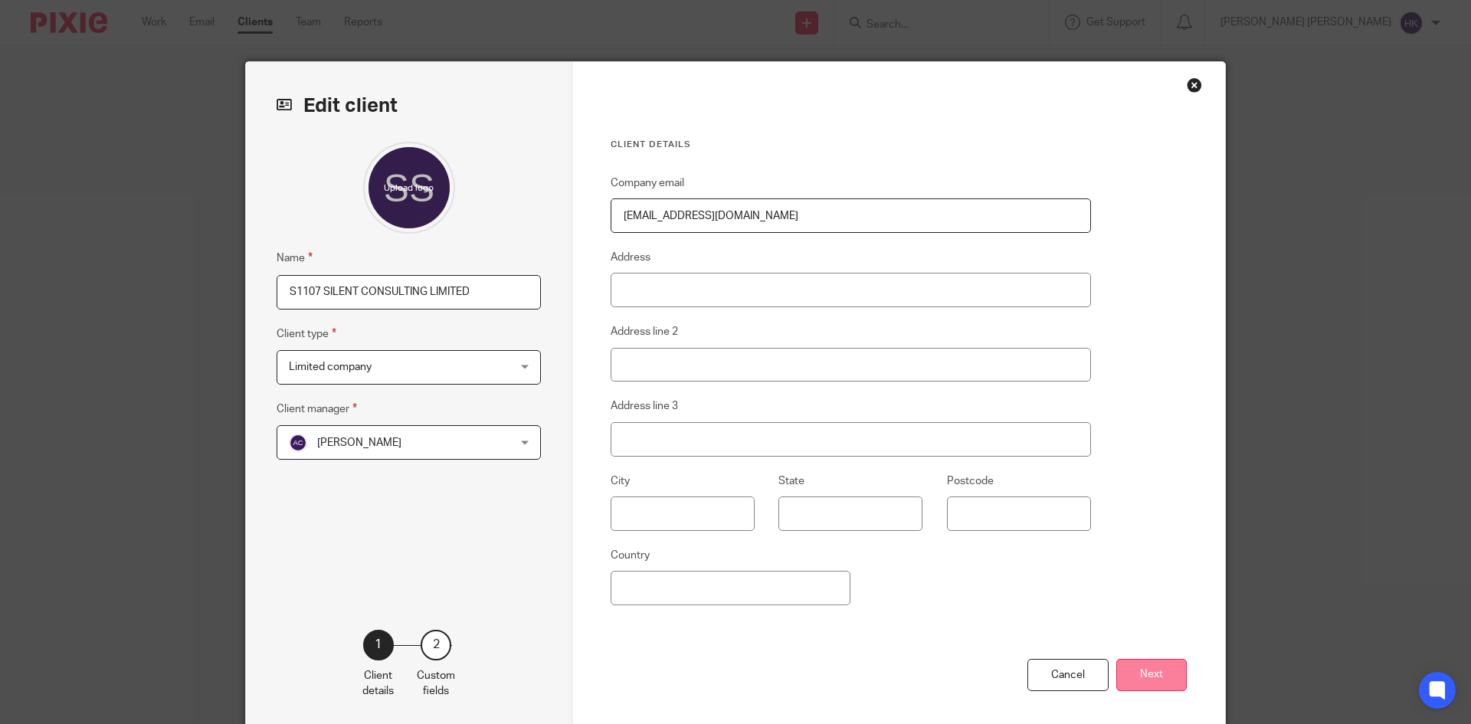
type input "[EMAIL_ADDRESS][DOMAIN_NAME]"
click at [1156, 671] on button "Next" at bounding box center [1151, 675] width 70 height 33
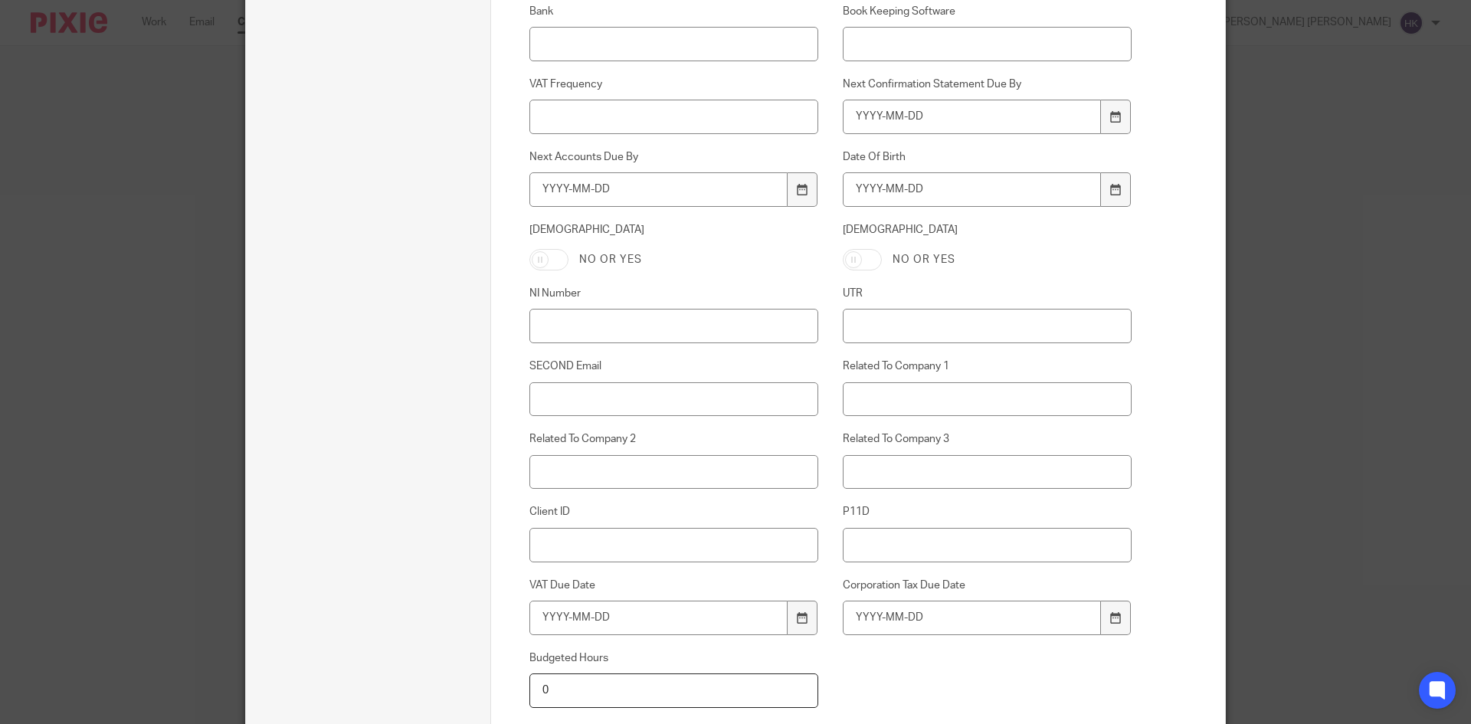
scroll to position [613, 0]
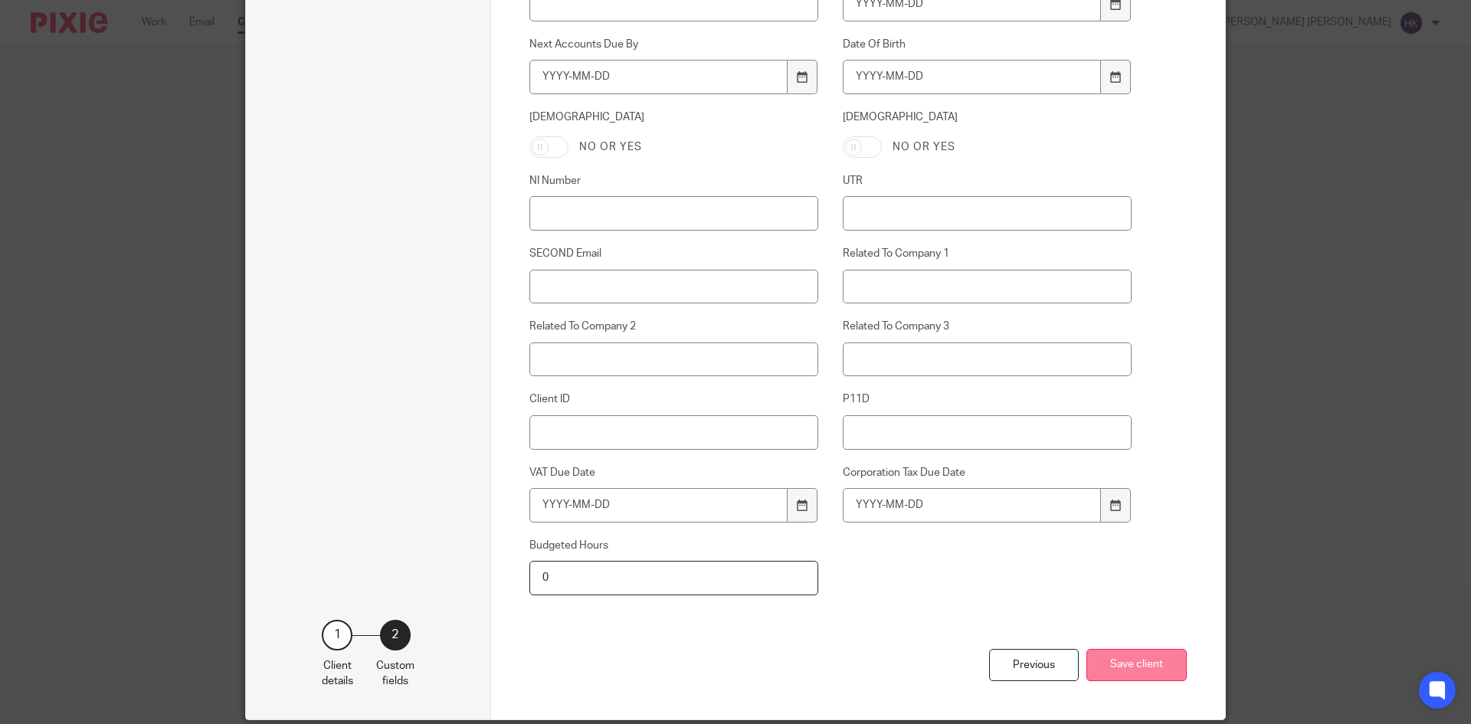
click at [1125, 659] on button "Save client" at bounding box center [1136, 665] width 100 height 33
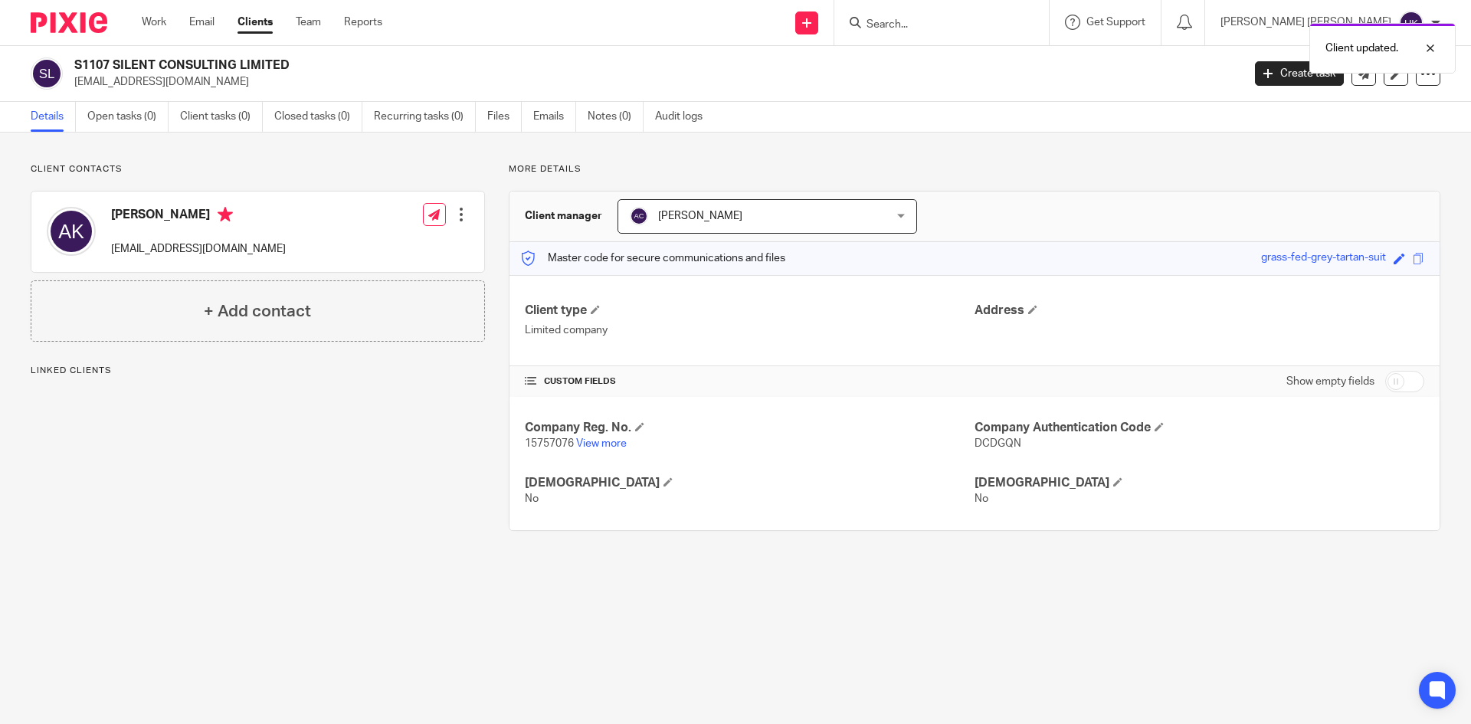
click at [908, 18] on div "Client updated." at bounding box center [1095, 44] width 720 height 58
click at [818, 21] on link at bounding box center [806, 22] width 23 height 23
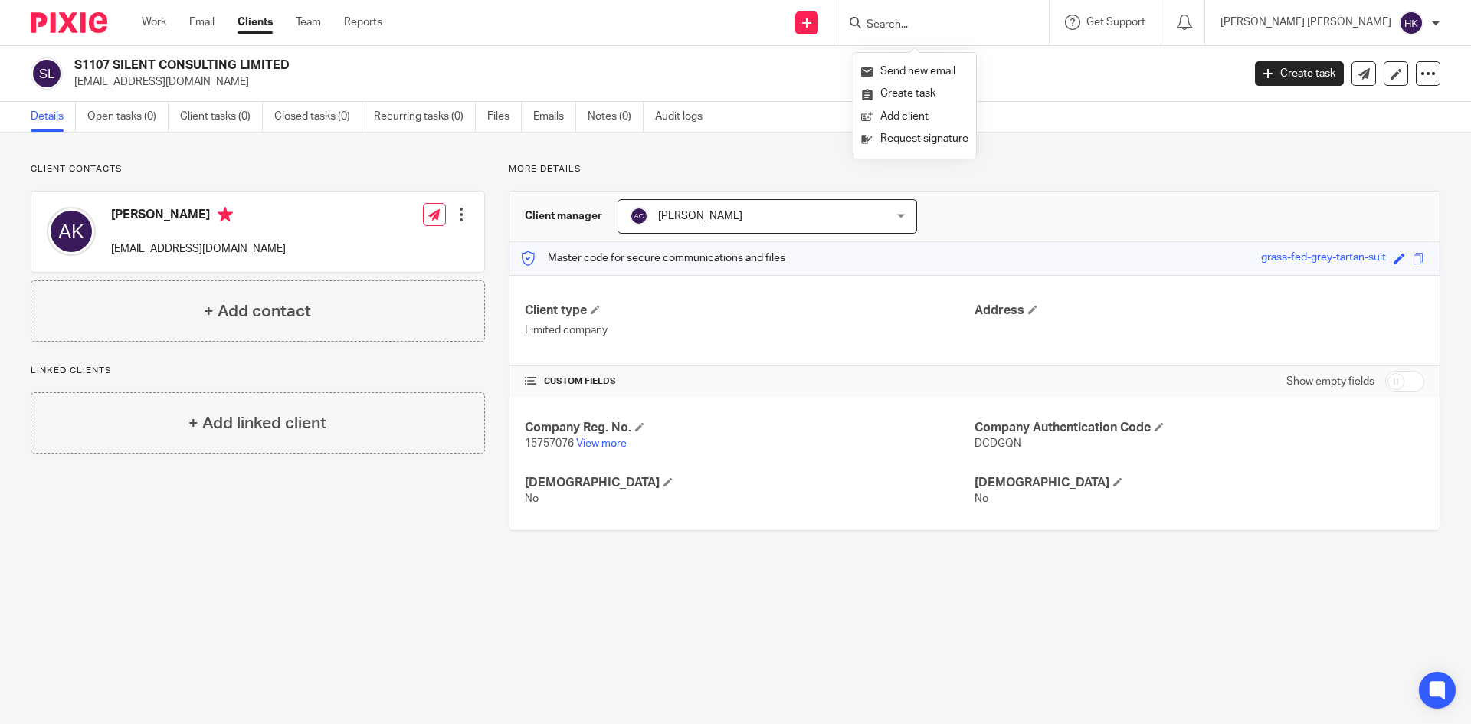
click at [1013, 11] on div at bounding box center [941, 22] width 214 height 45
click at [1003, 23] on input "Search" at bounding box center [934, 25] width 138 height 14
type input "silent"
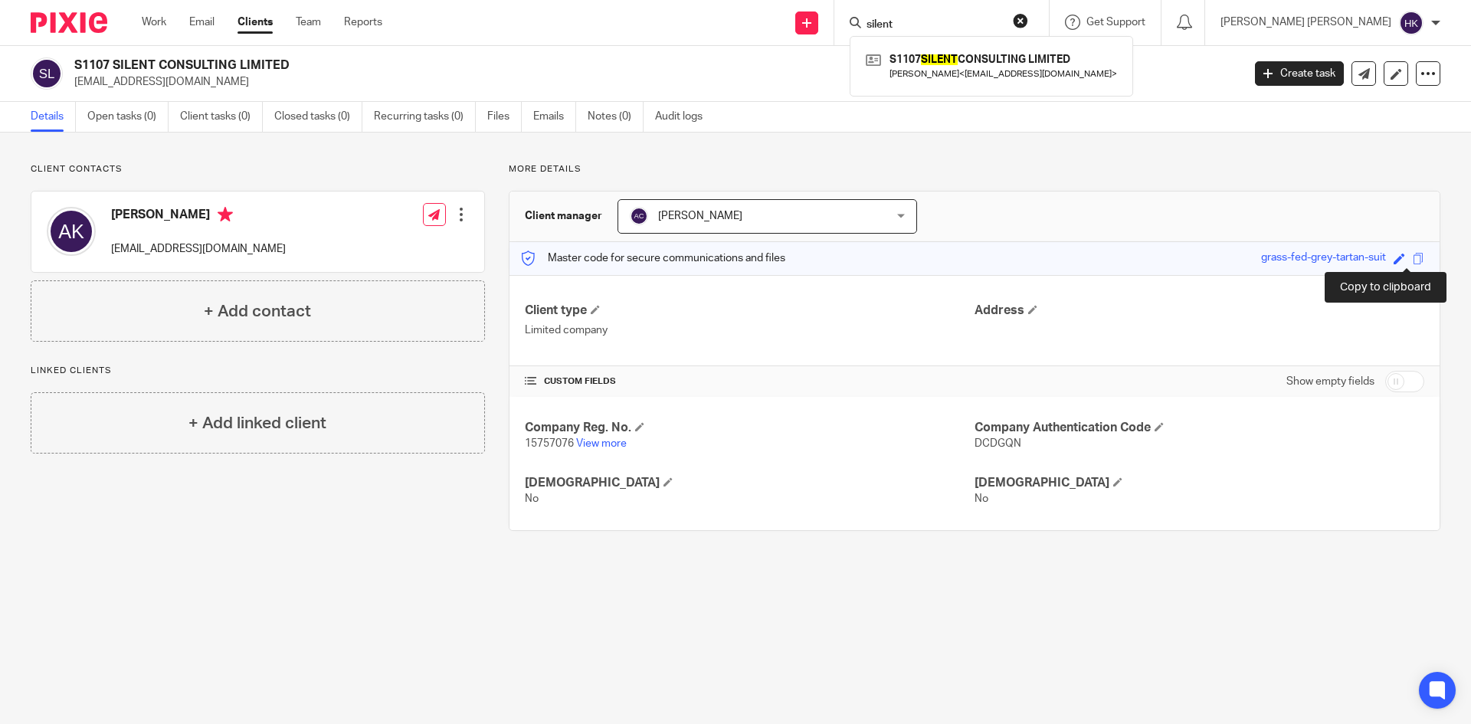
click at [1412, 256] on span at bounding box center [1417, 258] width 11 height 11
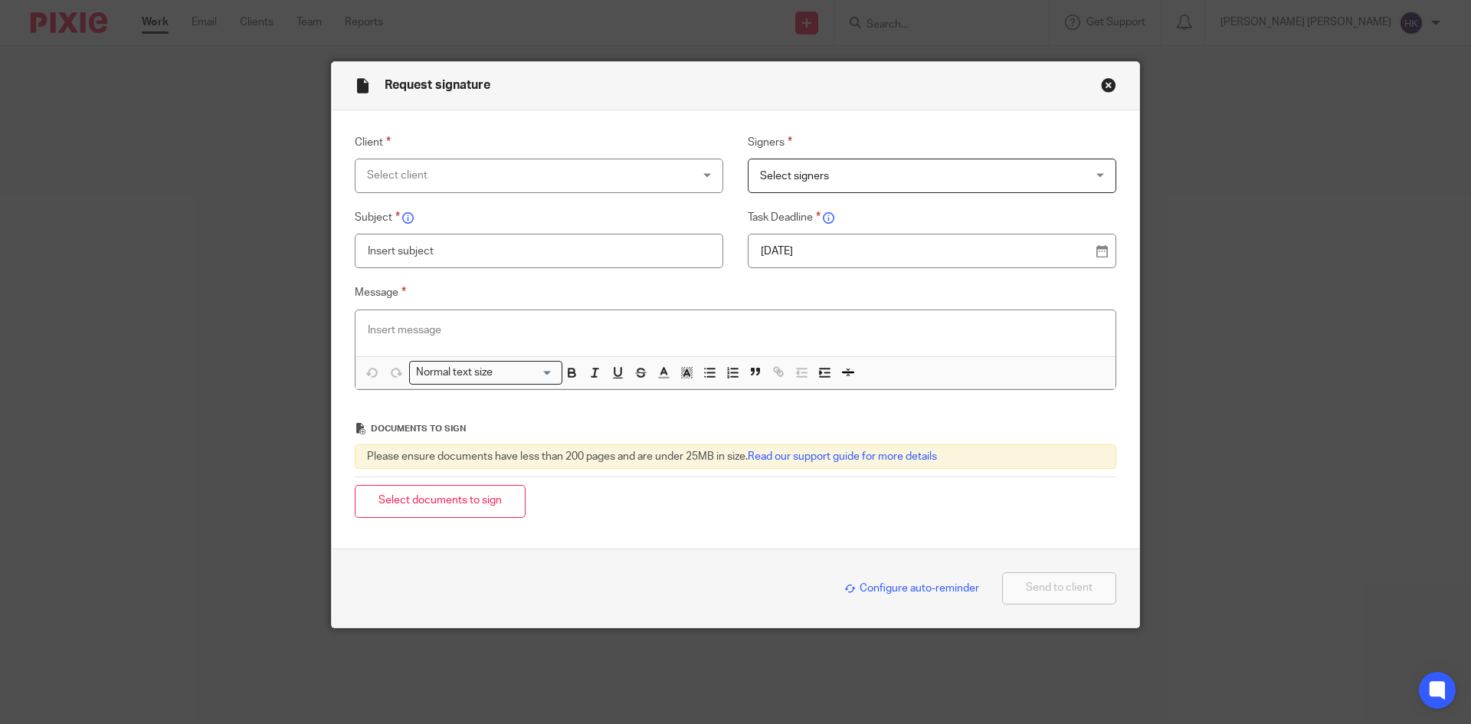
click at [374, 322] on div at bounding box center [735, 333] width 760 height 46
click at [680, 171] on div "Select client" at bounding box center [539, 176] width 368 height 34
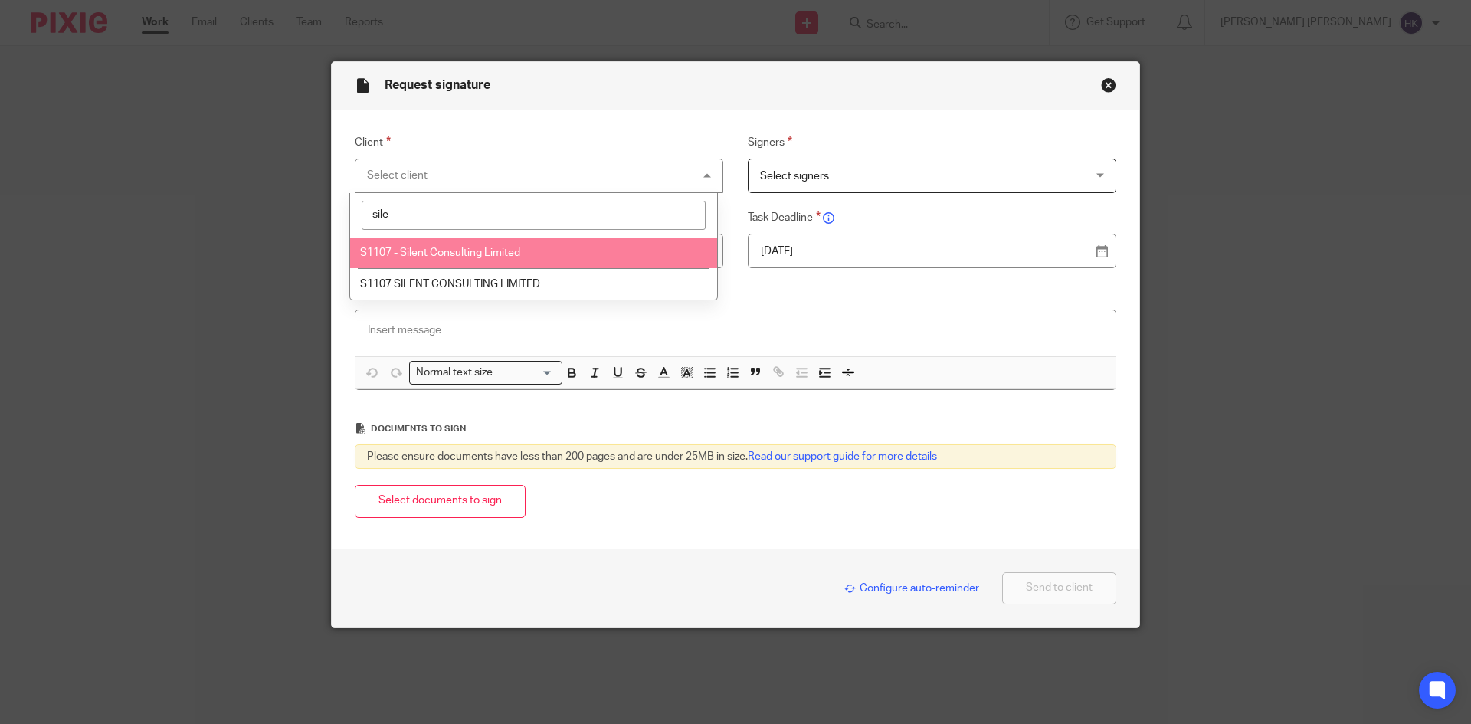
type input "sile"
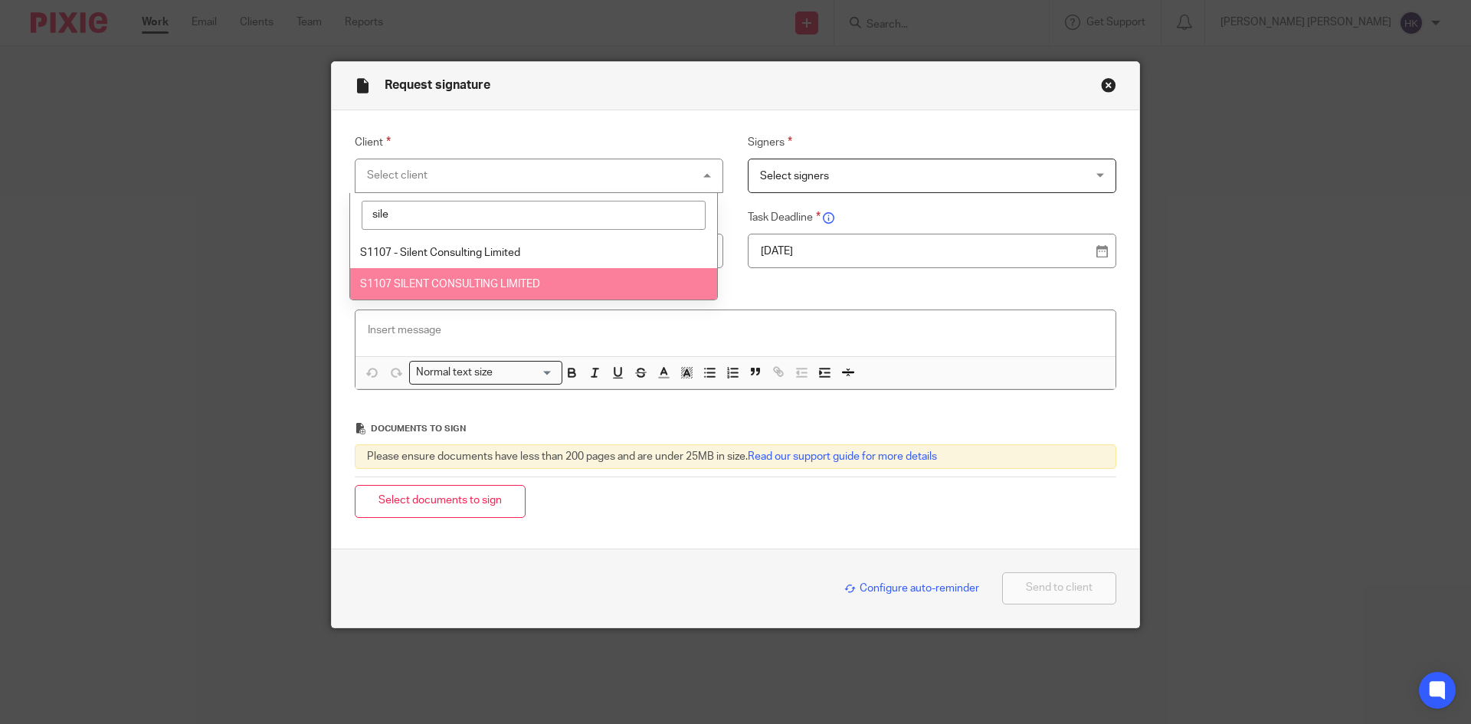
click at [558, 289] on li "S1107 SILENT CONSULTING LIMITED" at bounding box center [533, 283] width 367 height 31
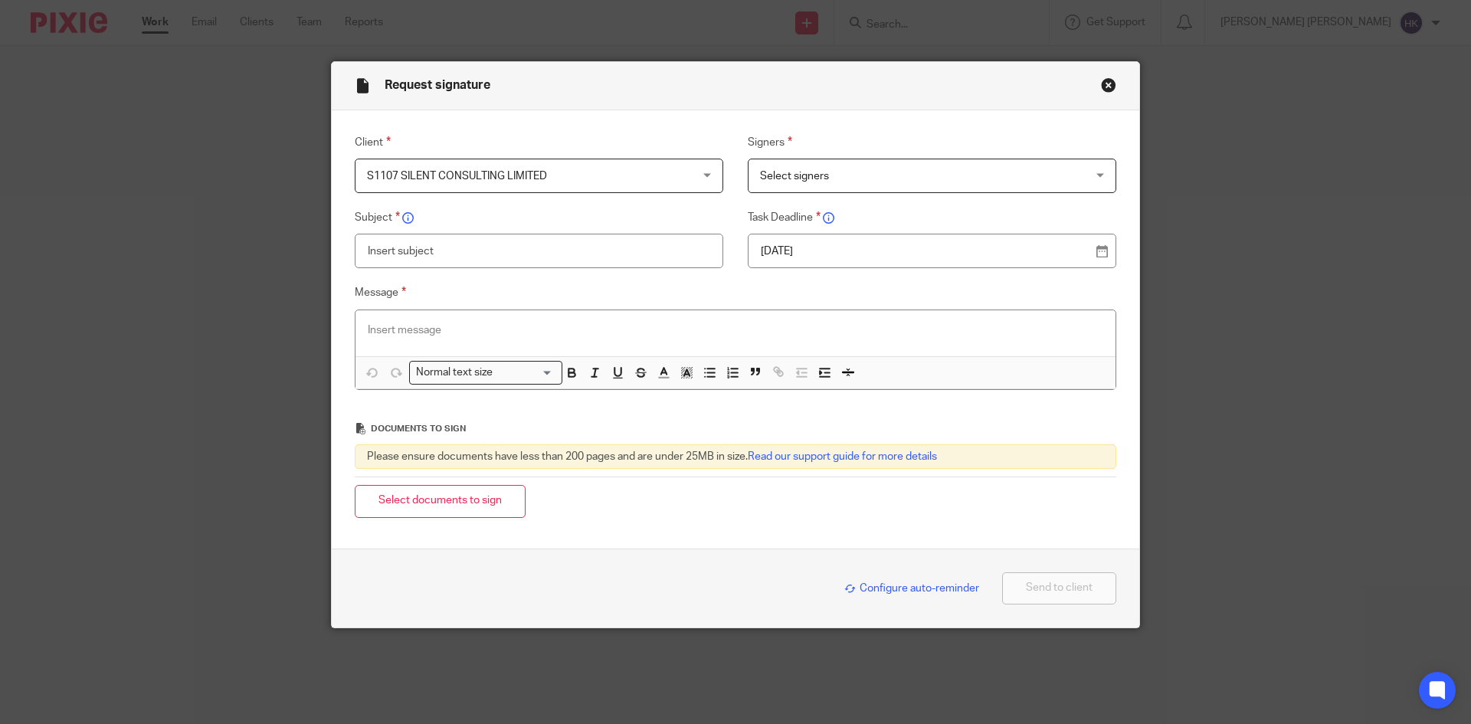
click at [866, 185] on span "Select signers" at bounding box center [902, 175] width 285 height 32
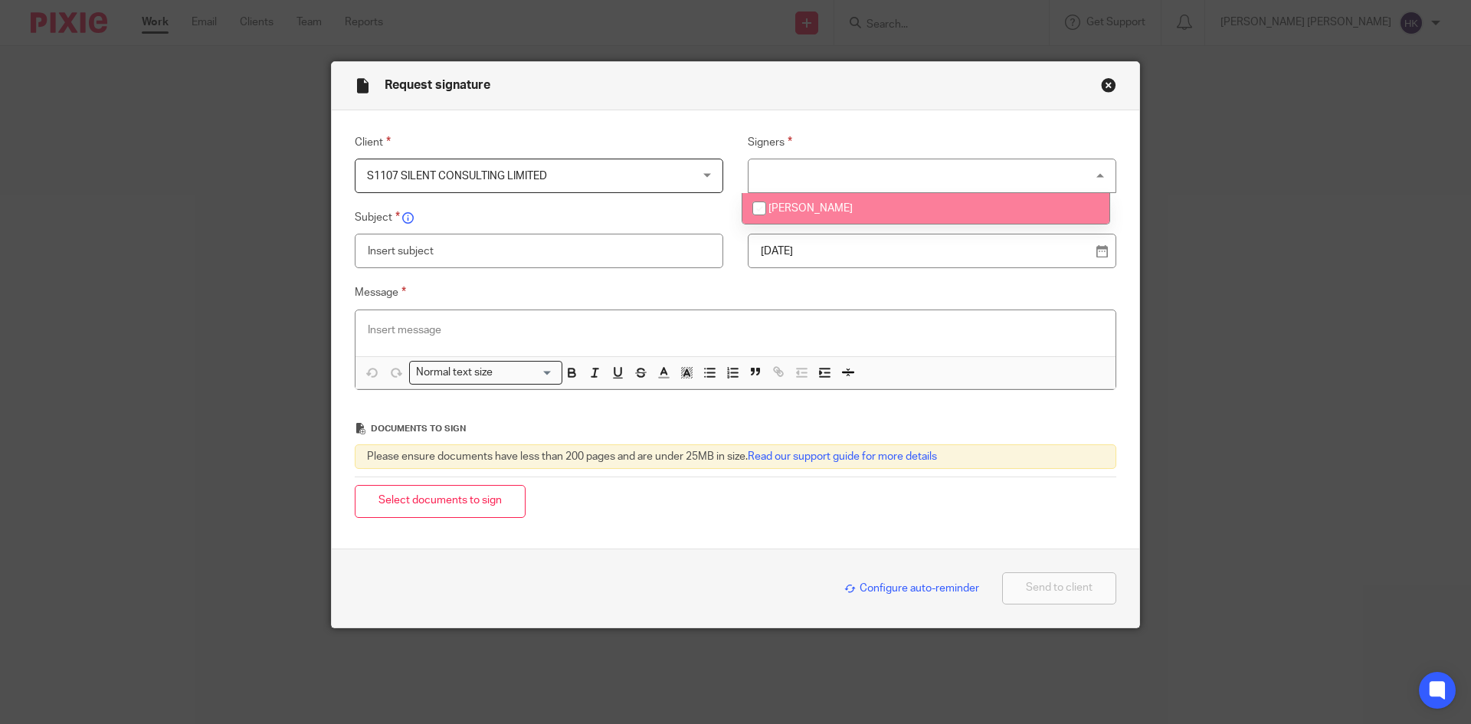
click at [861, 208] on li "[PERSON_NAME]" at bounding box center [925, 208] width 367 height 31
checkbox input "true"
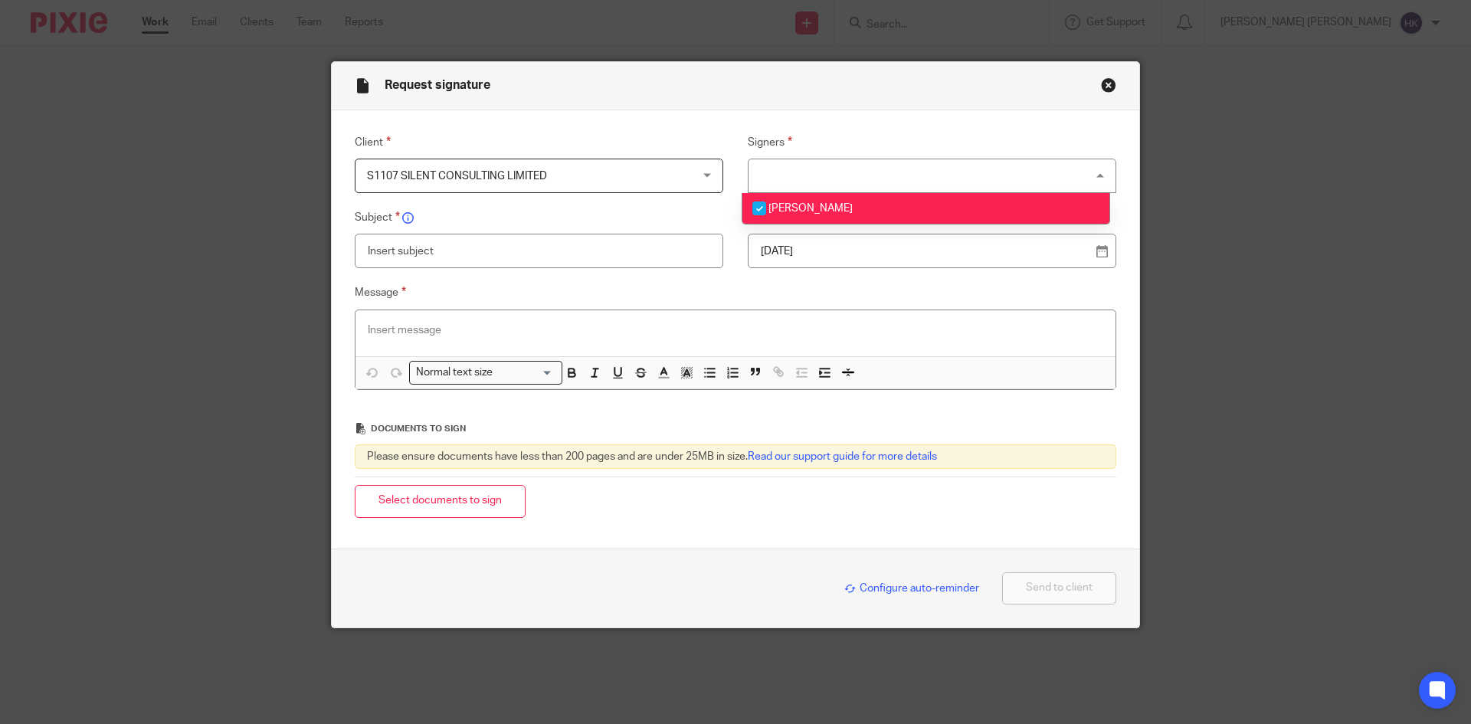
click at [517, 266] on input "text" at bounding box center [539, 251] width 368 height 34
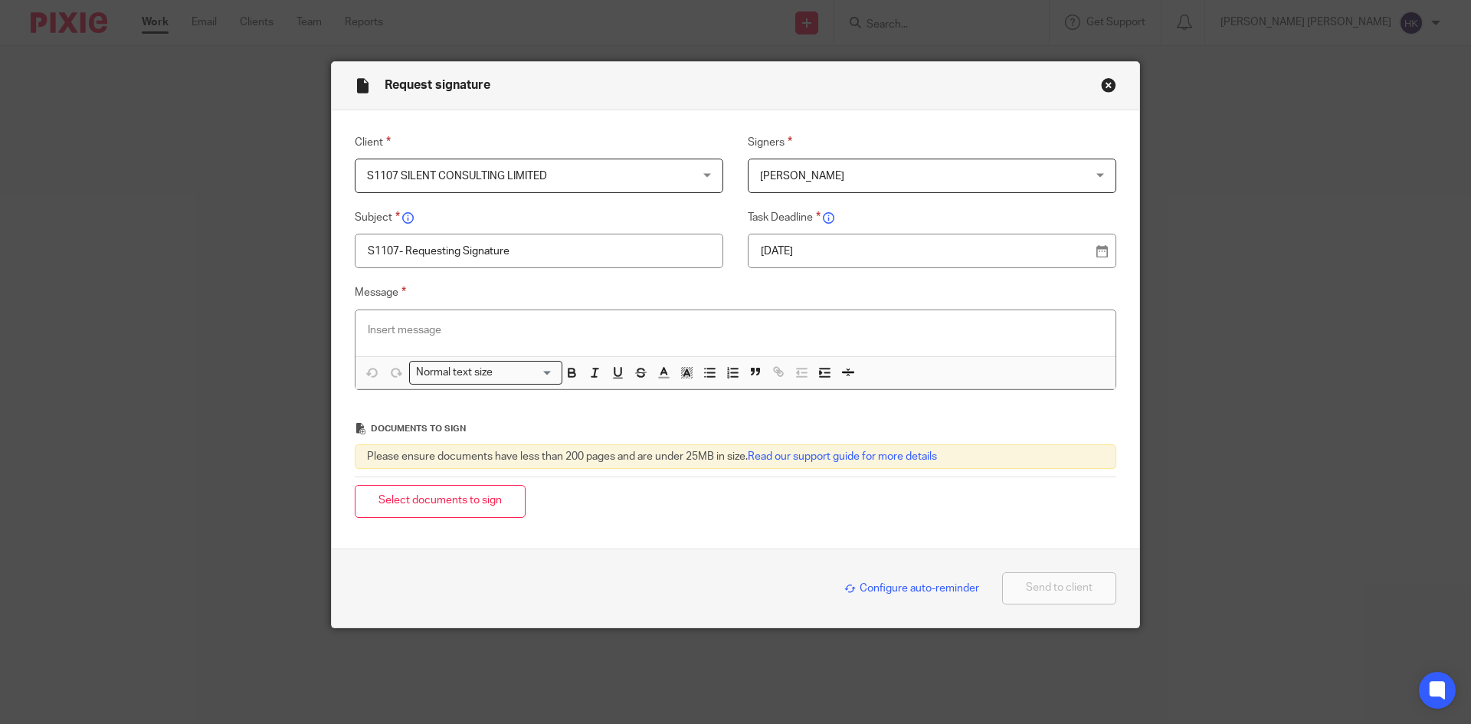
type input "S1107- Requesting Signature"
click at [541, 329] on p at bounding box center [735, 329] width 735 height 15
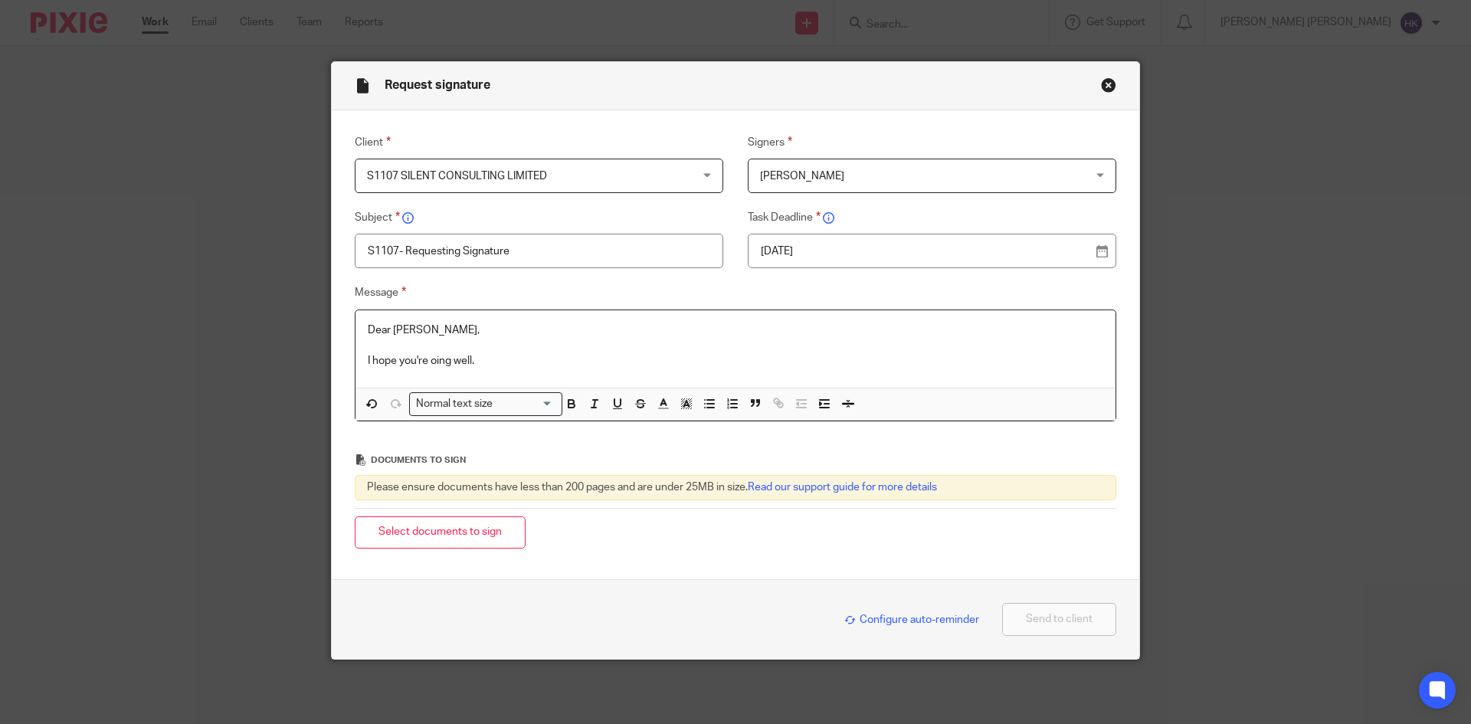
click at [430, 365] on p "I hope you're oing well." at bounding box center [735, 360] width 735 height 15
click at [425, 360] on p "I hope you're oing well." at bounding box center [735, 360] width 735 height 15
click at [507, 364] on p "I hope you're doing well." at bounding box center [735, 360] width 735 height 15
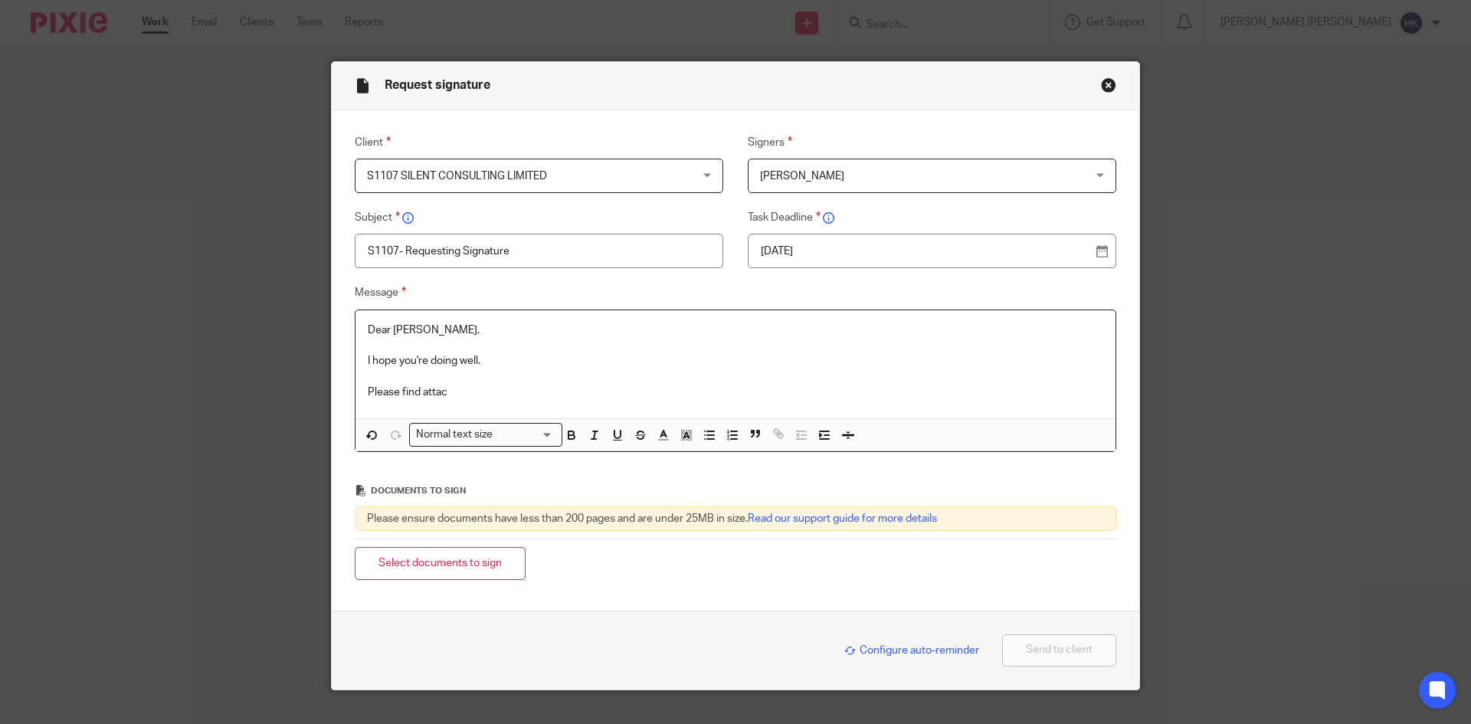
click at [479, 379] on p at bounding box center [735, 376] width 735 height 15
click at [452, 397] on p "Please find attac" at bounding box center [735, 391] width 735 height 15
click at [619, 389] on p "Please find attached set of accounts and ct600, pleas sign both" at bounding box center [735, 391] width 735 height 15
click at [708, 394] on p "Please find attached set of accounts and ct600, please sign both" at bounding box center [735, 391] width 735 height 15
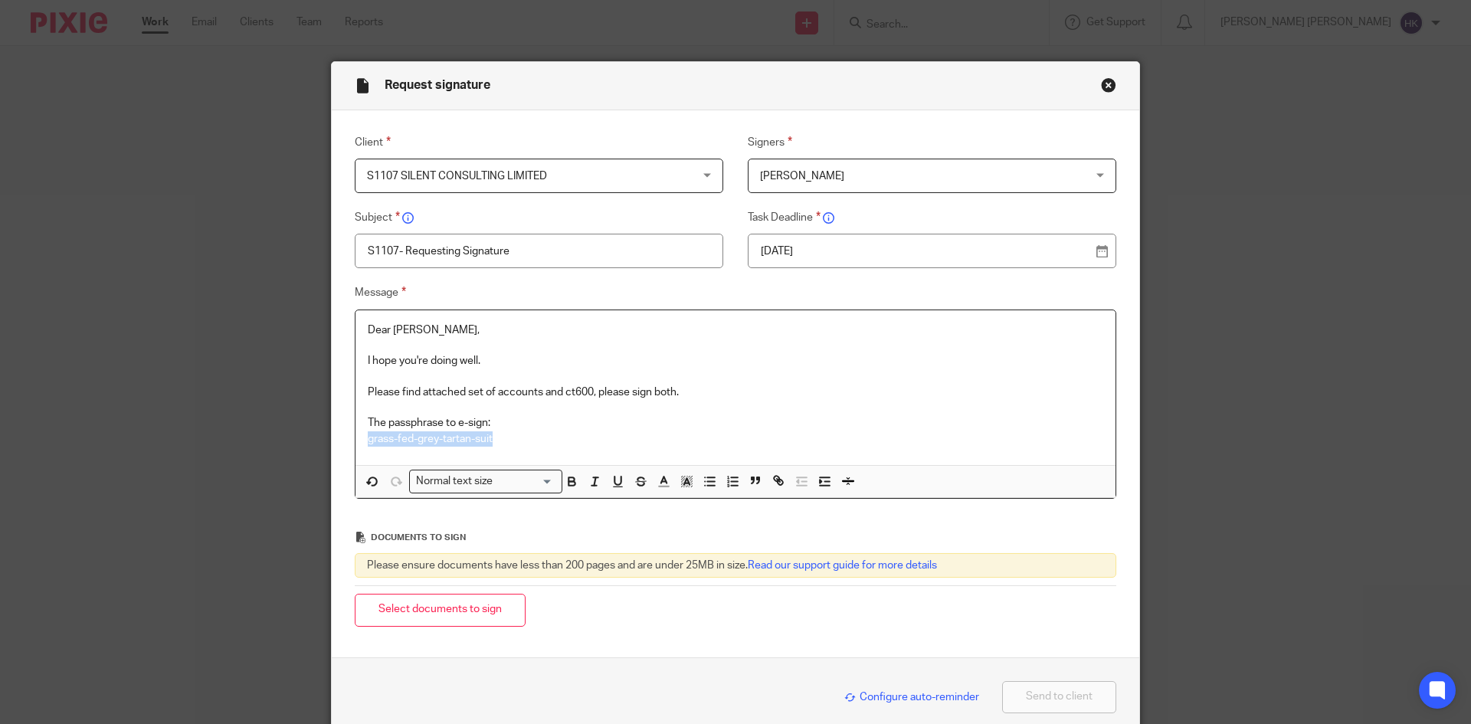
drag, startPoint x: 503, startPoint y: 443, endPoint x: 357, endPoint y: 444, distance: 146.3
click at [357, 444] on div "Dear [PERSON_NAME], I hope you're doing well. Please find attached set of accou…" at bounding box center [735, 387] width 760 height 155
click at [568, 477] on icon "button" at bounding box center [570, 479] width 5 height 4
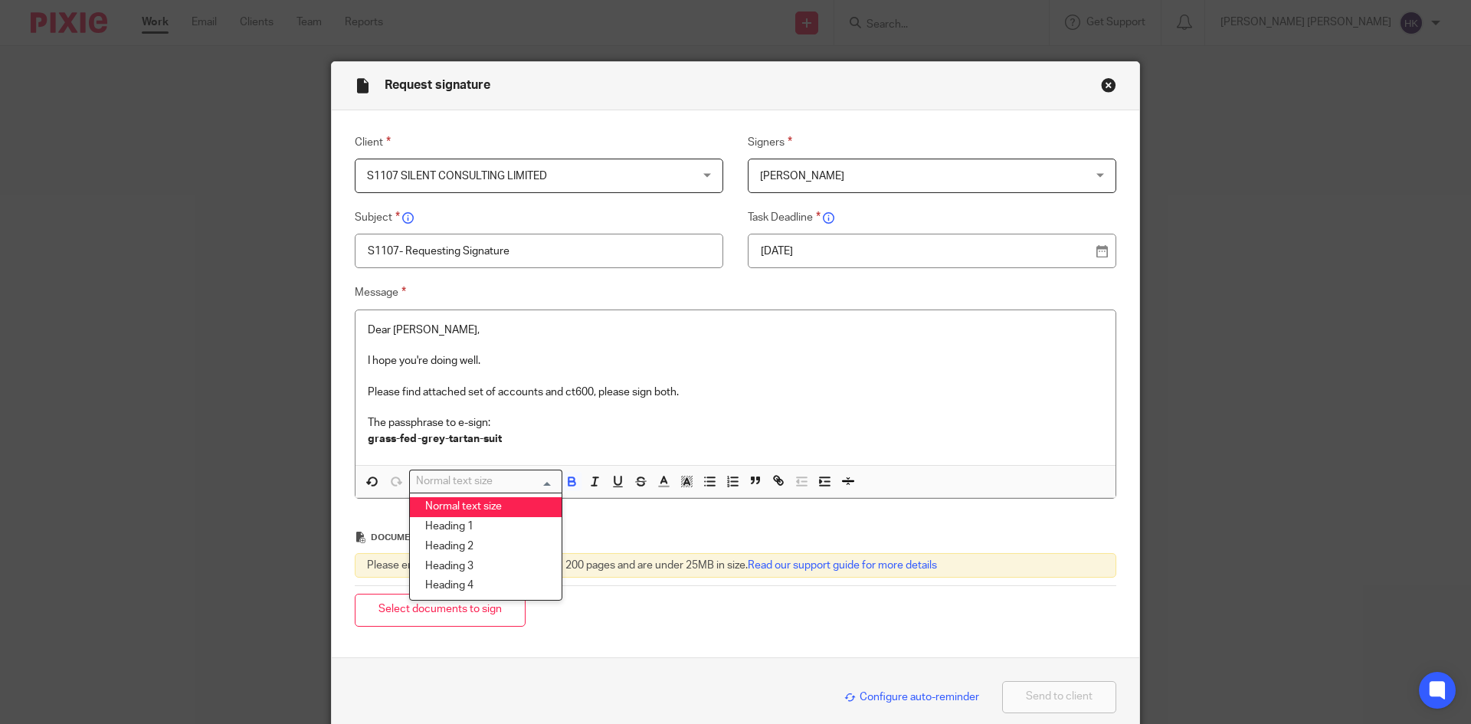
click at [555, 479] on div "Loading..." at bounding box center [558, 479] width 7 height 19
click at [490, 551] on li "Heading 2" at bounding box center [486, 547] width 152 height 20
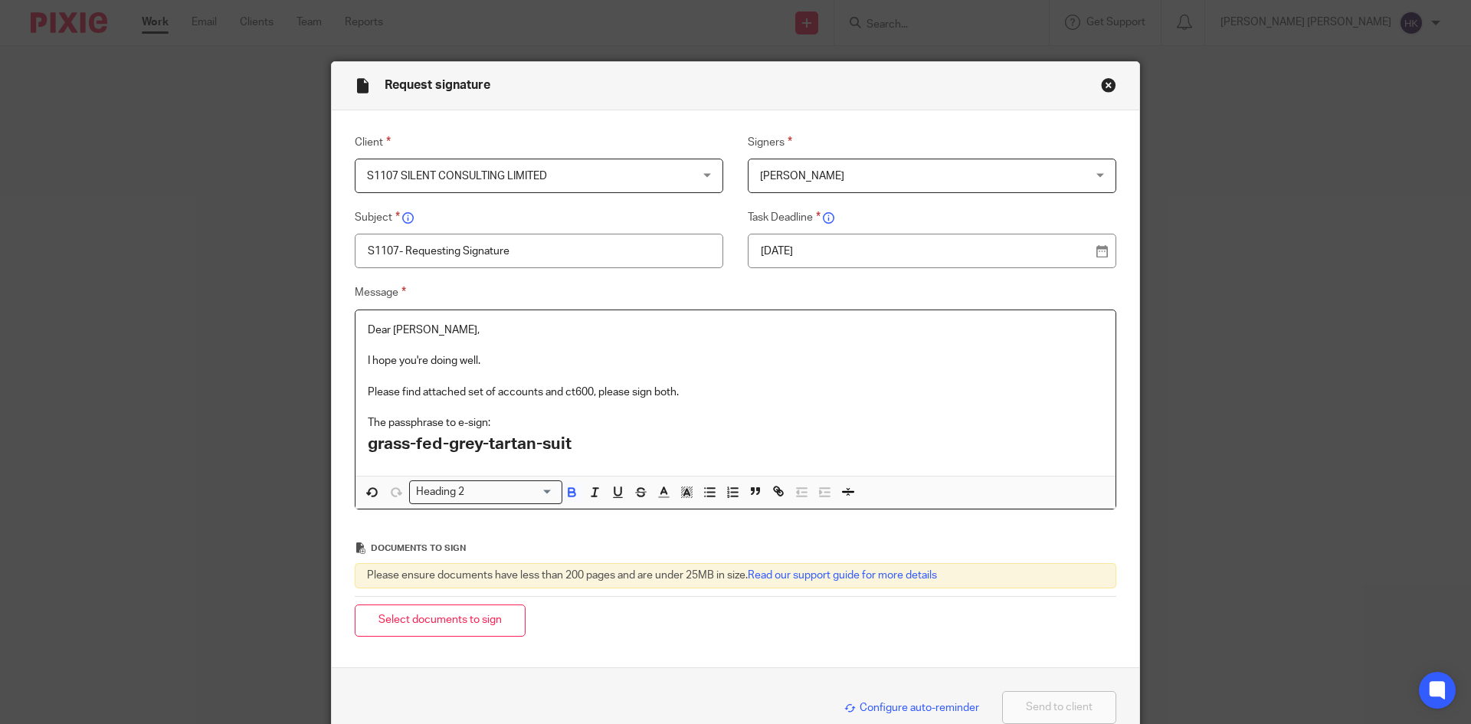
click at [568, 450] on h2 "grass-fed-grey-tartan-suit" at bounding box center [735, 444] width 735 height 26
click at [598, 438] on h2 "grass-fed-grey-tartan-suit" at bounding box center [735, 444] width 735 height 26
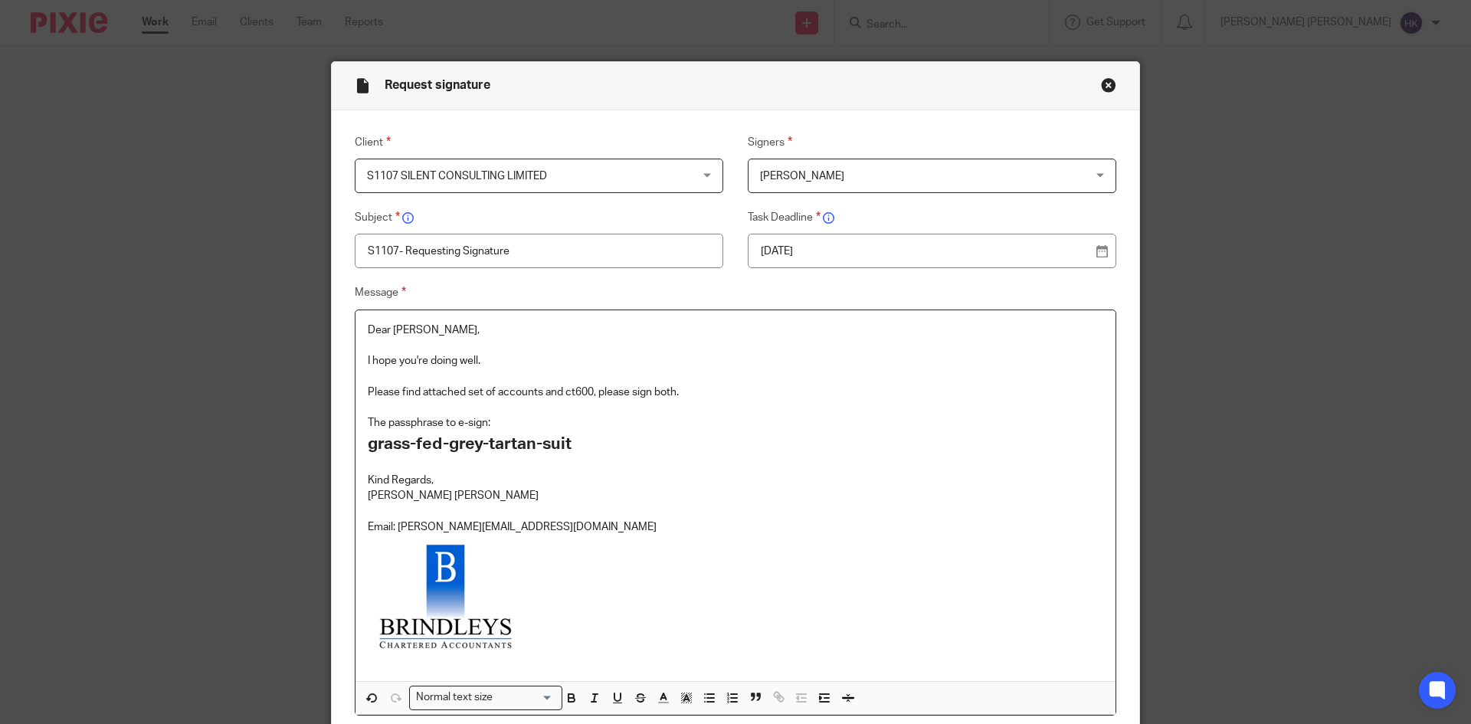
click at [614, 453] on h2 "grass-fed-grey-tartan-suit" at bounding box center [735, 444] width 735 height 26
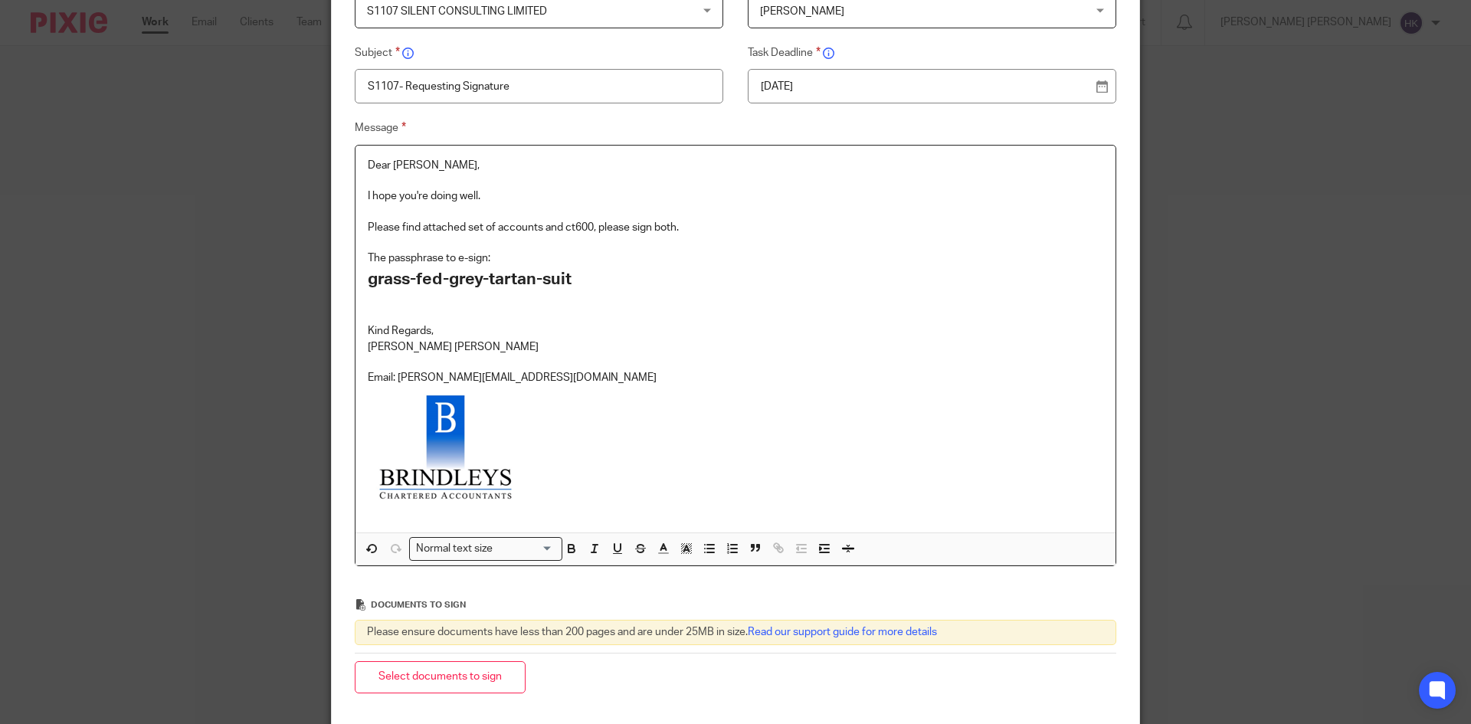
scroll to position [306, 0]
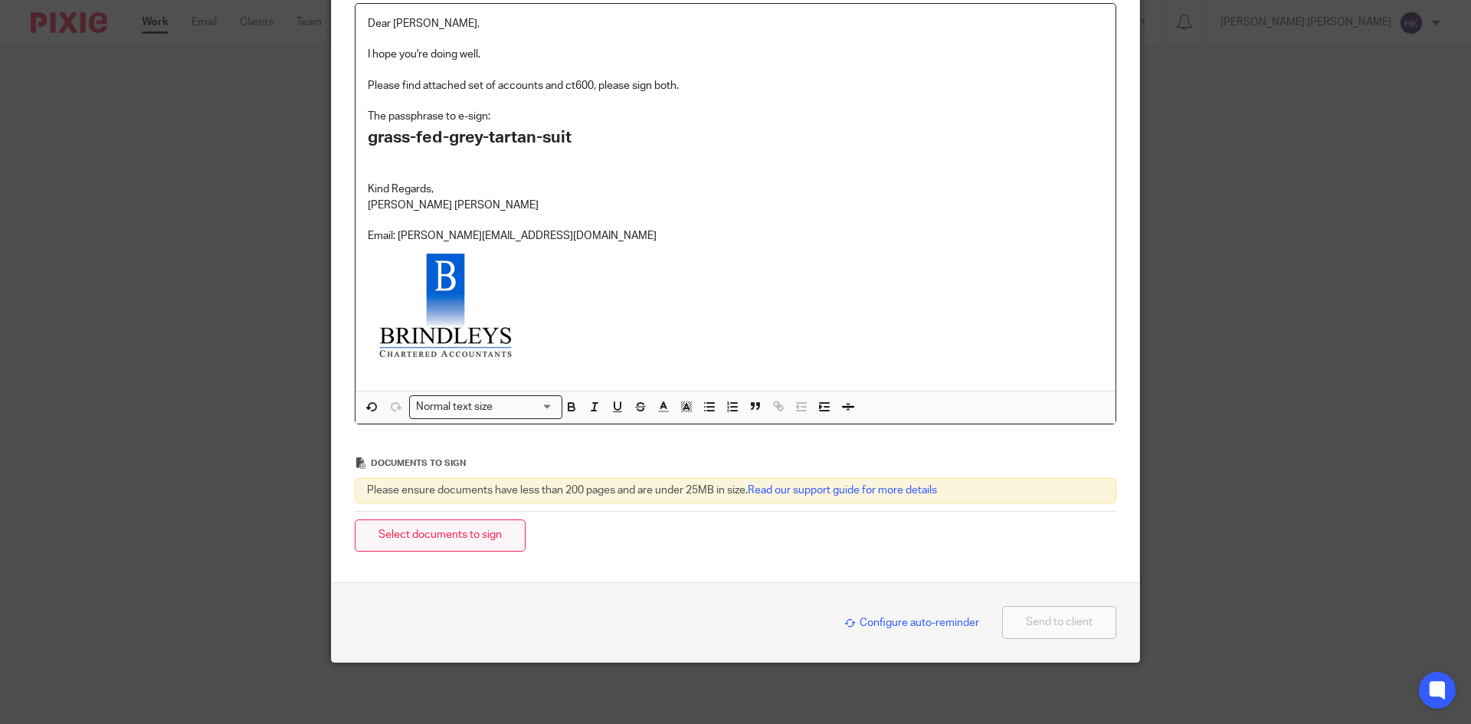
click at [466, 530] on button "Select documents to sign" at bounding box center [440, 535] width 171 height 33
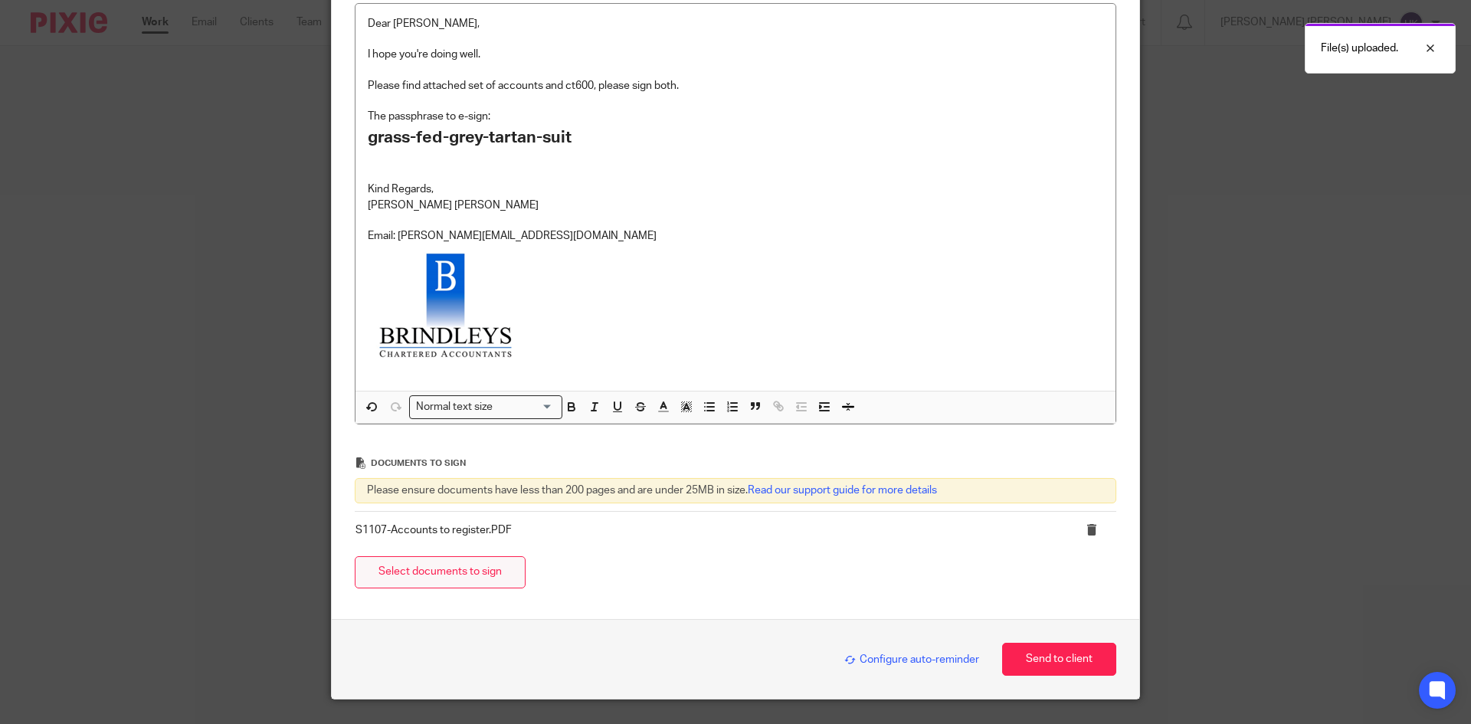
click at [409, 559] on button "Select documents to sign" at bounding box center [440, 572] width 171 height 33
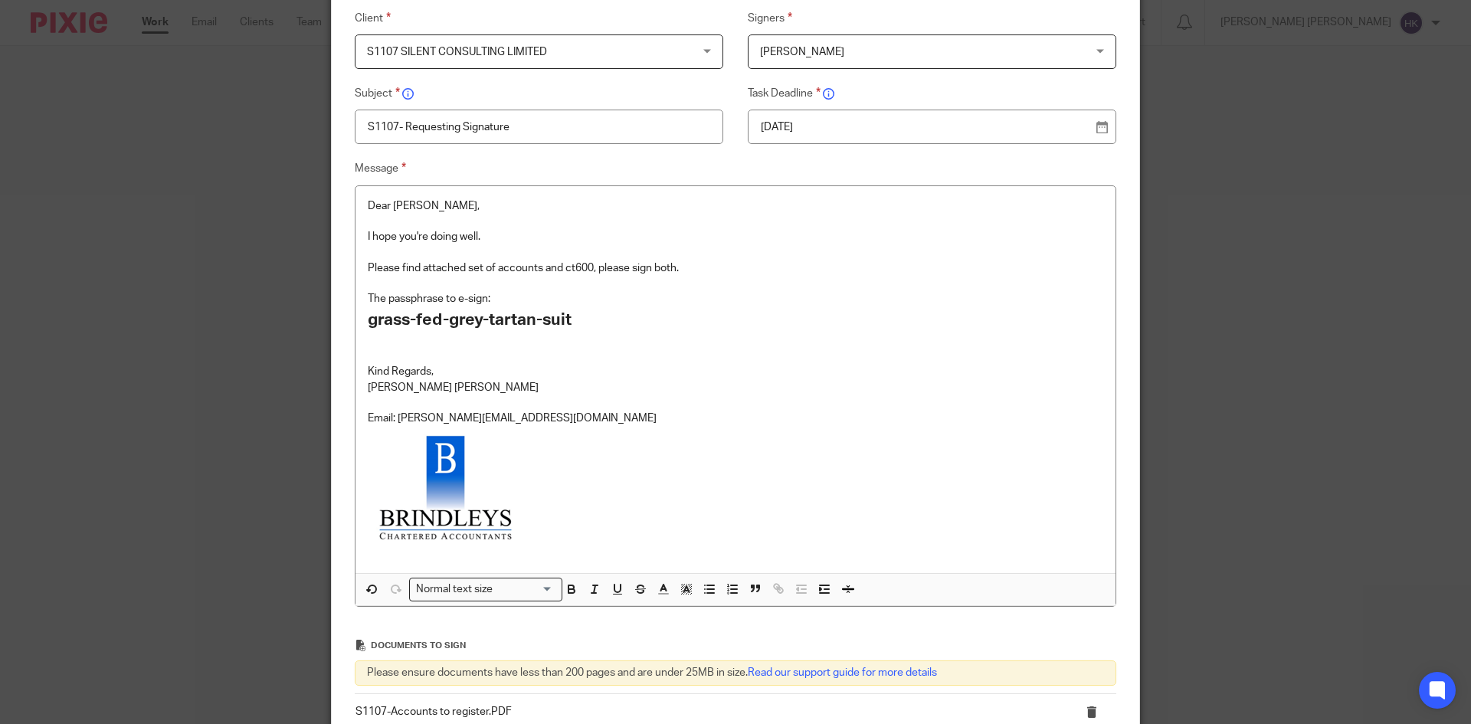
scroll to position [77, 0]
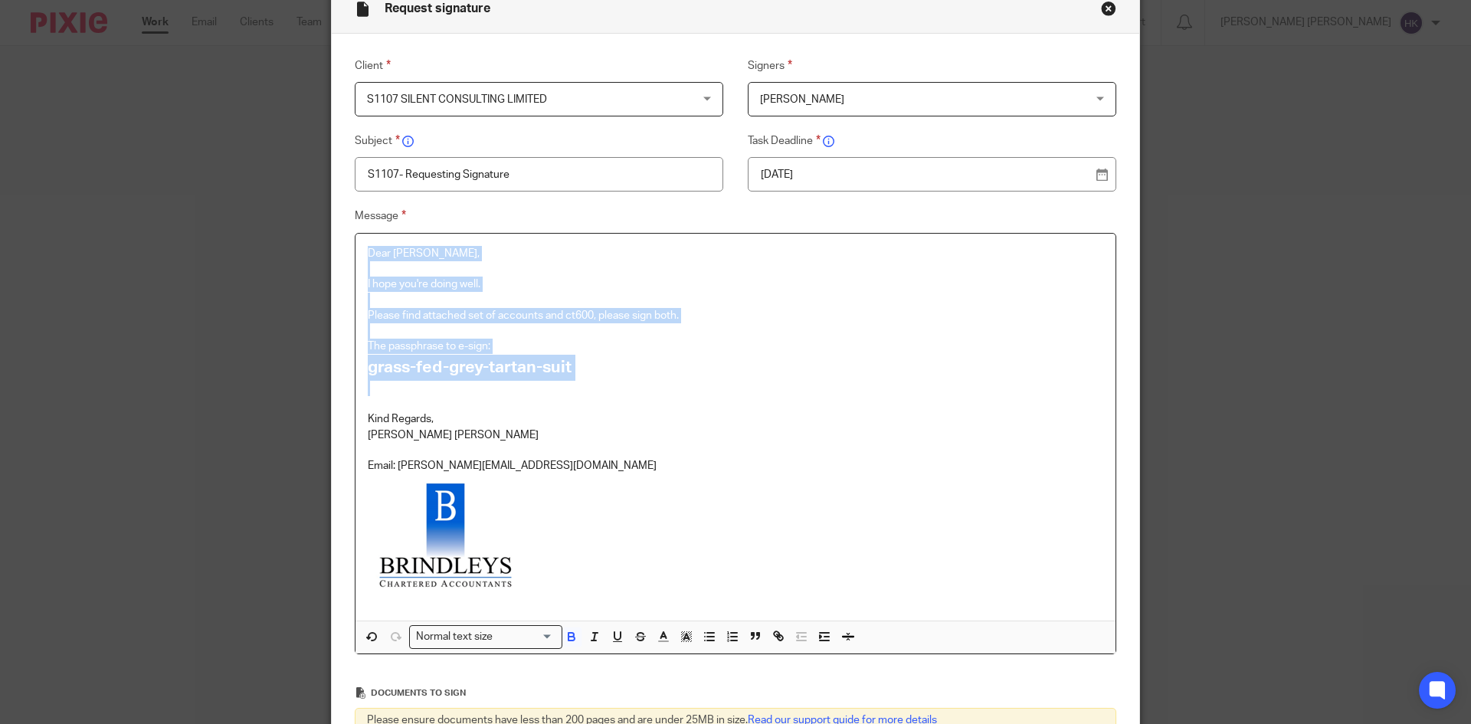
drag, startPoint x: 362, startPoint y: 257, endPoint x: 555, endPoint y: 394, distance: 236.8
click at [555, 394] on div "Dear [PERSON_NAME], I hope you're doing well. Please find attached set of accou…" at bounding box center [735, 427] width 760 height 387
copy div "Dear [PERSON_NAME], I hope you're doing well. Please find attached set of accou…"
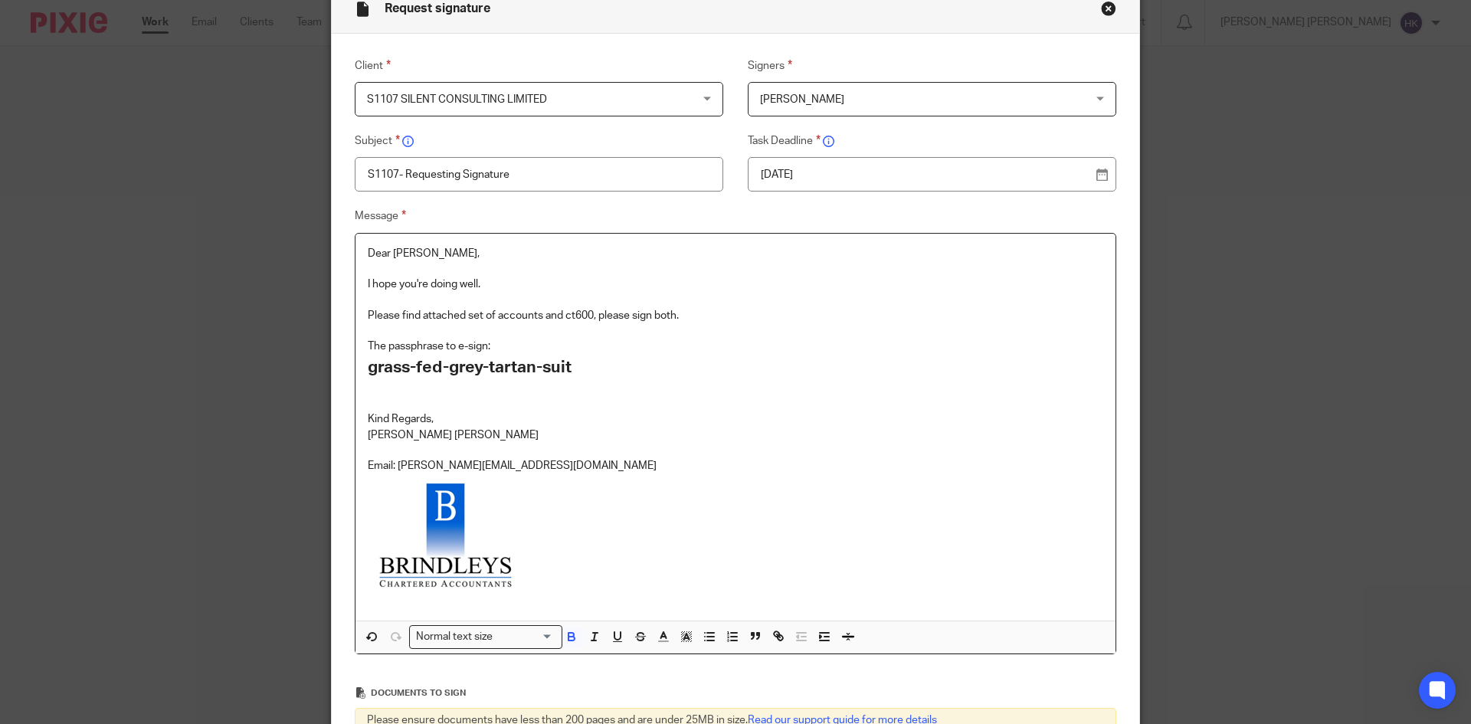
drag, startPoint x: 553, startPoint y: 407, endPoint x: 591, endPoint y: 382, distance: 45.2
click at [555, 407] on p at bounding box center [735, 403] width 735 height 15
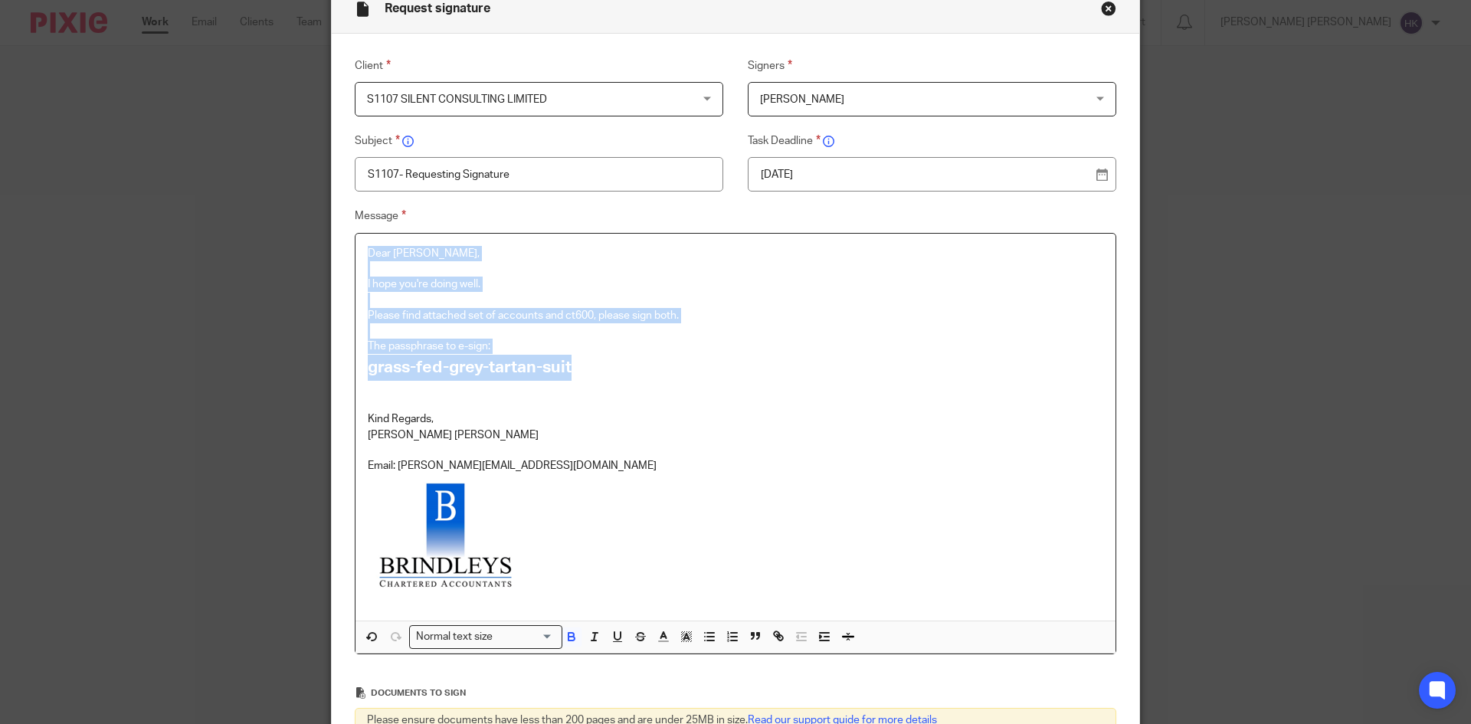
drag, startPoint x: 592, startPoint y: 377, endPoint x: 358, endPoint y: 245, distance: 268.9
click at [358, 245] on div "Dear [PERSON_NAME], I hope you're doing well. Please find attached set of accou…" at bounding box center [735, 427] width 760 height 387
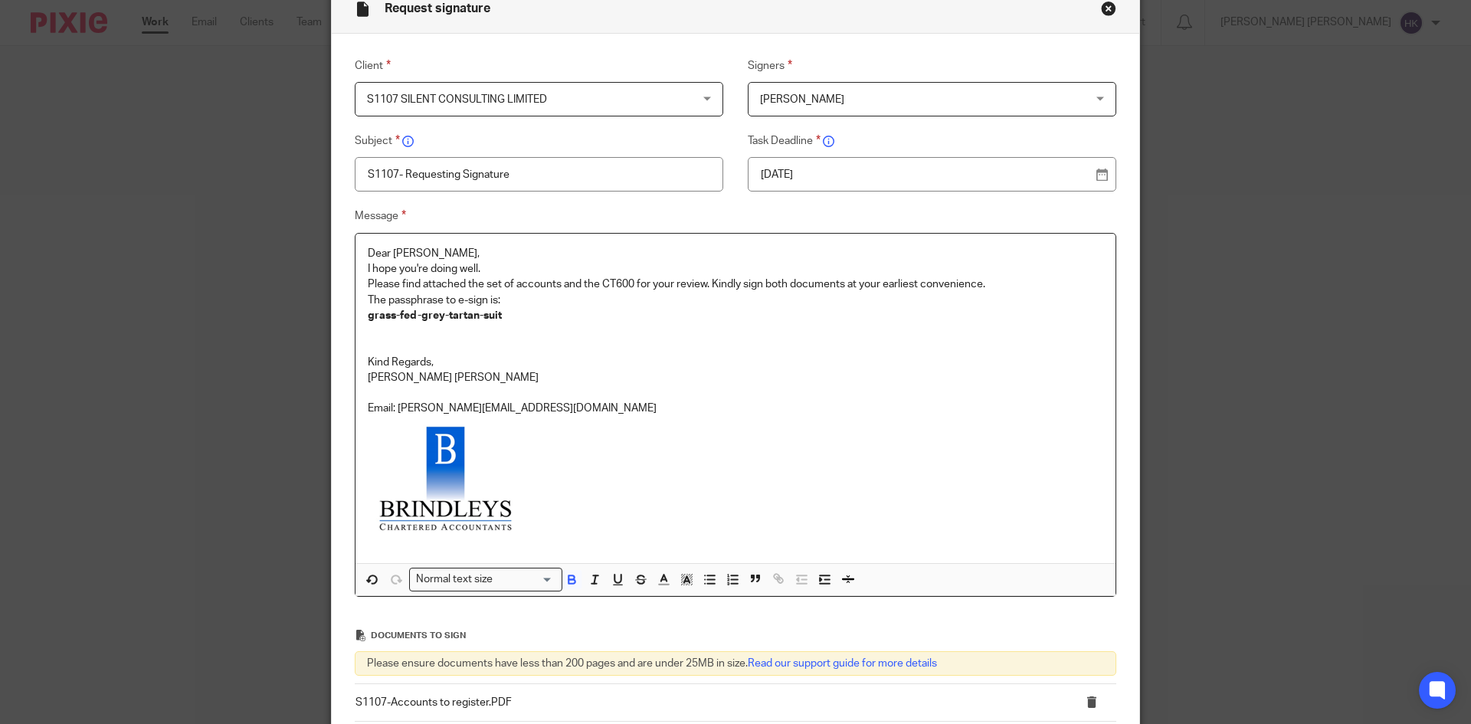
click at [454, 257] on p "Dear [PERSON_NAME]," at bounding box center [735, 253] width 735 height 15
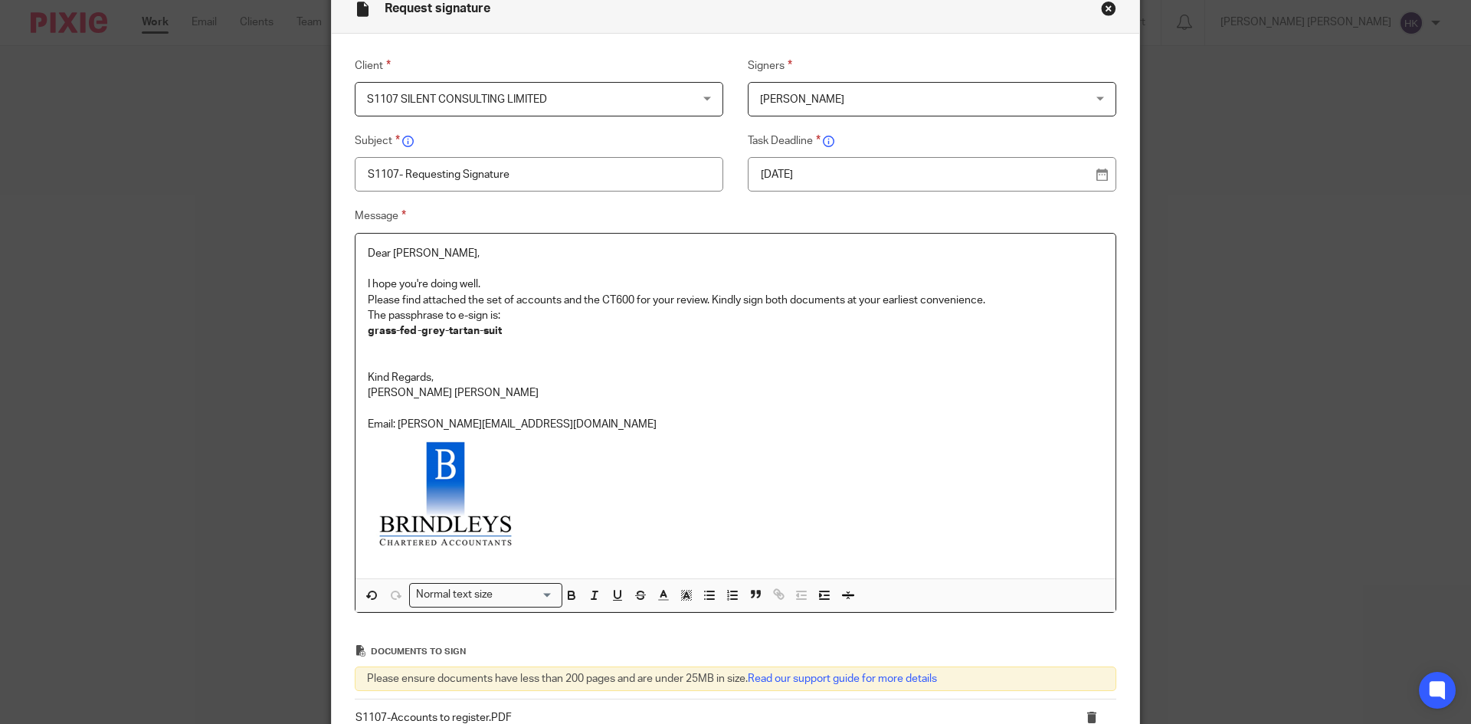
click at [486, 287] on p "I hope you're doing well." at bounding box center [735, 284] width 735 height 15
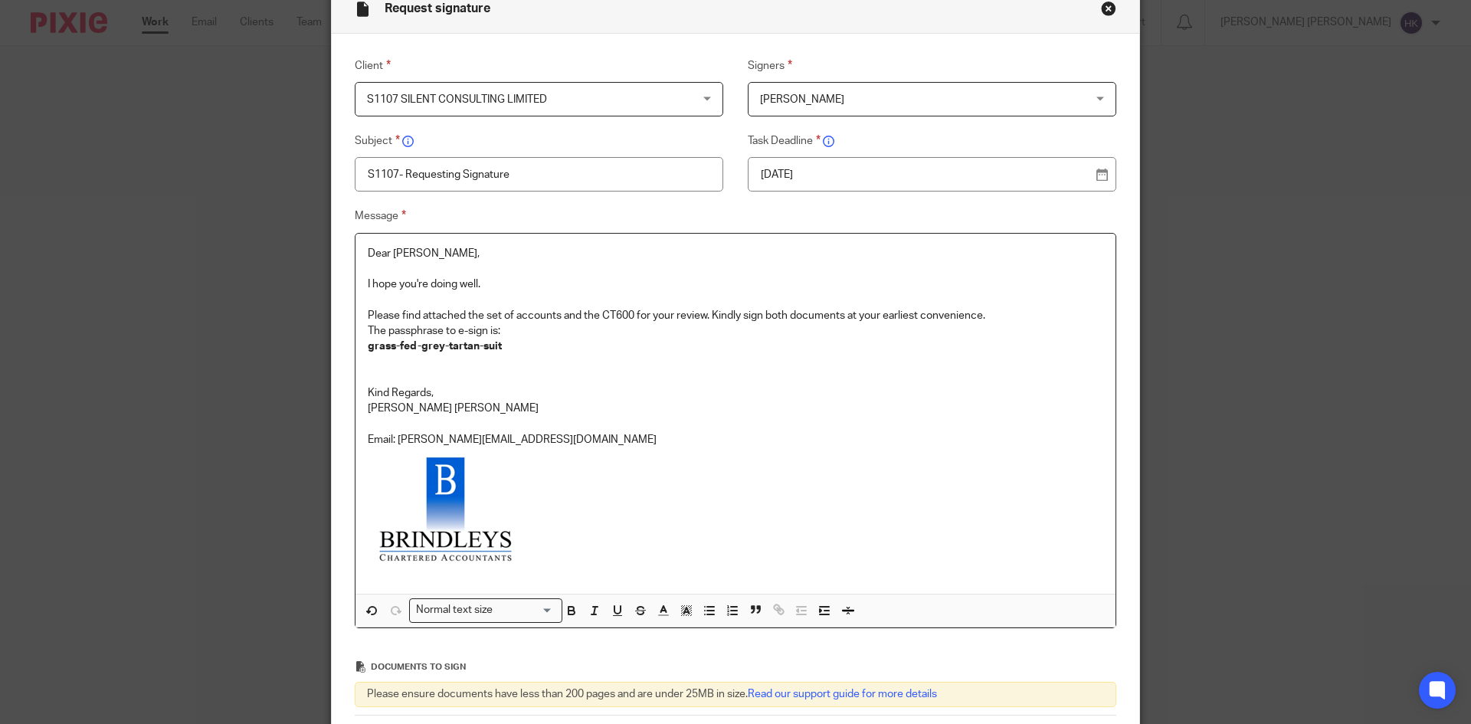
click at [996, 311] on p "Please find attached the set of accounts and the CT600 for your review. Kindly …" at bounding box center [735, 315] width 735 height 15
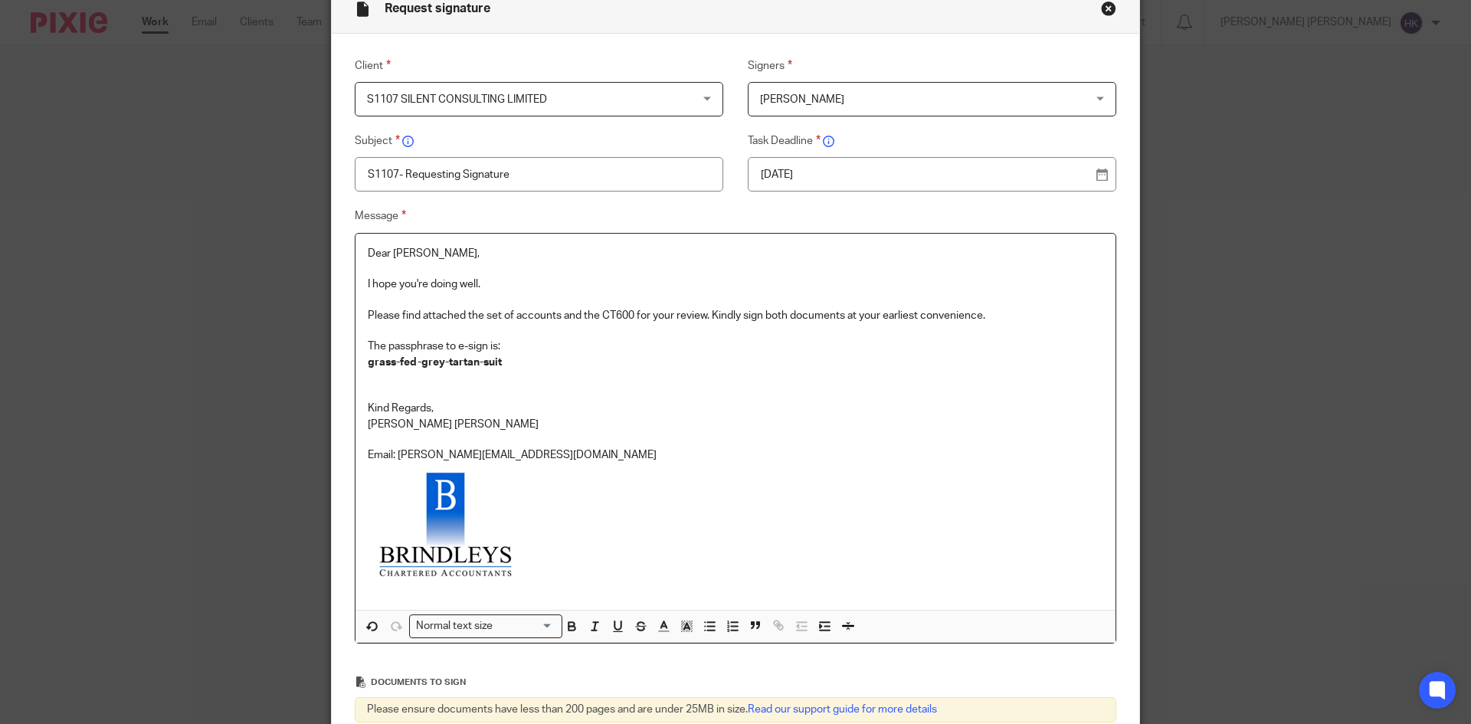
click at [708, 312] on p "Please find attached the set of accounts and the CT600 for your review. Kindly …" at bounding box center [735, 315] width 735 height 15
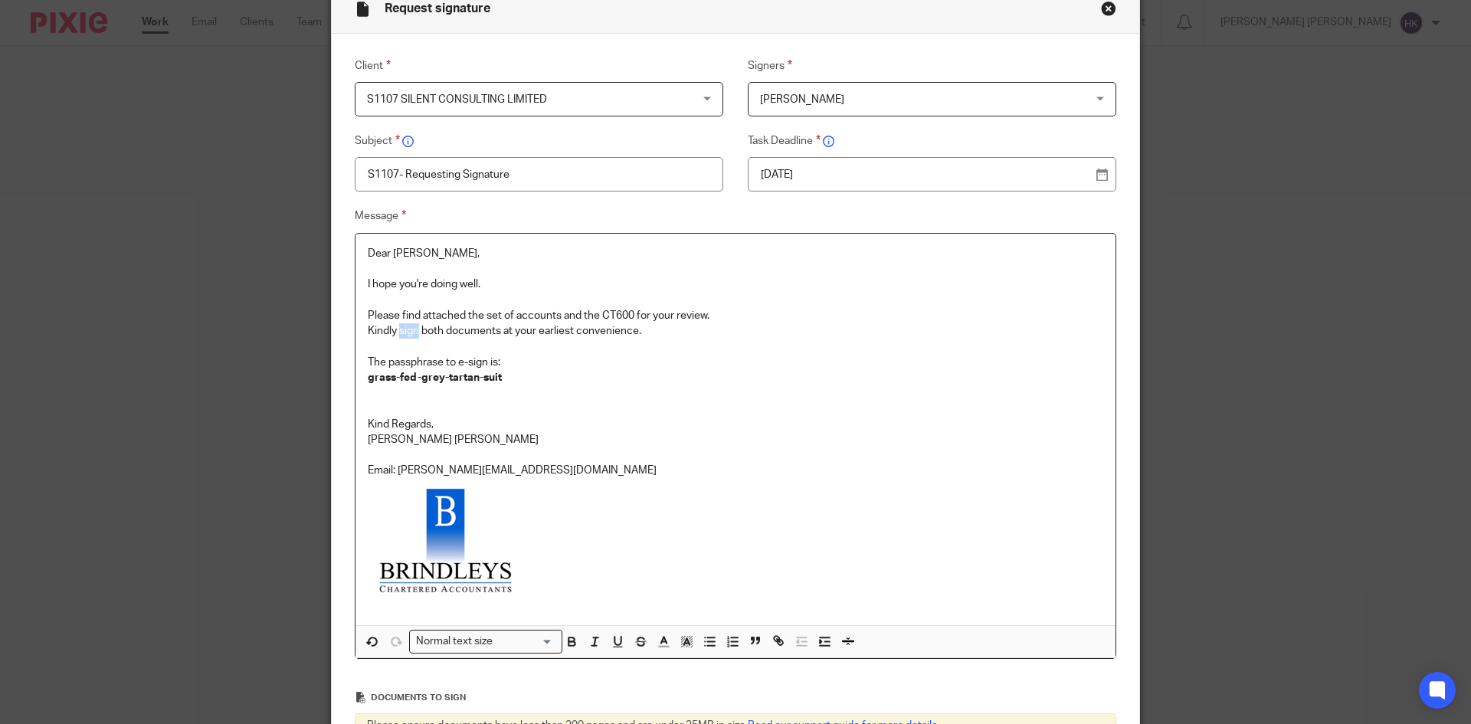
drag, startPoint x: 394, startPoint y: 330, endPoint x: 414, endPoint y: 332, distance: 20.0
click at [414, 332] on p "Kindly sign both documents at your earliest convenience." at bounding box center [735, 330] width 735 height 15
click at [564, 640] on icon "button" at bounding box center [571, 641] width 14 height 14
click at [611, 643] on icon "button" at bounding box center [617, 641] width 14 height 14
click at [607, 473] on p "Email: [PERSON_NAME][EMAIL_ADDRESS][DOMAIN_NAME]" at bounding box center [735, 470] width 735 height 15
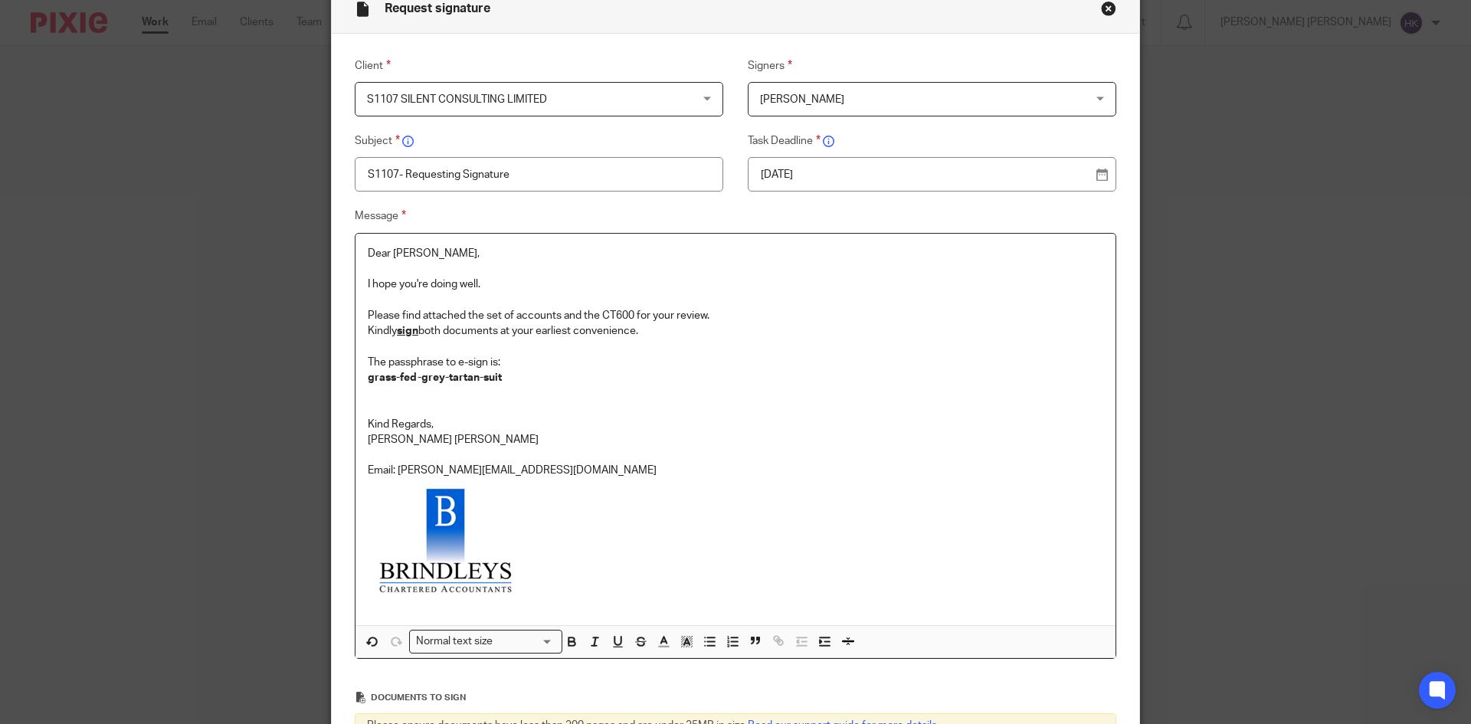
click at [720, 318] on p "Please find attached the set of accounts and the CT600 for your review." at bounding box center [735, 315] width 735 height 15
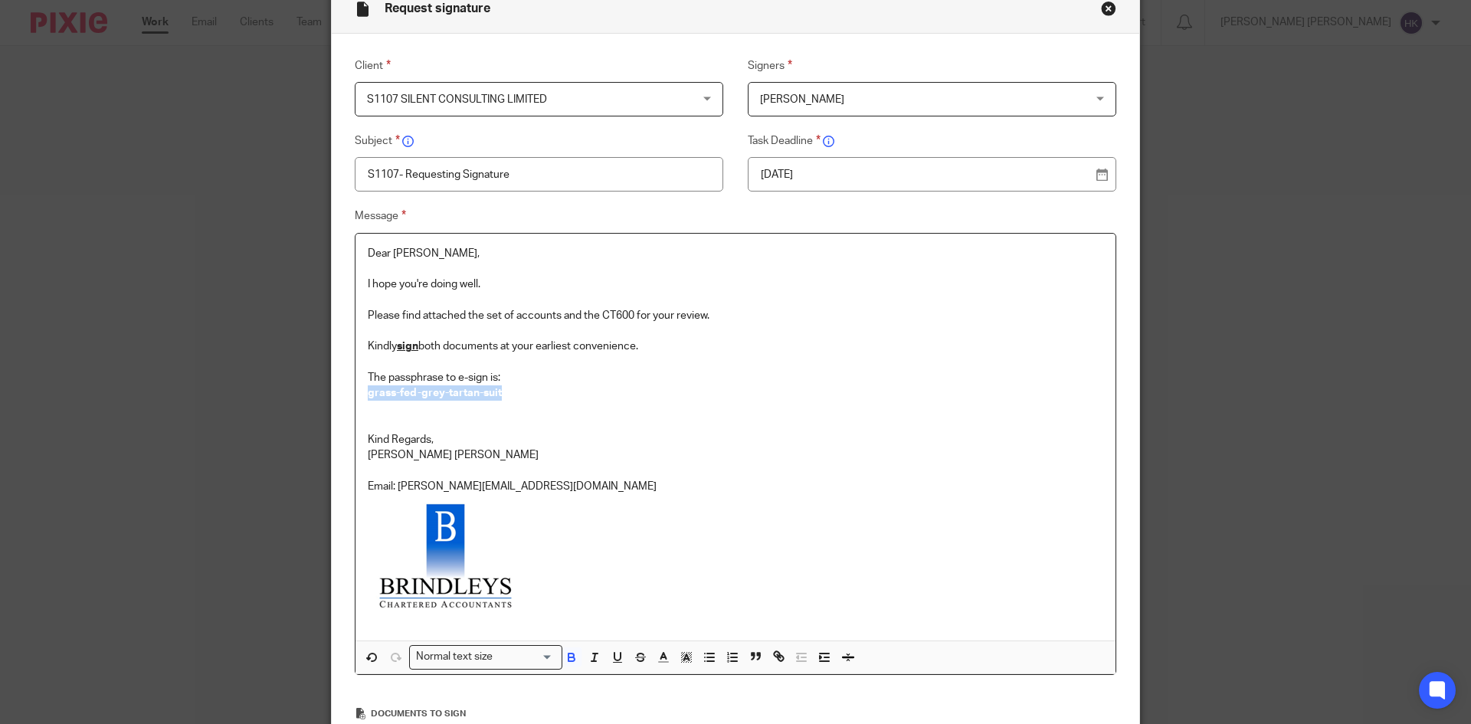
drag, startPoint x: 507, startPoint y: 391, endPoint x: 362, endPoint y: 392, distance: 145.5
click at [368, 392] on p "The passphrase to e-sign is: grass-fed-grey-tartan-suit" at bounding box center [735, 385] width 735 height 31
click at [530, 654] on input "Search for option" at bounding box center [525, 657] width 55 height 16
click at [484, 713] on li "Heading 2" at bounding box center [486, 722] width 152 height 20
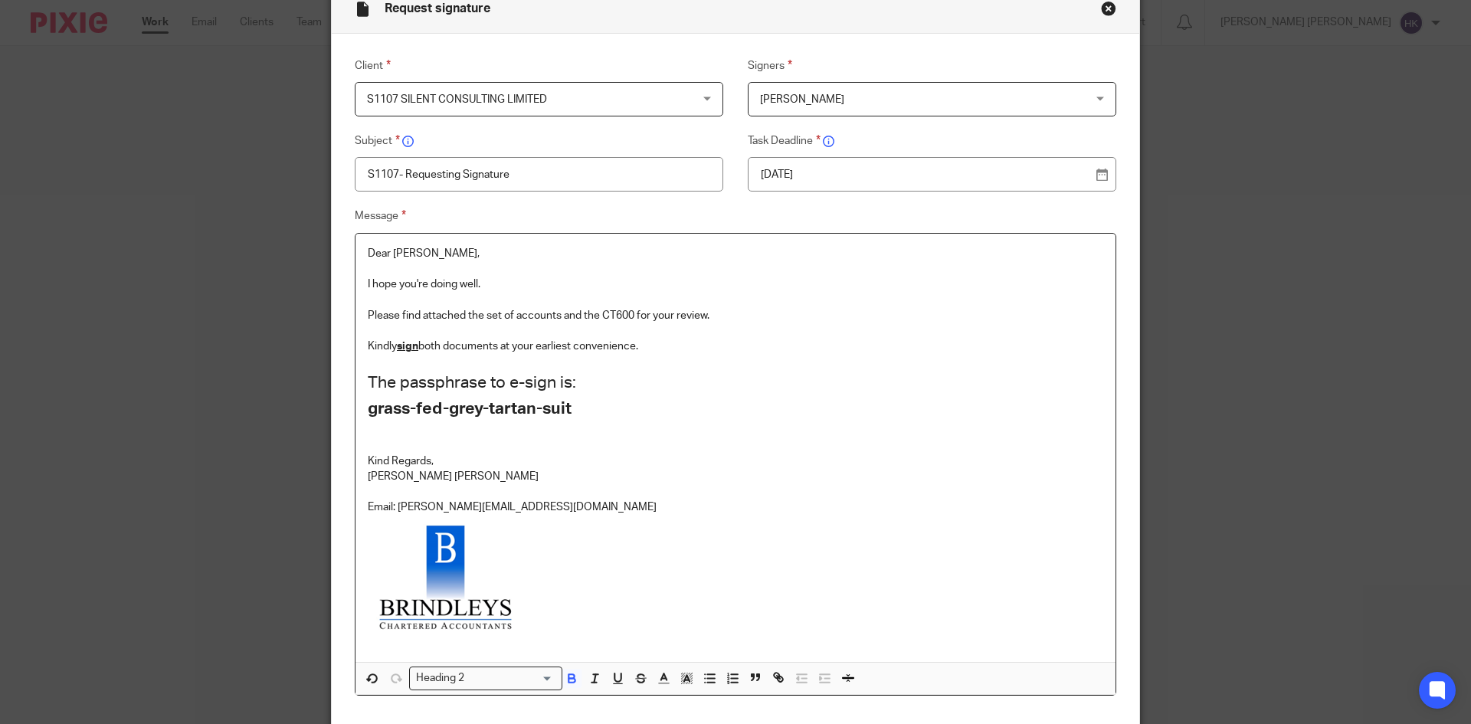
click at [555, 494] on p at bounding box center [735, 491] width 735 height 15
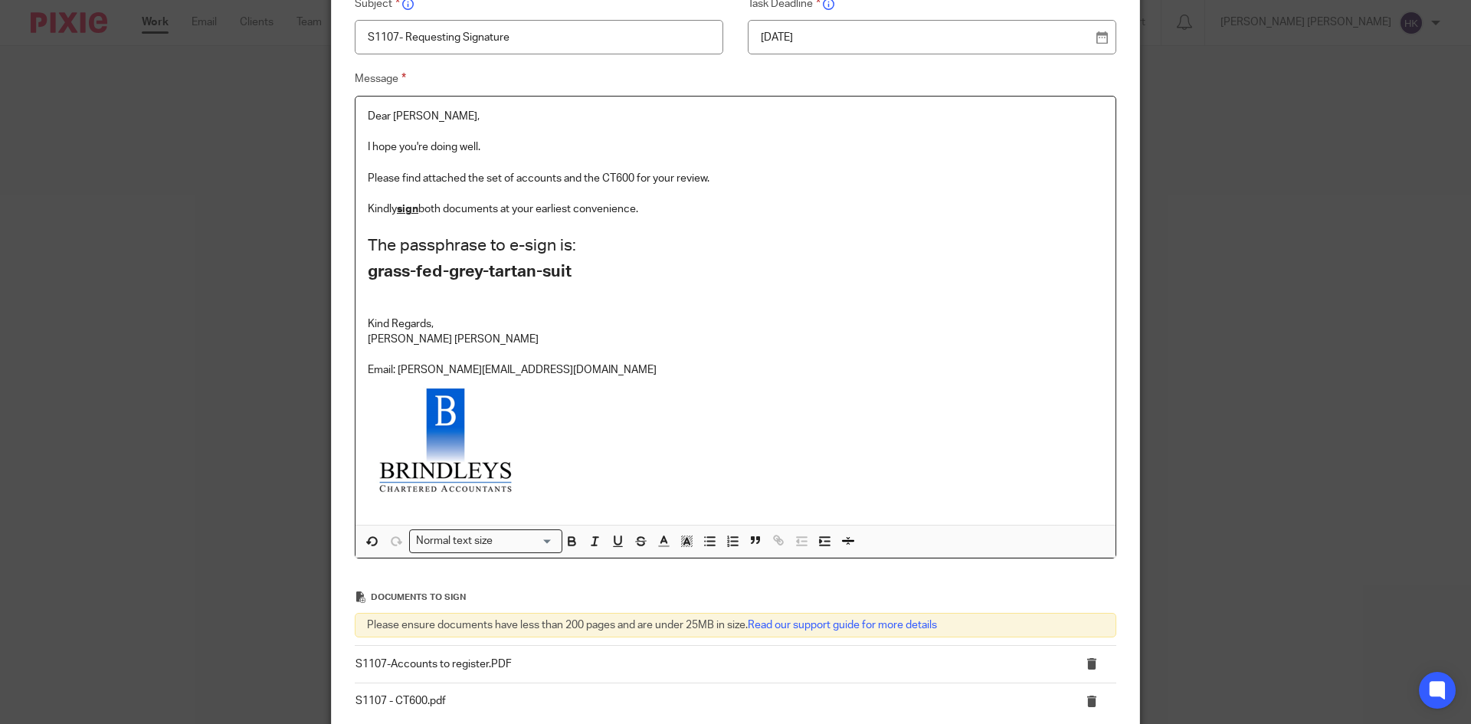
scroll to position [115, 0]
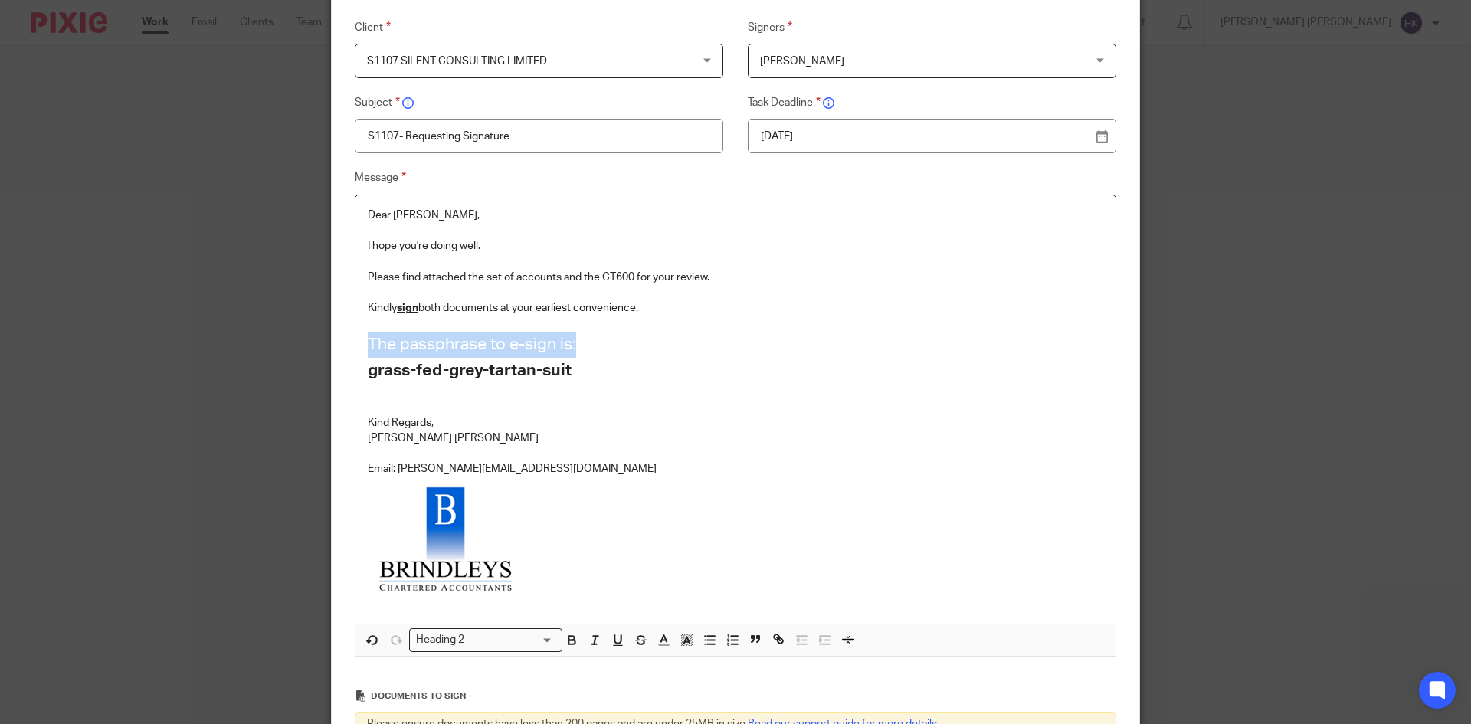
drag, startPoint x: 594, startPoint y: 345, endPoint x: 348, endPoint y: 335, distance: 246.1
click at [348, 335] on div "Message Dear [PERSON_NAME], I hope you're doing well. Please find attached the …" at bounding box center [723, 413] width 785 height 489
click at [542, 634] on input "Search for option" at bounding box center [511, 640] width 83 height 16
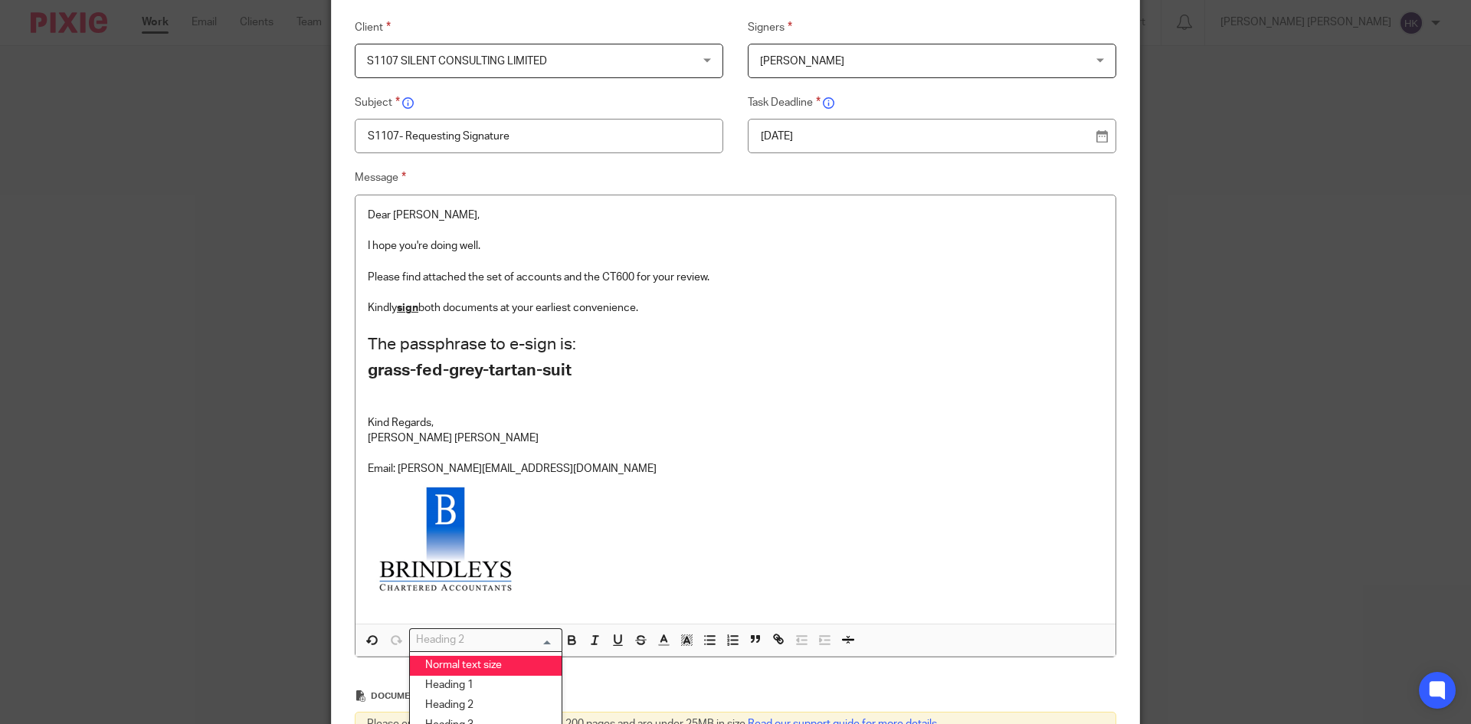
click at [479, 659] on li "Normal text size" at bounding box center [486, 666] width 152 height 20
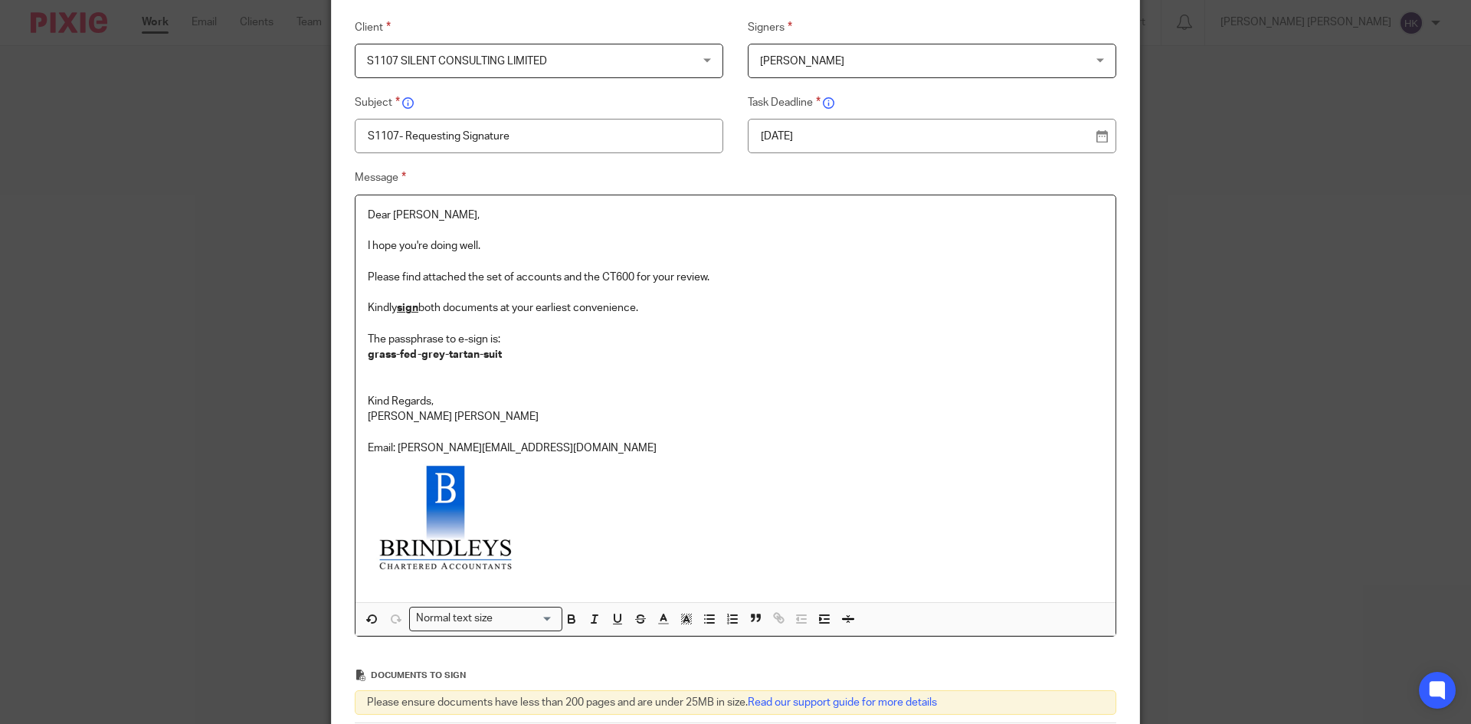
click at [491, 387] on p at bounding box center [735, 385] width 735 height 15
drag, startPoint x: 505, startPoint y: 338, endPoint x: 360, endPoint y: 338, distance: 144.8
click at [360, 338] on div "Dear [PERSON_NAME], I hope you're doing well. Please find attached the set of a…" at bounding box center [735, 398] width 760 height 407
click at [368, 323] on p "The passphrase to e-sign:" at bounding box center [735, 323] width 735 height 15
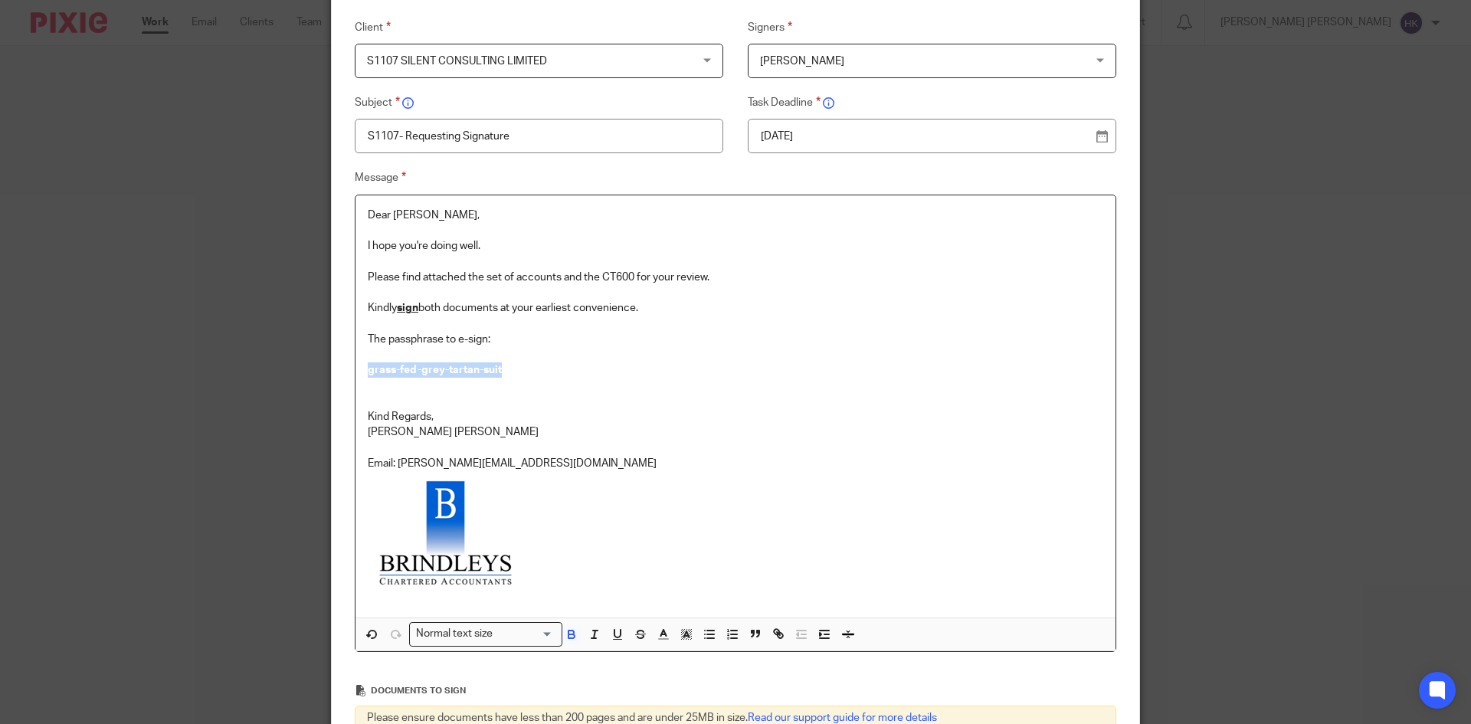
drag, startPoint x: 509, startPoint y: 373, endPoint x: 362, endPoint y: 365, distance: 148.1
click at [368, 365] on p "grass-fed-grey-tartan-suit" at bounding box center [735, 362] width 735 height 31
click at [538, 625] on div "Normal text size" at bounding box center [482, 632] width 145 height 19
click at [443, 693] on li "Heading 2" at bounding box center [486, 699] width 152 height 20
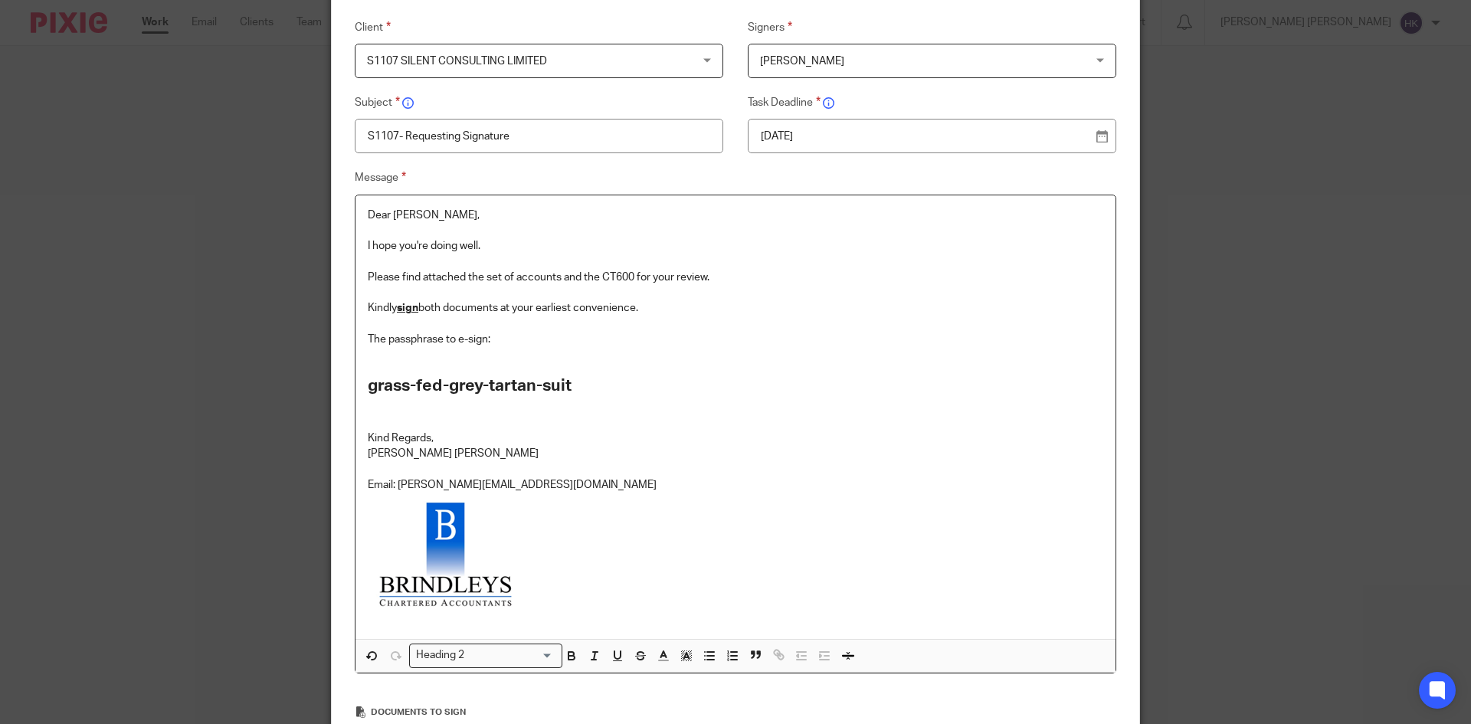
click at [503, 360] on h2 "grass-fed-grey-tartan-suit" at bounding box center [735, 373] width 735 height 52
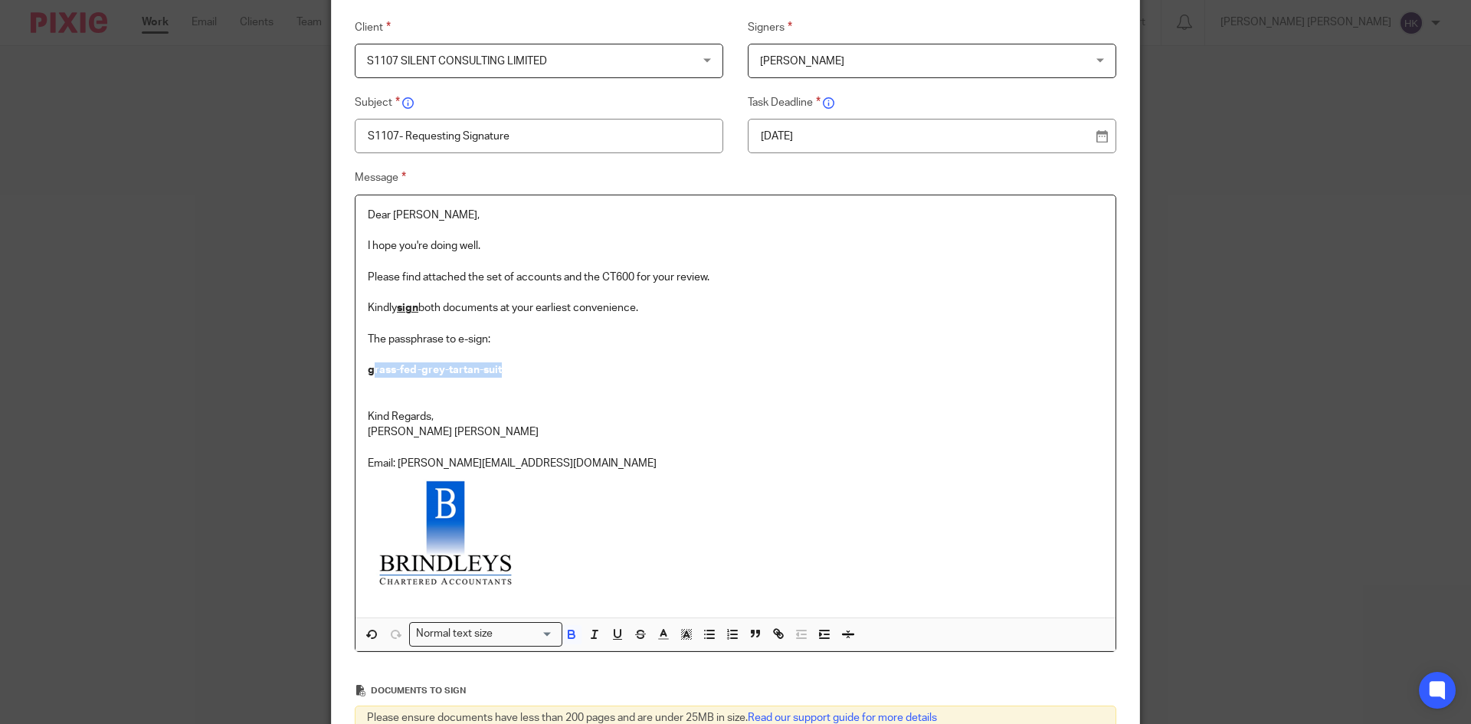
drag, startPoint x: 515, startPoint y: 366, endPoint x: 370, endPoint y: 372, distance: 144.9
click at [370, 372] on p "grass-fed-grey-tartan-suit" at bounding box center [735, 362] width 735 height 31
drag, startPoint x: 363, startPoint y: 373, endPoint x: 479, endPoint y: 381, distance: 116.7
click at [479, 381] on div "Dear [PERSON_NAME], I hope you're doing well. Please find attached the set of a…" at bounding box center [735, 406] width 760 height 423
click at [544, 633] on input "Search for option" at bounding box center [482, 634] width 142 height 16
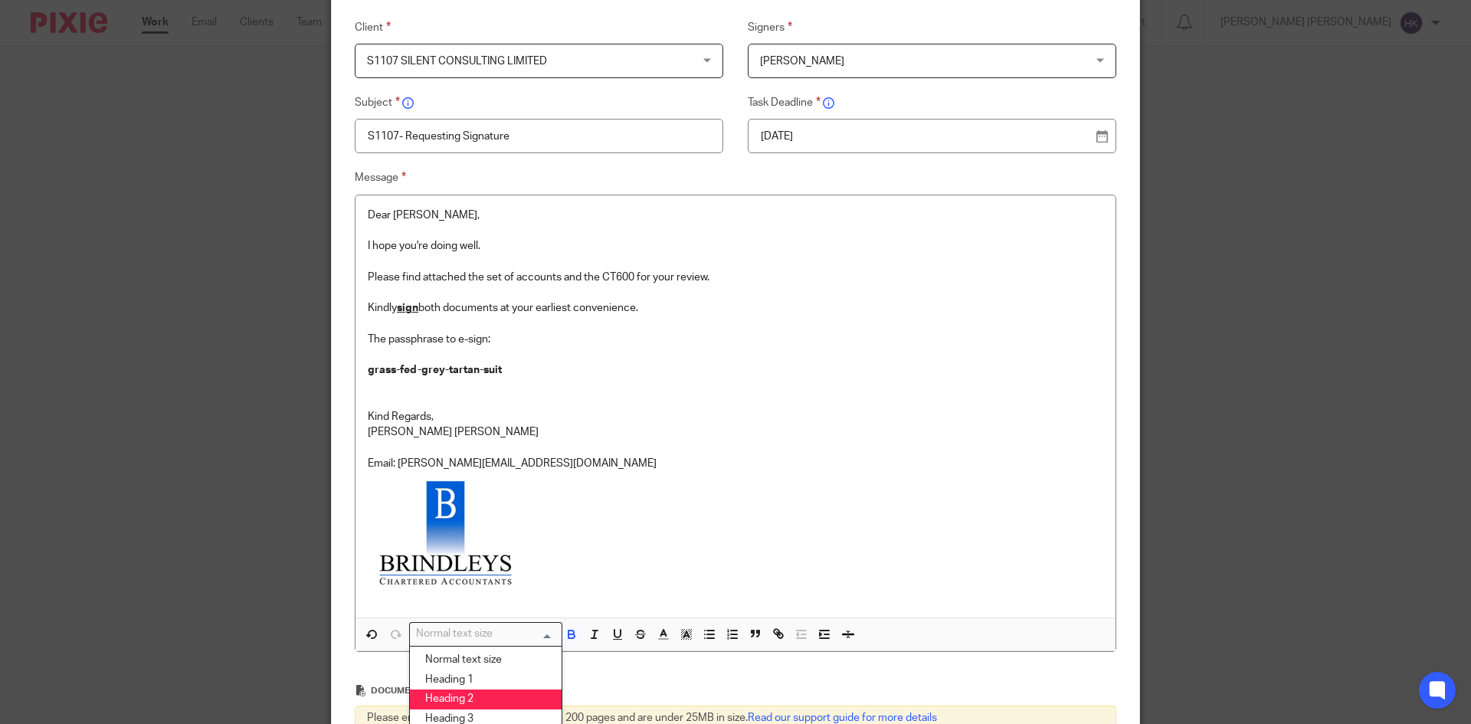
click at [501, 695] on li "Heading 2" at bounding box center [486, 699] width 152 height 20
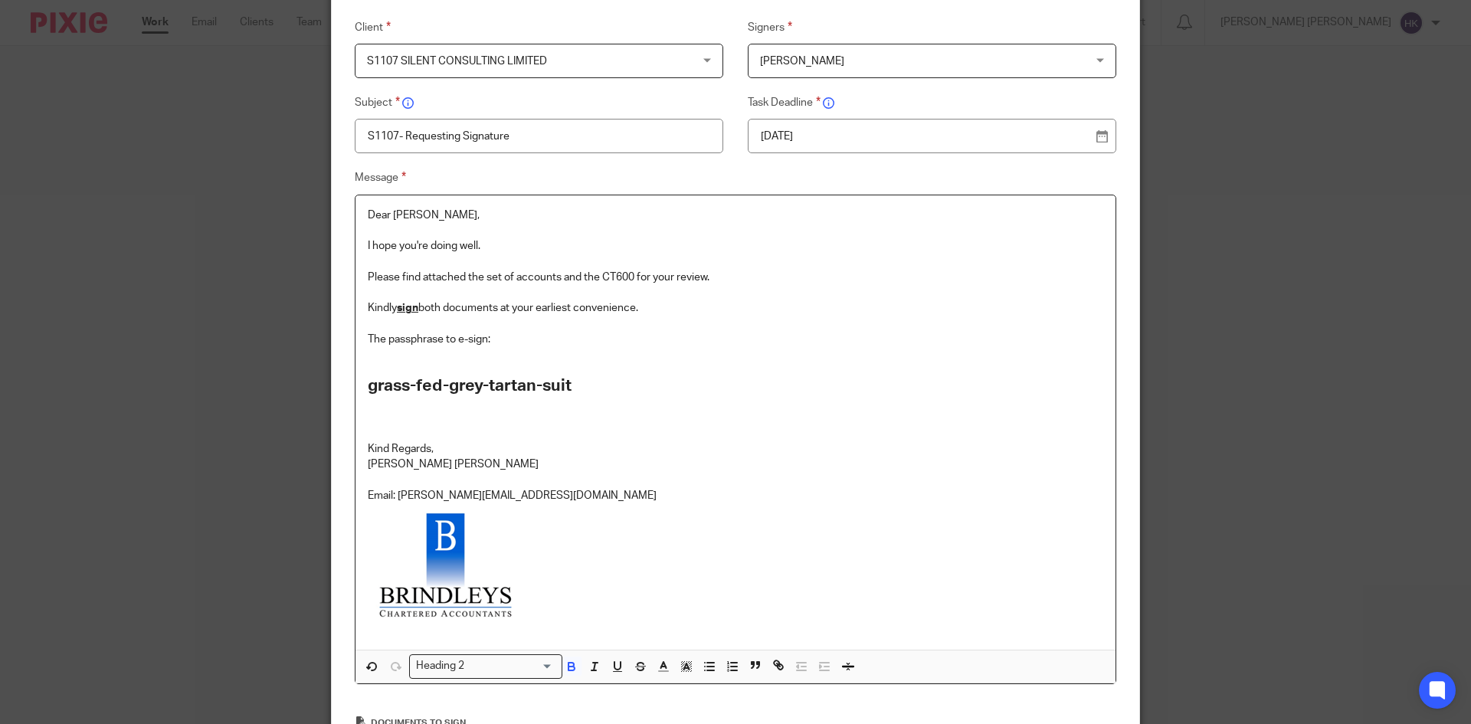
click at [508, 358] on h2 "grass-fed-grey-tartan-suit" at bounding box center [735, 373] width 735 height 52
click at [492, 337] on p "The passphrase to e-sign:" at bounding box center [735, 339] width 735 height 15
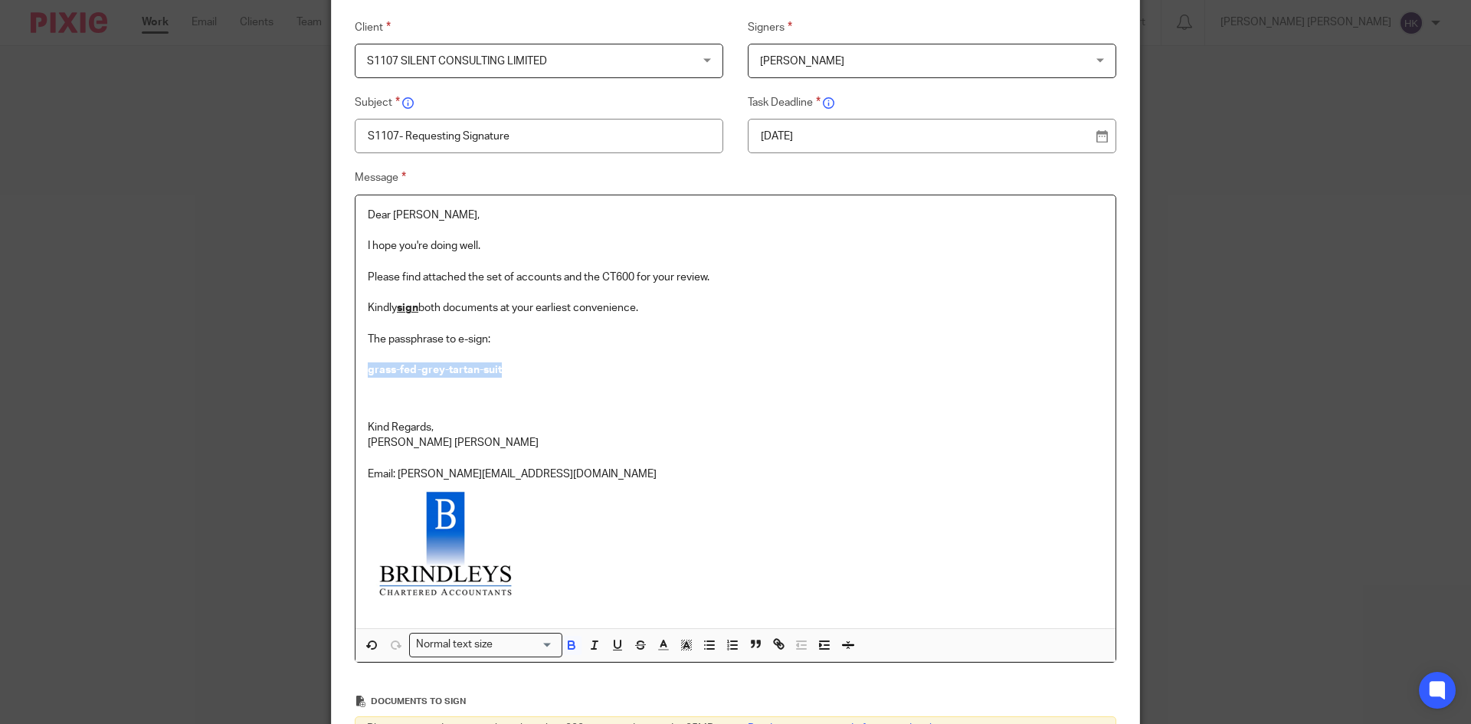
drag, startPoint x: 508, startPoint y: 371, endPoint x: 340, endPoint y: 373, distance: 167.8
click at [340, 373] on div "Message Dear [PERSON_NAME], I hope you're doing well. Please find attached the …" at bounding box center [723, 416] width 785 height 494
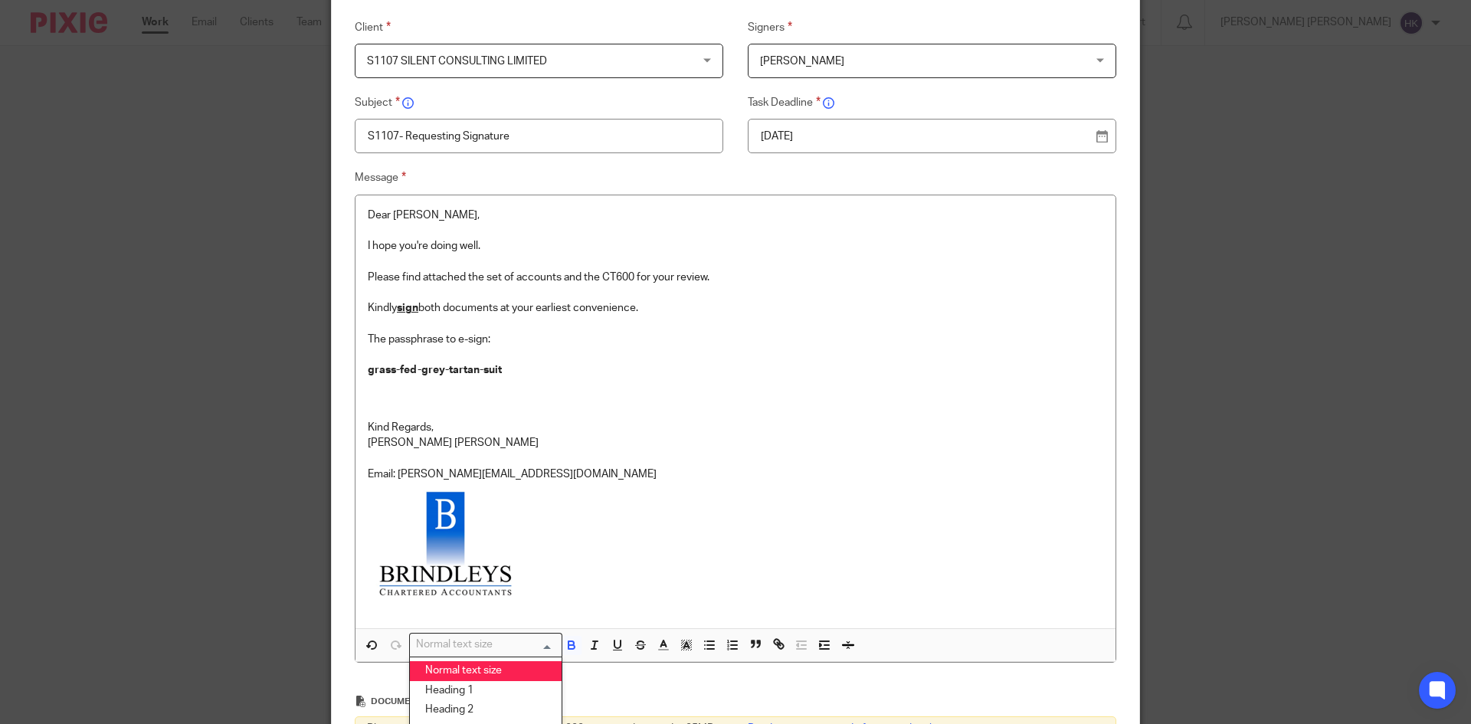
click at [528, 646] on input "Search for option" at bounding box center [482, 644] width 142 height 16
click at [497, 702] on li "Heading 2" at bounding box center [486, 710] width 152 height 20
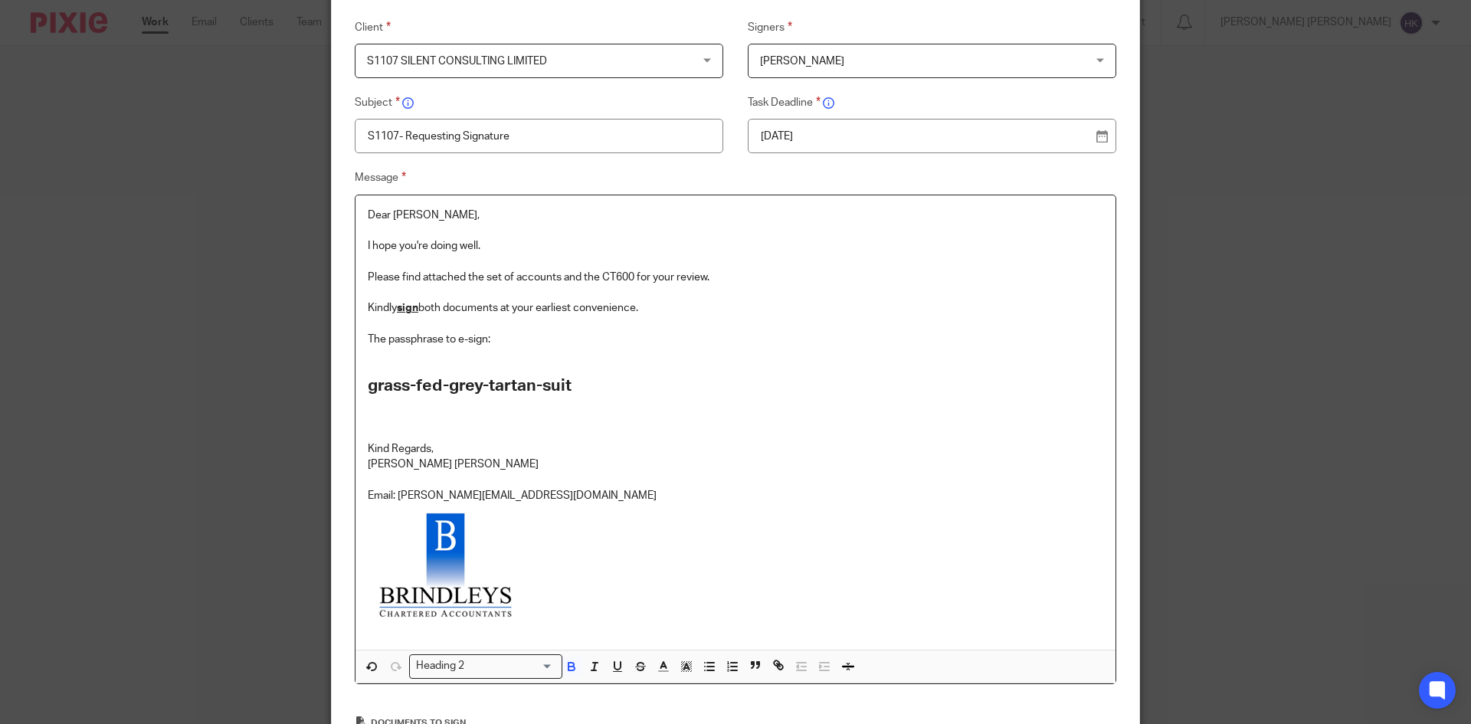
click at [565, 457] on p "Kind Regards, [PERSON_NAME] [PERSON_NAME]" at bounding box center [735, 456] width 735 height 31
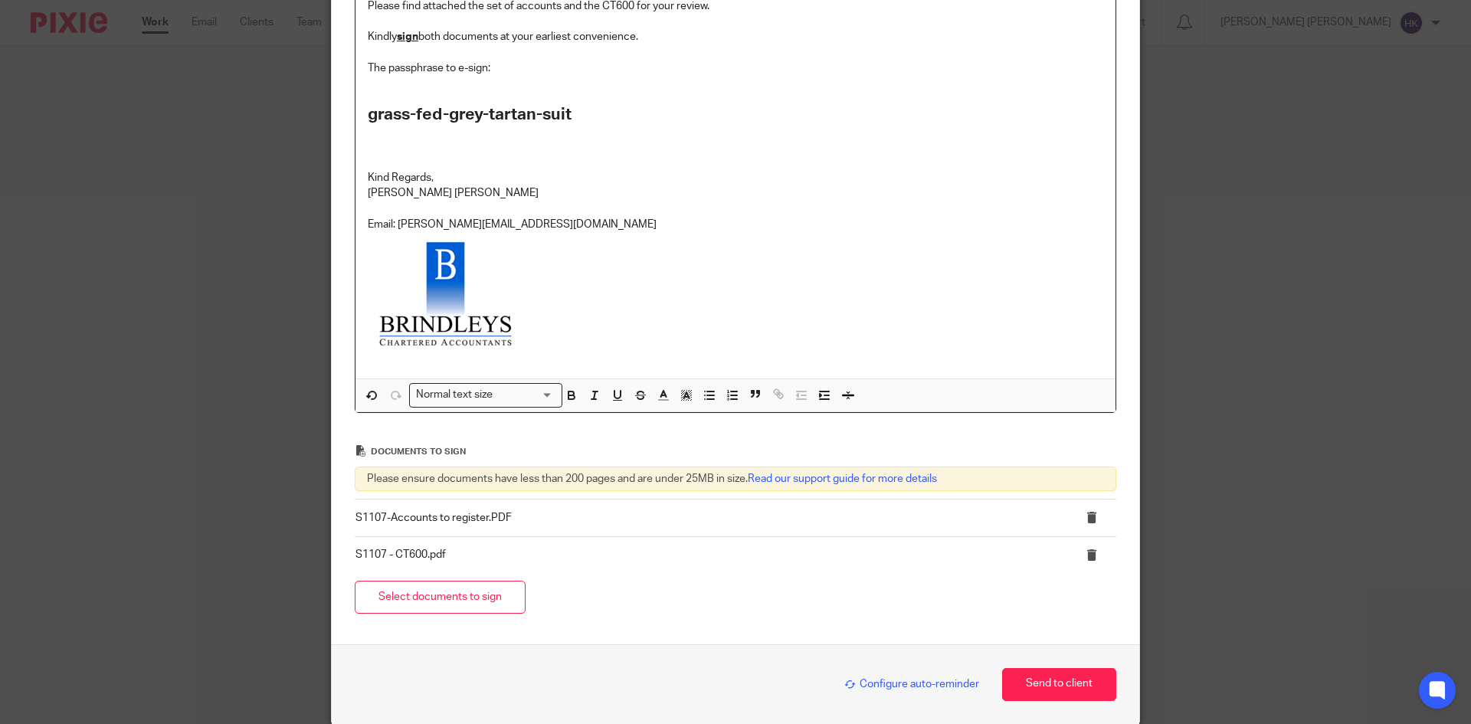
scroll to position [421, 0]
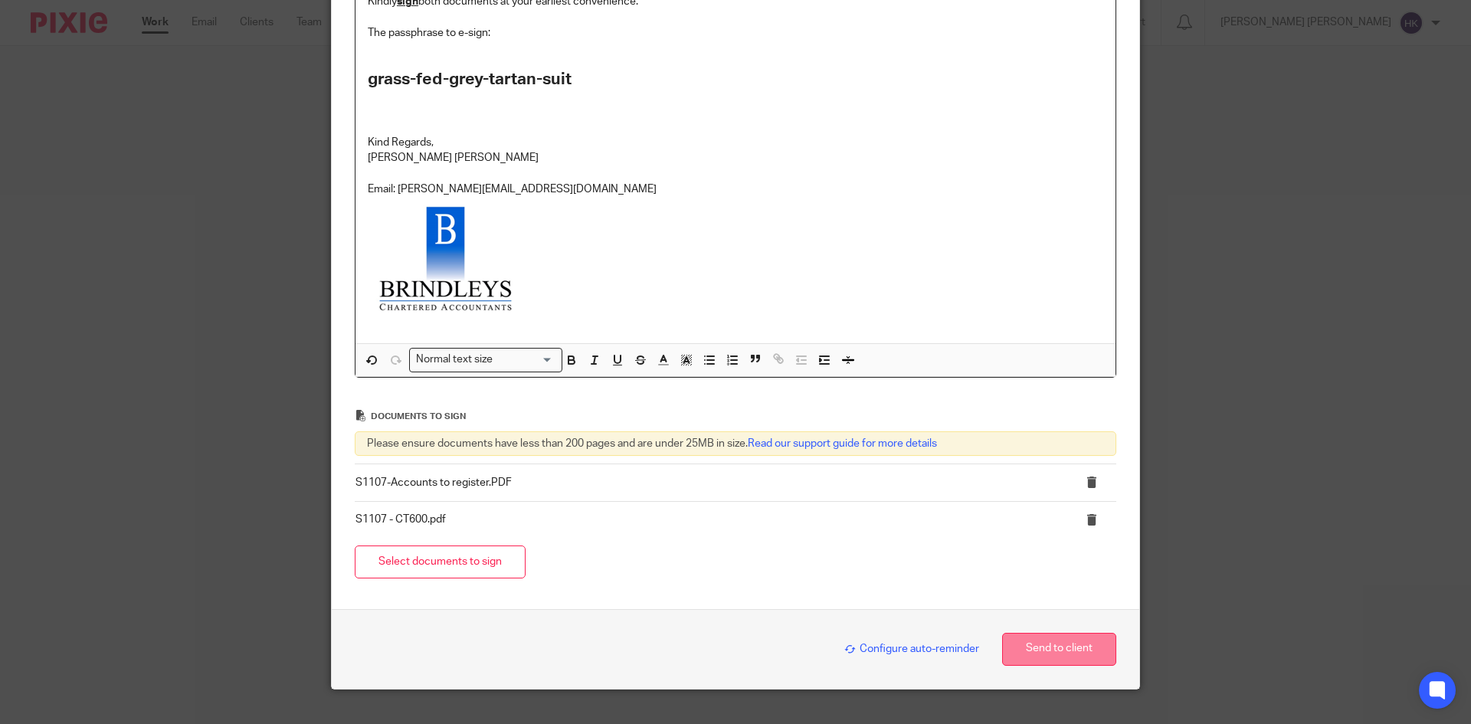
click at [1032, 649] on button "Send to client" at bounding box center [1059, 649] width 114 height 33
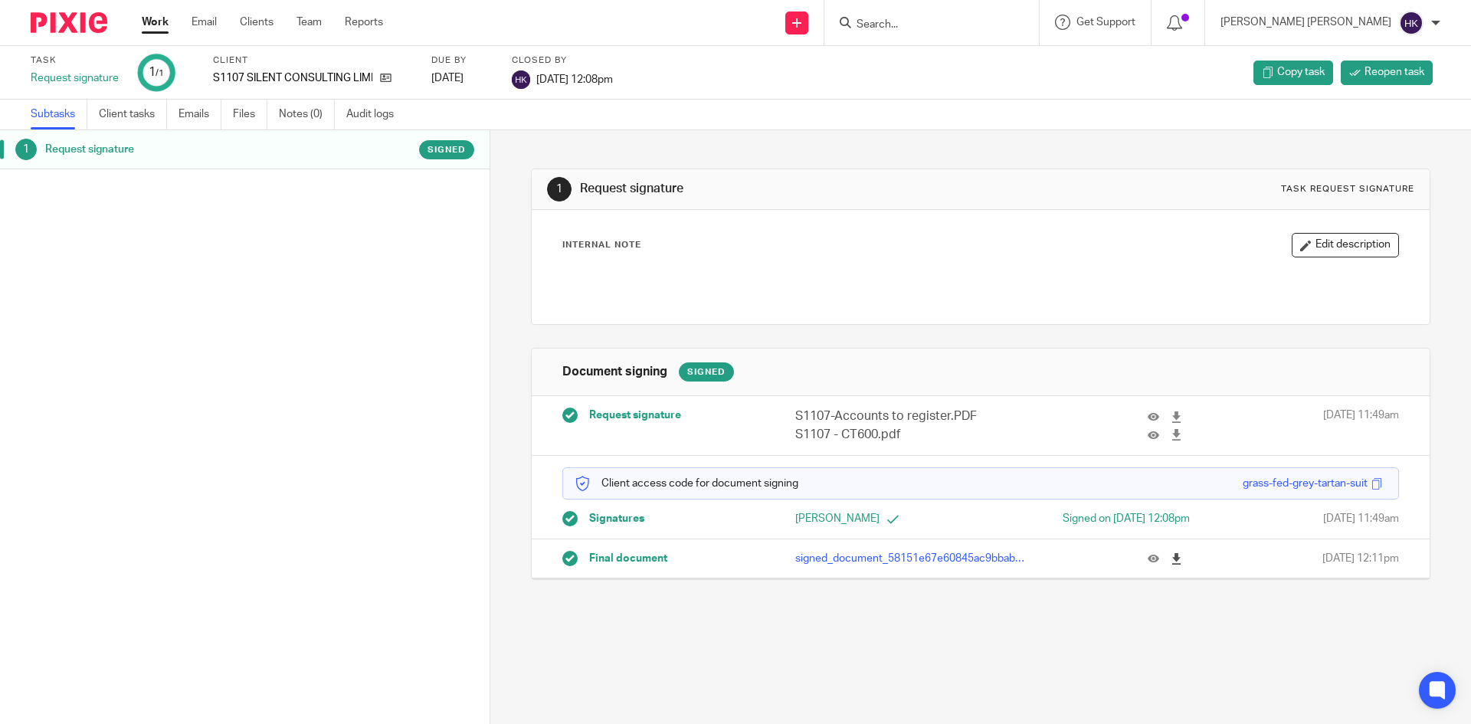
click at [1170, 554] on icon at bounding box center [1175, 558] width 11 height 11
